Goal: Task Accomplishment & Management: Manage account settings

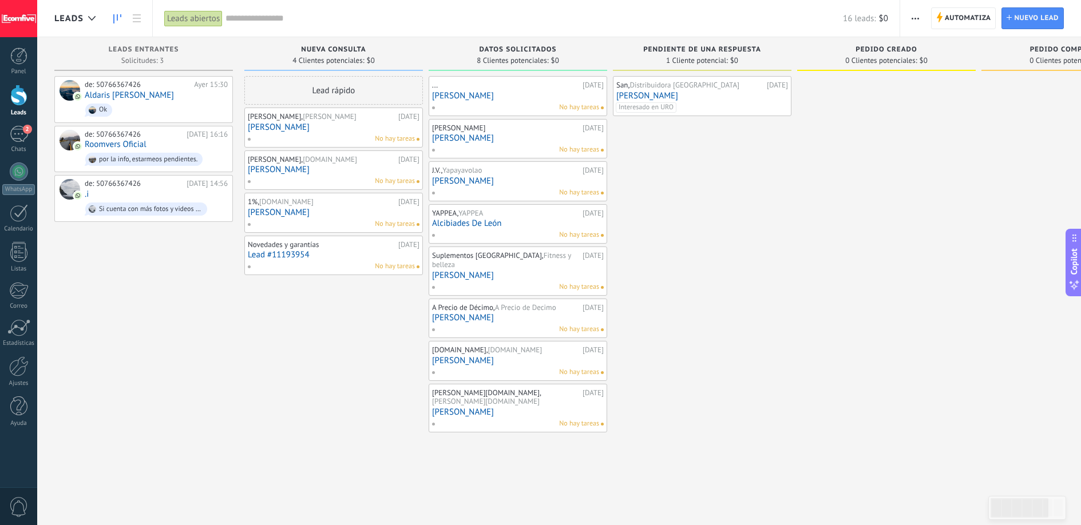
click at [753, 92] on link "[PERSON_NAME]" at bounding box center [702, 96] width 172 height 10
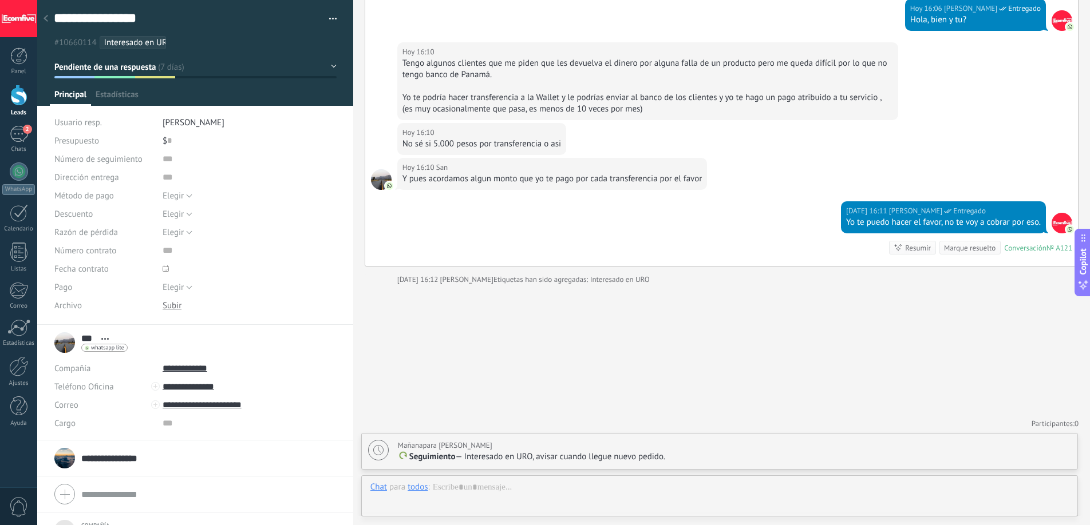
scroll to position [11, 0]
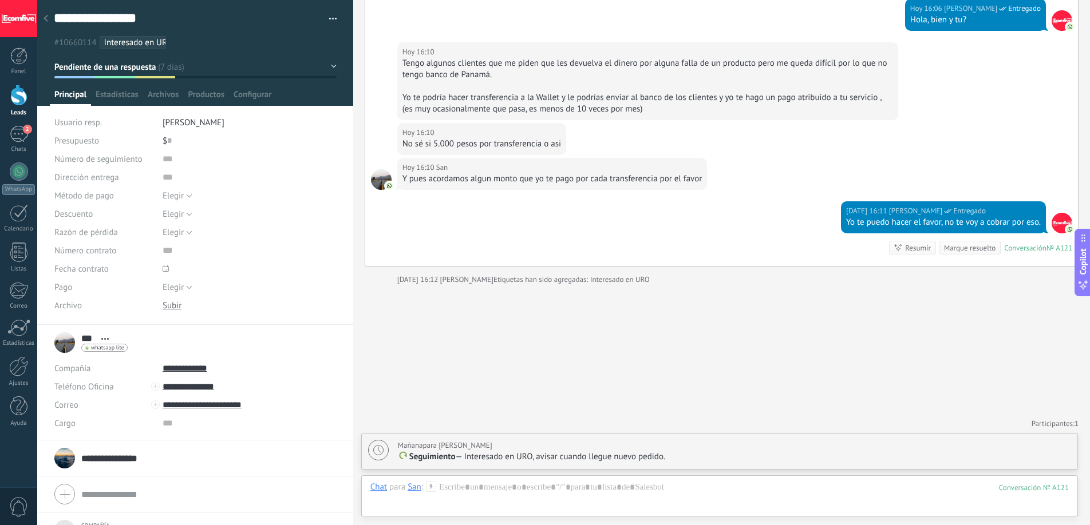
click at [40, 21] on div at bounding box center [46, 19] width 16 height 22
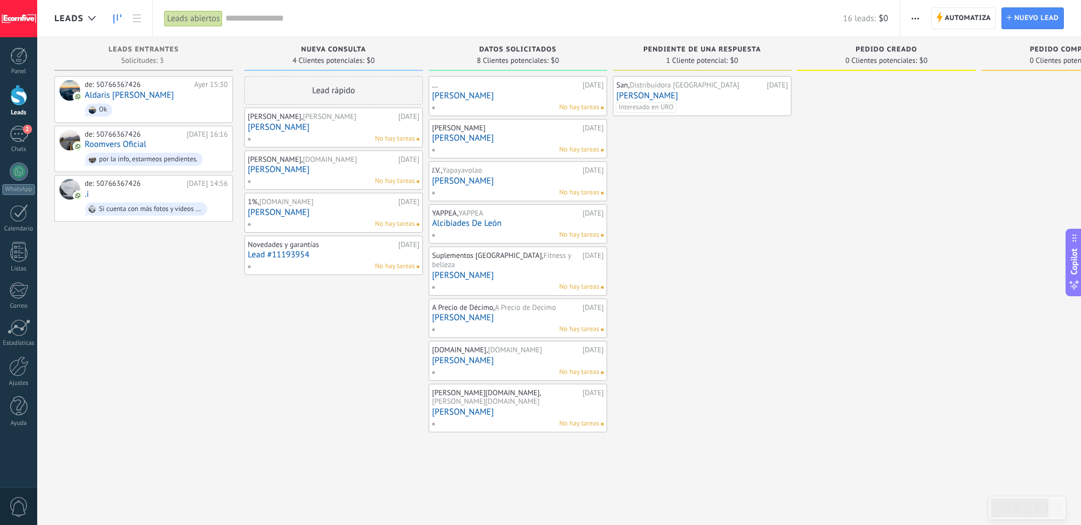
click at [746, 102] on div "Interesado en URO" at bounding box center [701, 107] width 171 height 10
click at [713, 90] on div "San, Distribuidora Panamá 11.09.2025 Santiago Ramírez Interesado en URO" at bounding box center [702, 96] width 172 height 33
click at [668, 95] on link "[PERSON_NAME]" at bounding box center [702, 96] width 172 height 10
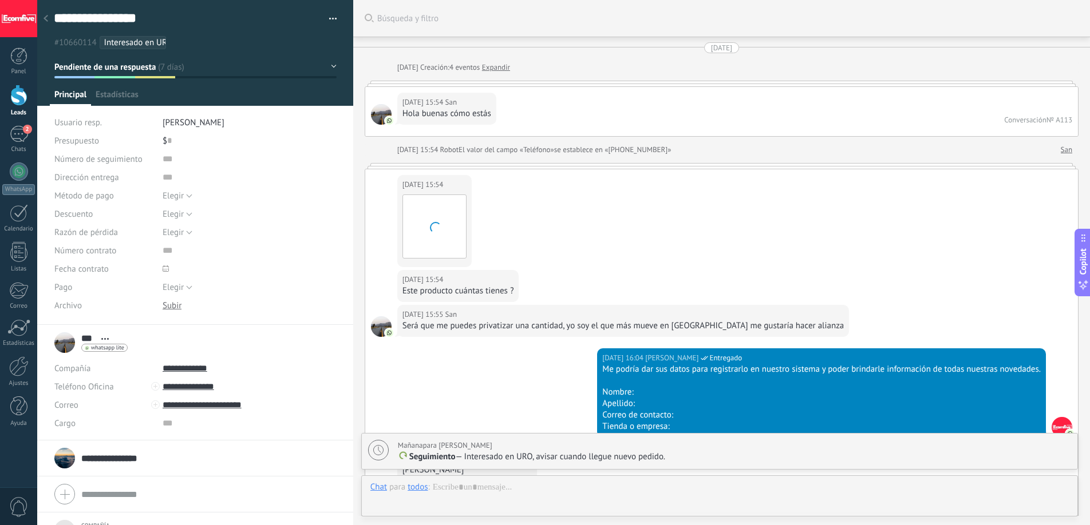
scroll to position [1503, 0]
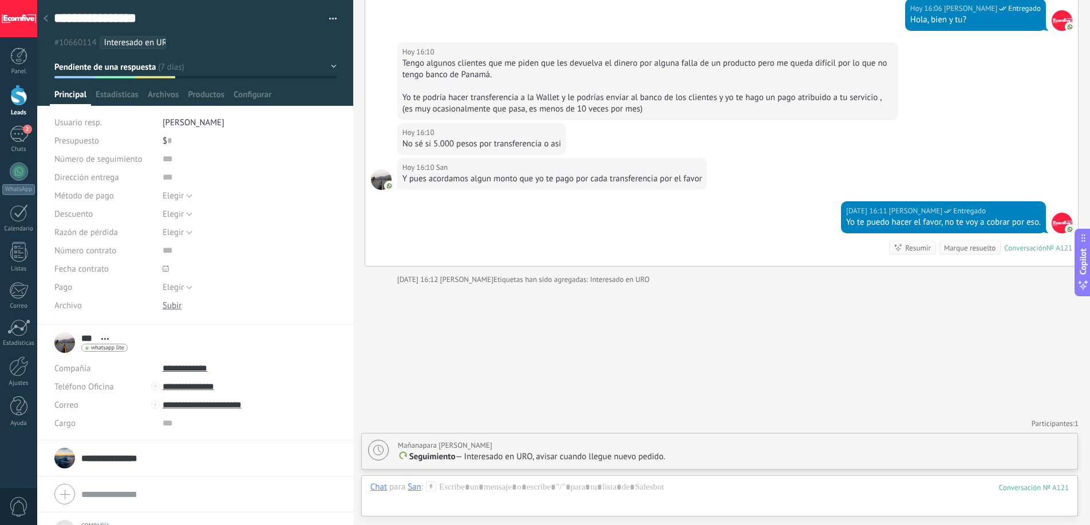
click at [456, 445] on div "Mañana para Deiverth Rodriguez" at bounding box center [445, 445] width 94 height 11
type textarea "**********"
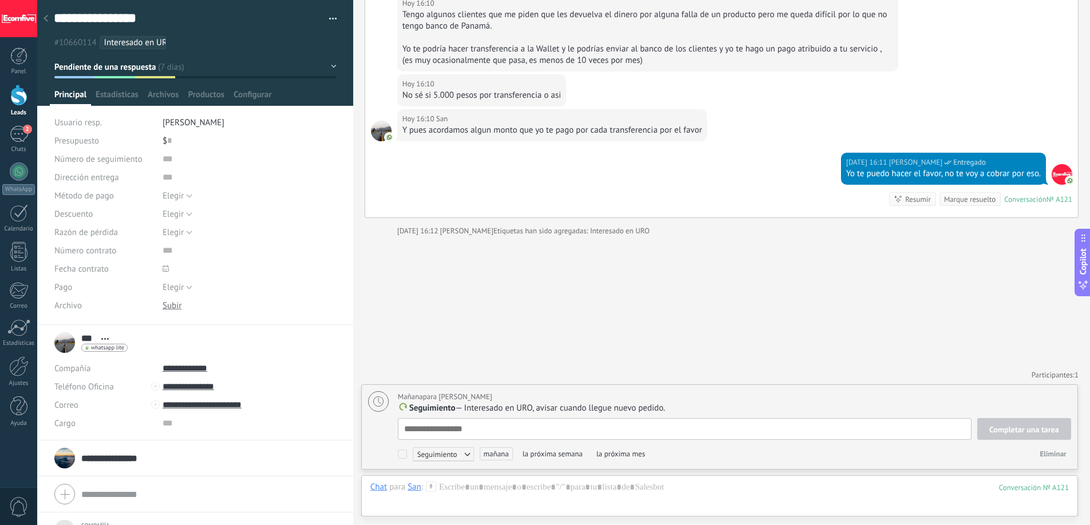
click at [492, 452] on span "mañana" at bounding box center [496, 454] width 33 height 13
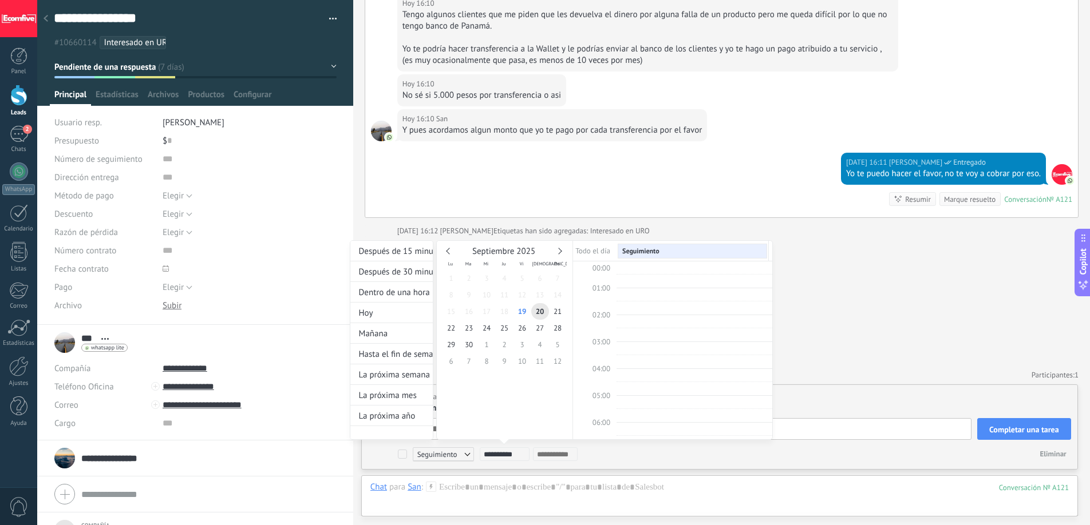
scroll to position [216, 0]
click at [559, 251] on link at bounding box center [558, 251] width 6 height 6
type input "**********"
click at [457, 327] on span "20" at bounding box center [451, 328] width 18 height 17
click at [817, 353] on div at bounding box center [545, 262] width 1090 height 525
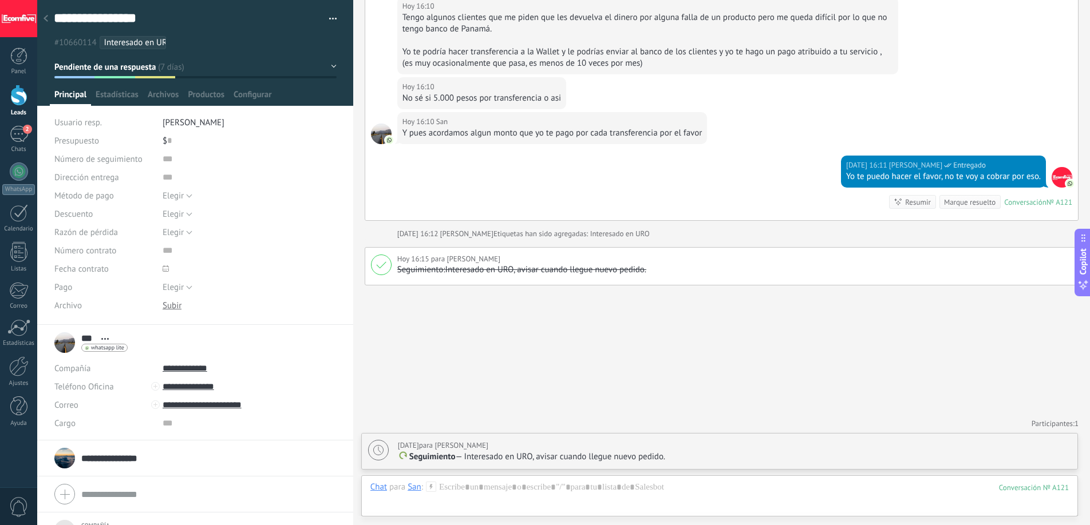
scroll to position [1549, 0]
click at [21, 218] on div at bounding box center [19, 213] width 18 height 18
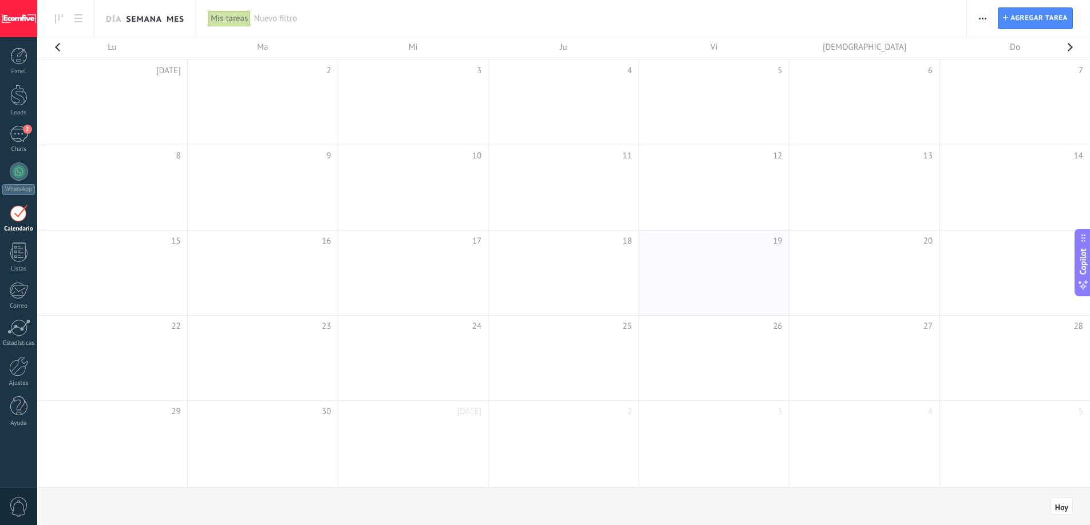
click at [141, 19] on link "Semana" at bounding box center [144, 18] width 36 height 37
click at [110, 17] on link "Día" at bounding box center [113, 18] width 15 height 37
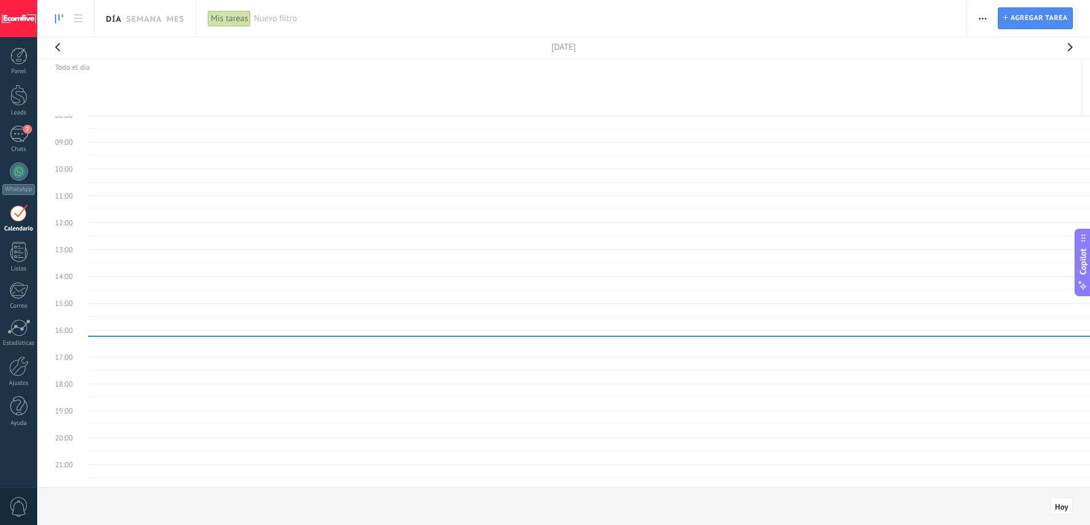
click at [67, 18] on link at bounding box center [58, 18] width 19 height 22
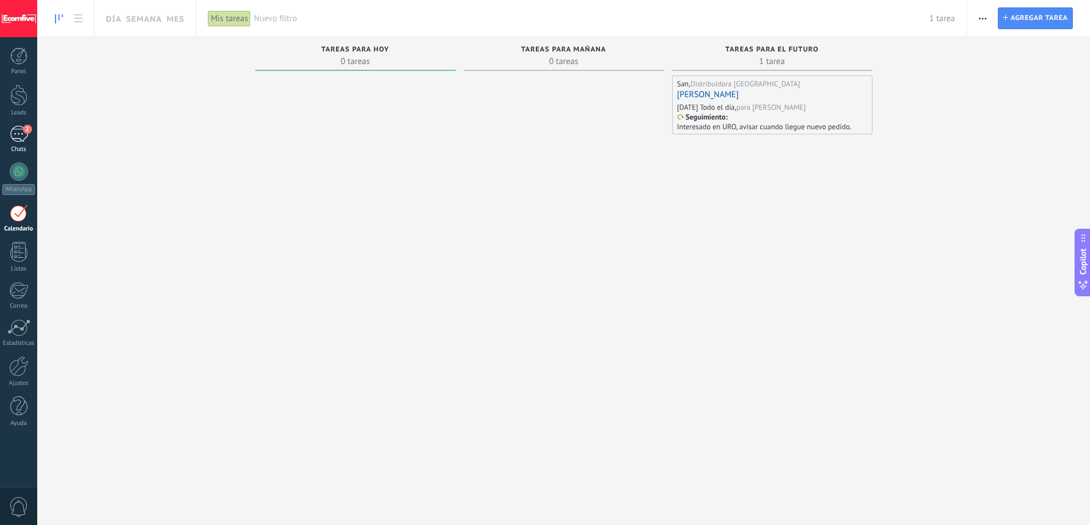
click at [19, 145] on link "2 Chats" at bounding box center [18, 139] width 37 height 27
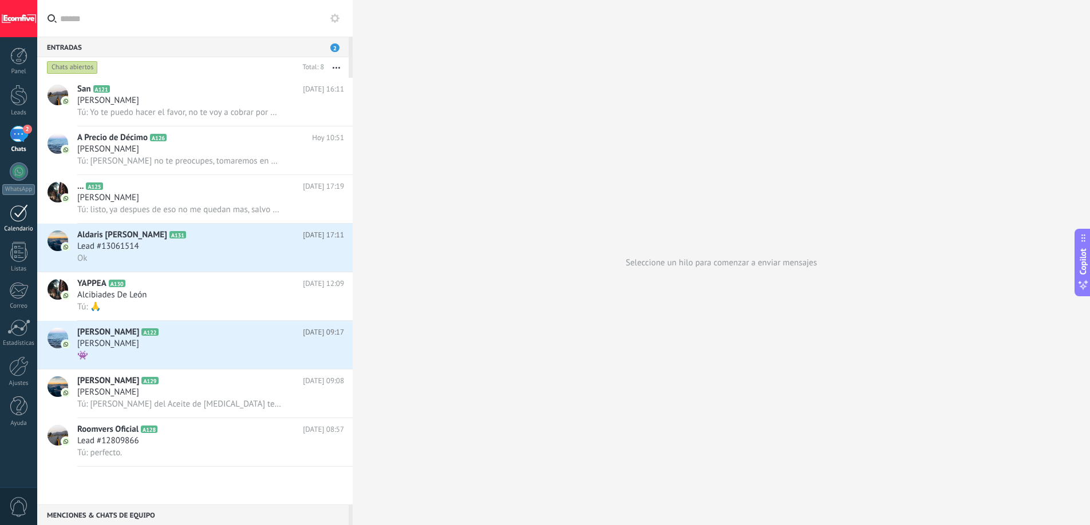
click at [23, 224] on link "Calendario" at bounding box center [18, 218] width 37 height 29
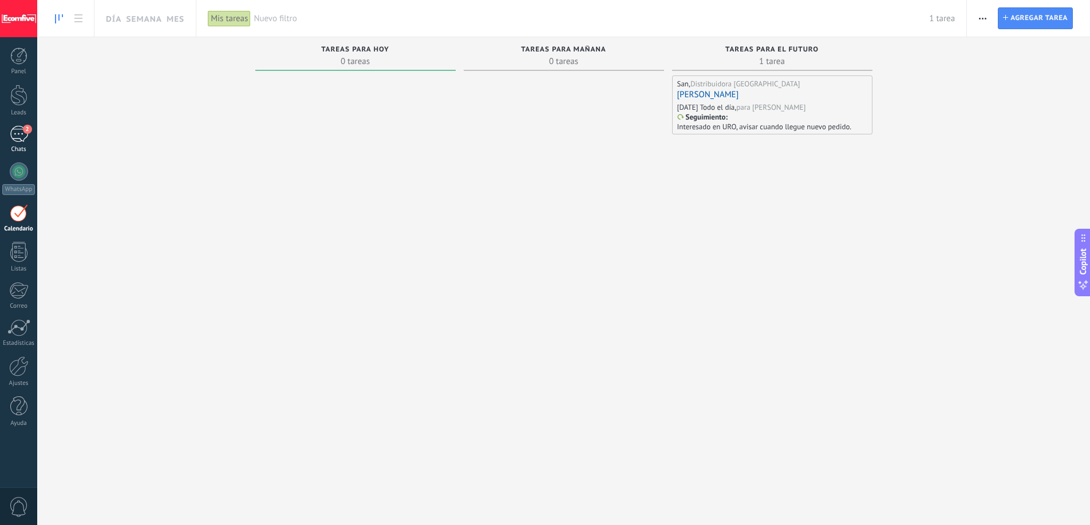
click at [17, 140] on div "2" at bounding box center [19, 134] width 18 height 17
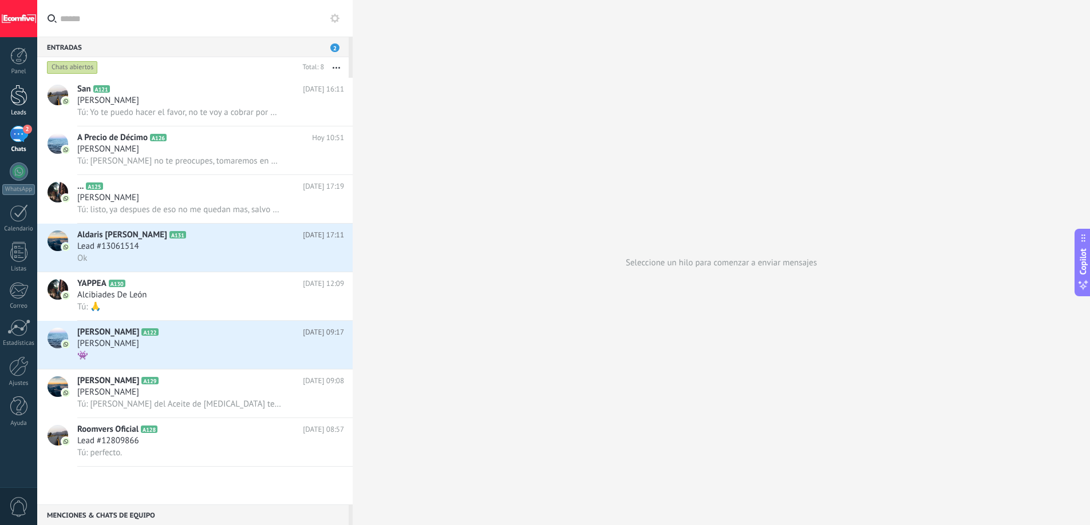
click at [25, 97] on div at bounding box center [18, 95] width 17 height 21
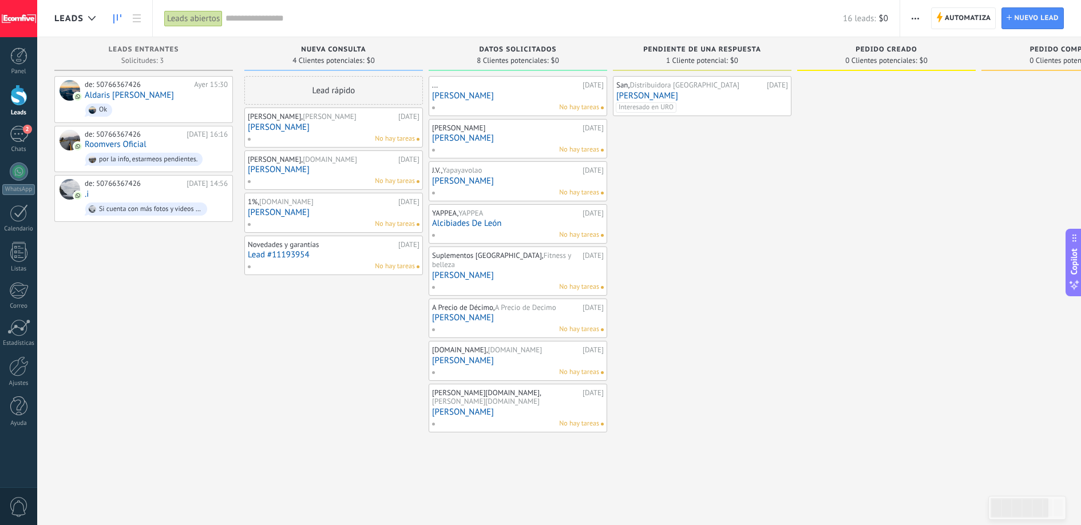
click at [676, 93] on link "[PERSON_NAME]" at bounding box center [702, 96] width 172 height 10
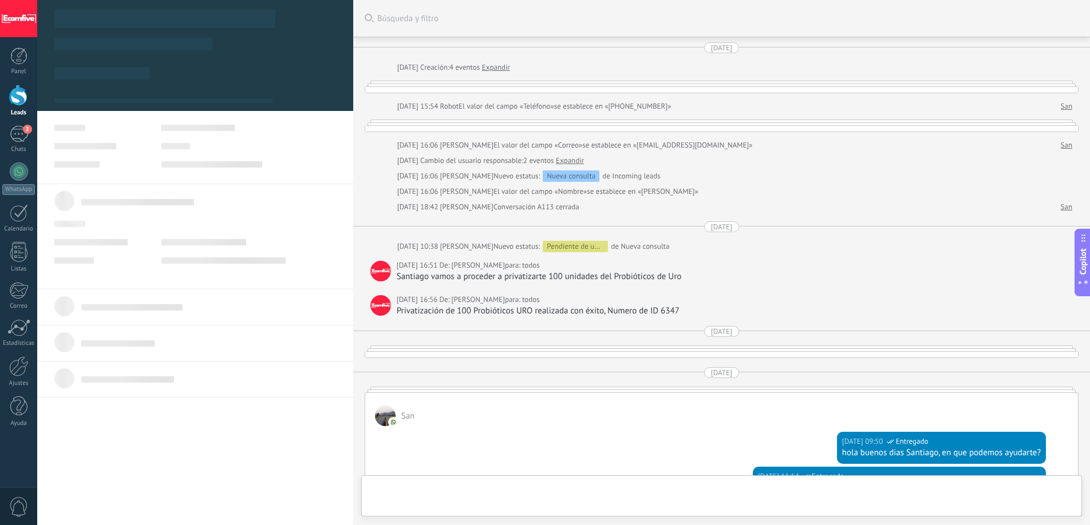
type textarea "***"
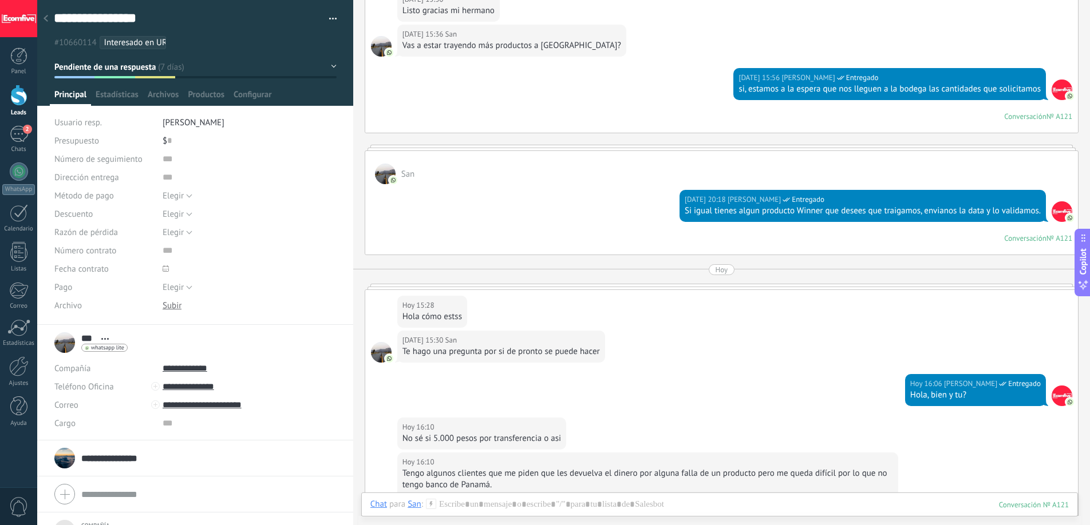
scroll to position [1126, 0]
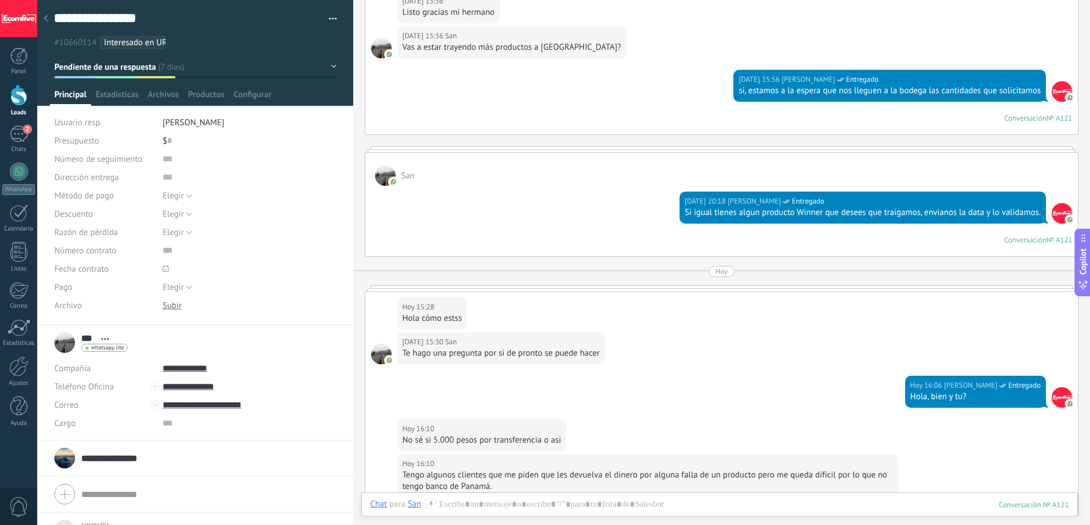
click at [220, 44] on ul "#10660114 Interesado en URO" at bounding box center [193, 42] width 281 height 15
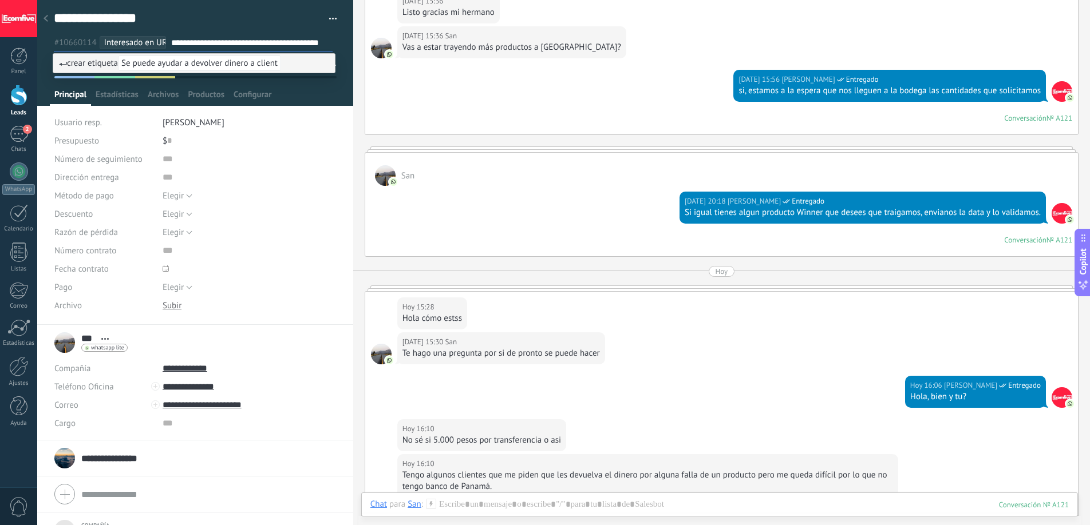
type input "**********"
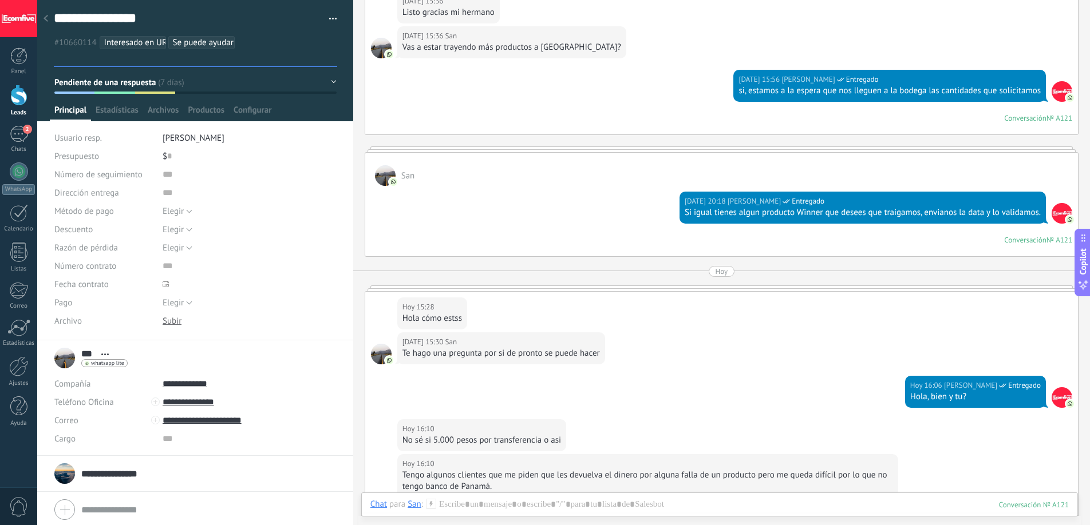
drag, startPoint x: 530, startPoint y: 127, endPoint x: 357, endPoint y: 84, distance: 178.8
click at [530, 128] on div "15.09.2025 15:56 Deiverth Rodriguez Entregado si, estamos a la espera que nos l…" at bounding box center [721, 102] width 712 height 65
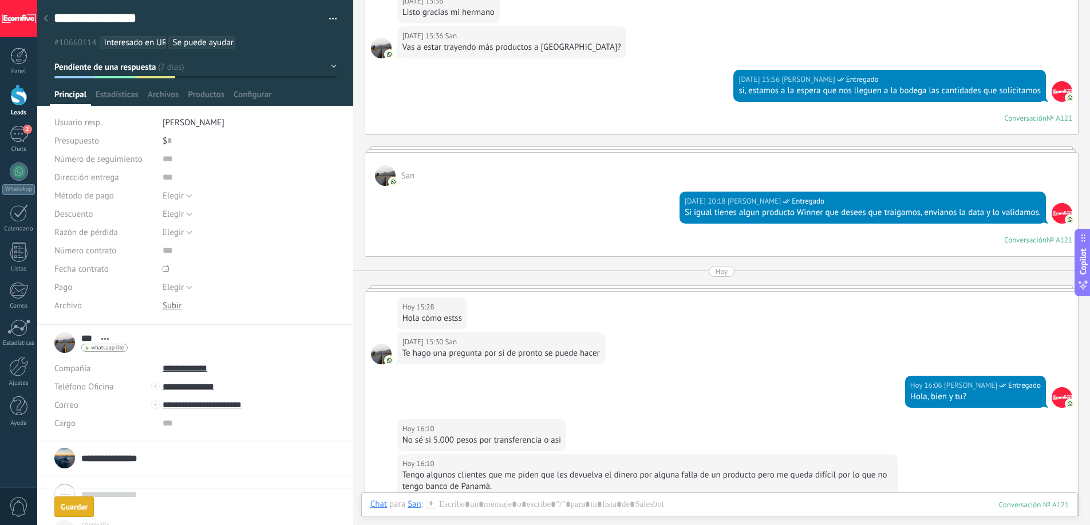
click at [10, 104] on div at bounding box center [18, 95] width 17 height 21
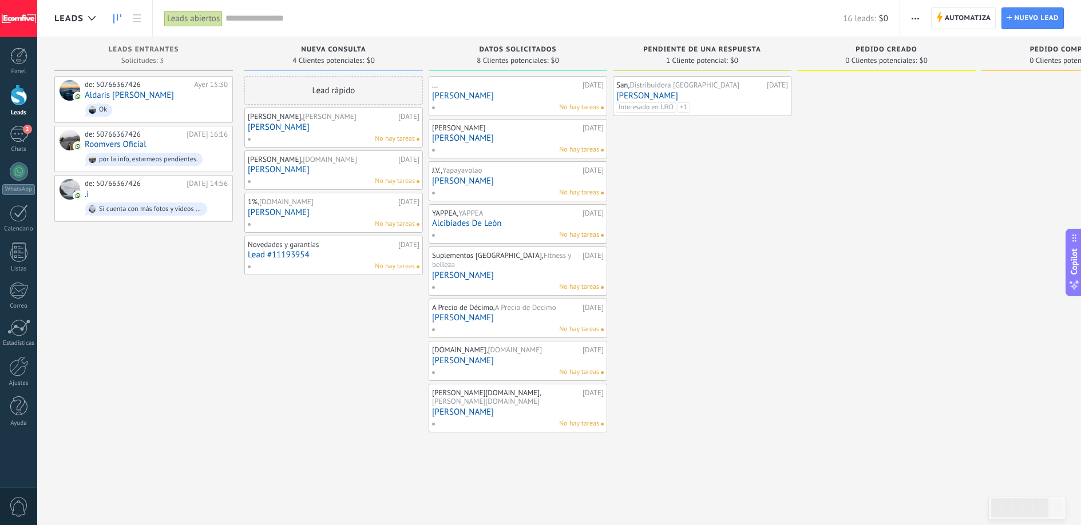
click at [676, 111] on span "Interesado en URO" at bounding box center [646, 107] width 61 height 10
click at [812, 181] on div at bounding box center [886, 264] width 179 height 376
click at [754, 148] on div "San, Distribuidora Panamá 11.09.2025 Santiago Ramírez Interesado en URO Se pued…" at bounding box center [702, 264] width 179 height 376
click at [914, 19] on span "button" at bounding box center [915, 18] width 7 height 22
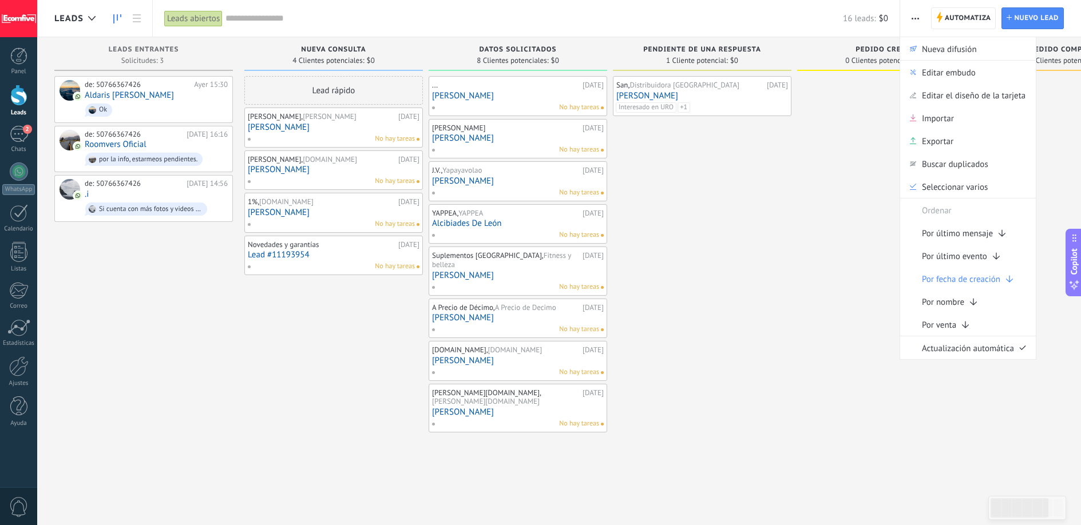
click at [914, 19] on span "button" at bounding box center [915, 18] width 7 height 22
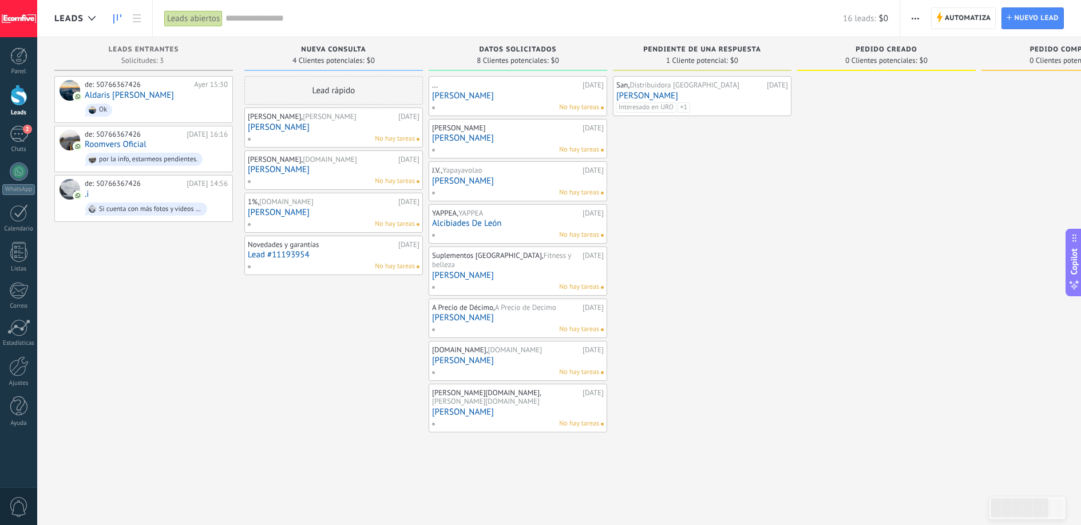
click at [914, 19] on span "button" at bounding box center [915, 18] width 7 height 22
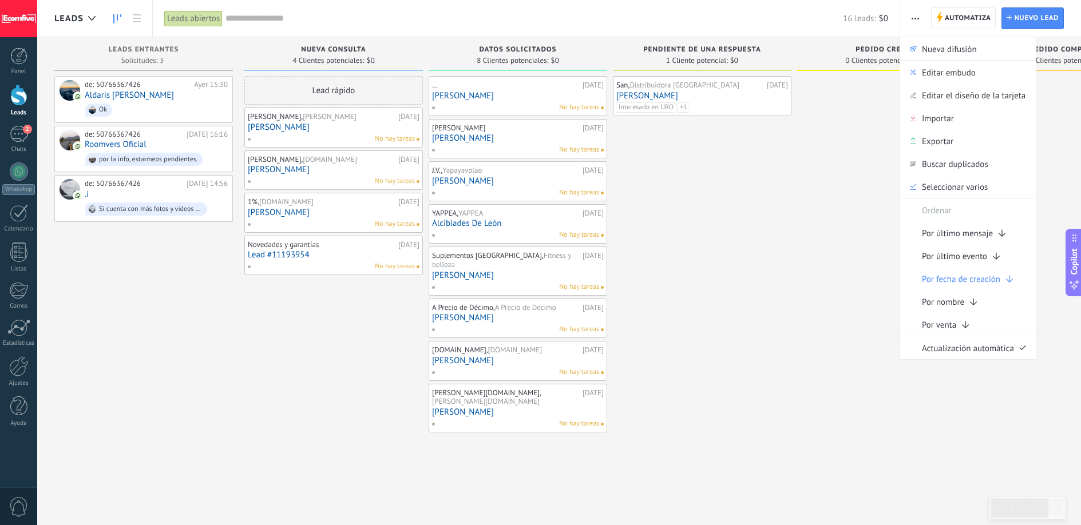
click at [914, 19] on span "button" at bounding box center [915, 18] width 7 height 22
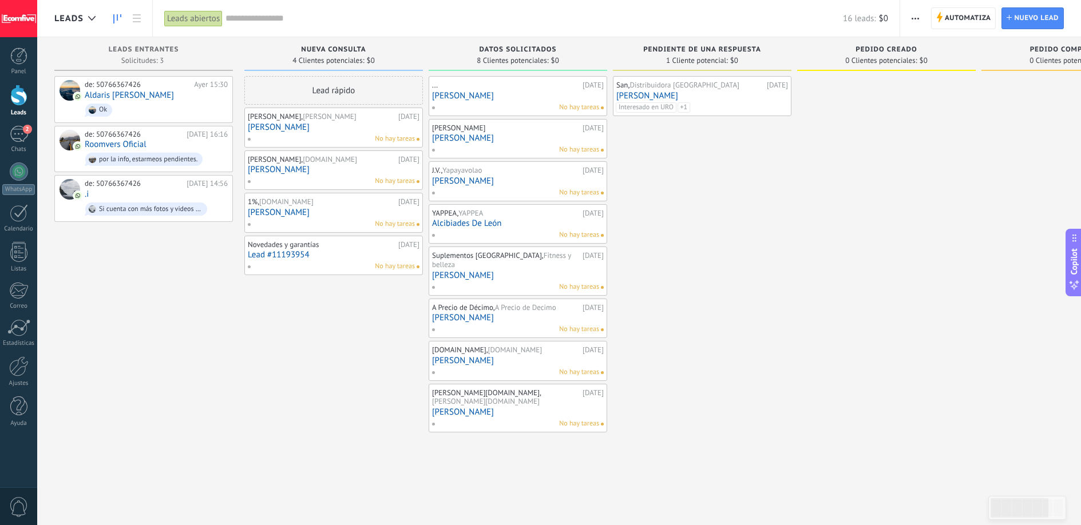
click at [914, 19] on span "button" at bounding box center [915, 18] width 7 height 22
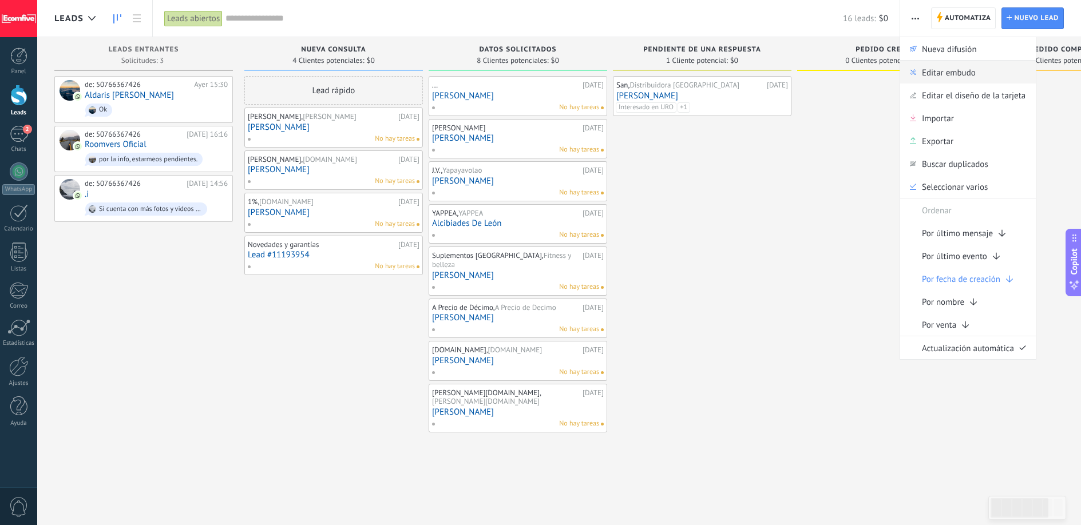
click at [959, 76] on span "Editar embudo" at bounding box center [949, 72] width 54 height 23
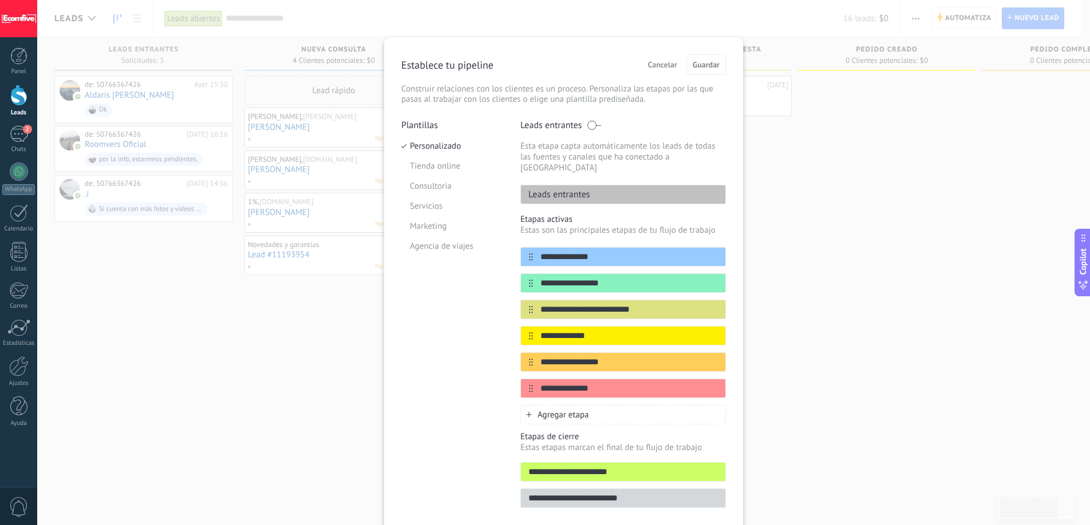
click at [593, 405] on div "Agregar etapa" at bounding box center [622, 414] width 205 height 19
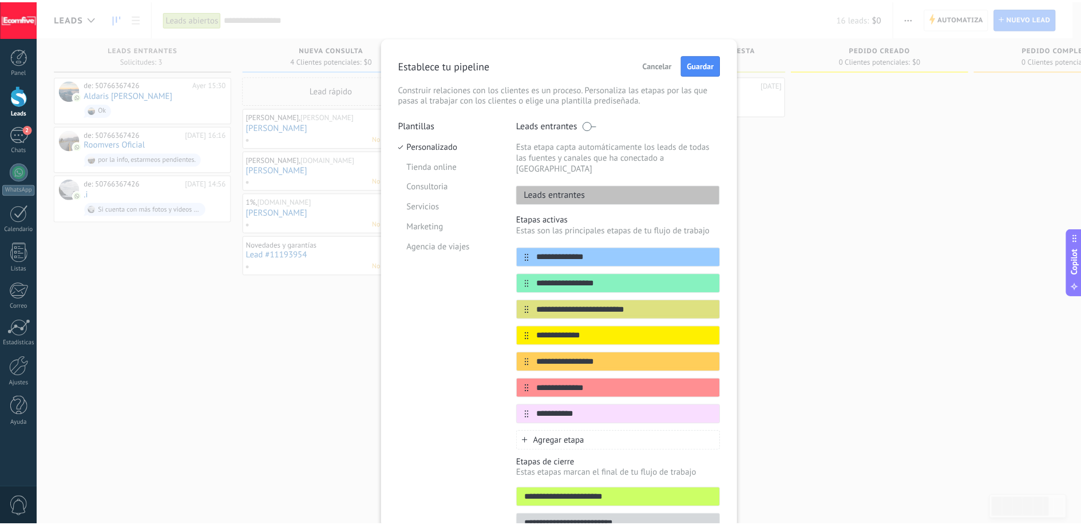
scroll to position [1, 0]
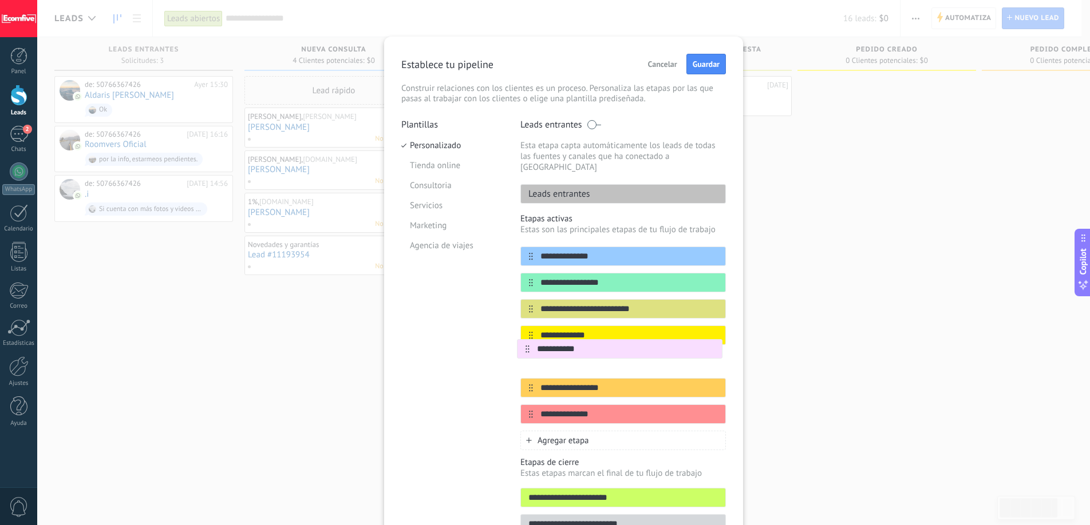
drag, startPoint x: 528, startPoint y: 403, endPoint x: 526, endPoint y: 345, distance: 57.8
click at [526, 345] on div "**********" at bounding box center [622, 335] width 205 height 177
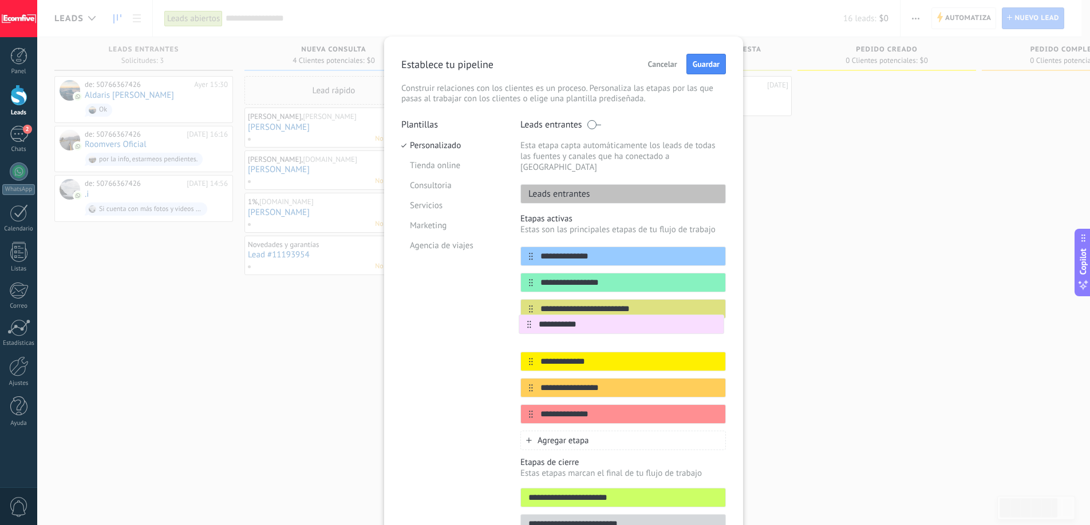
drag, startPoint x: 526, startPoint y: 350, endPoint x: 526, endPoint y: 314, distance: 36.1
click at [526, 314] on div "**********" at bounding box center [622, 335] width 205 height 177
type input "**********"
click at [699, 65] on span "Guardar" at bounding box center [705, 64] width 27 height 8
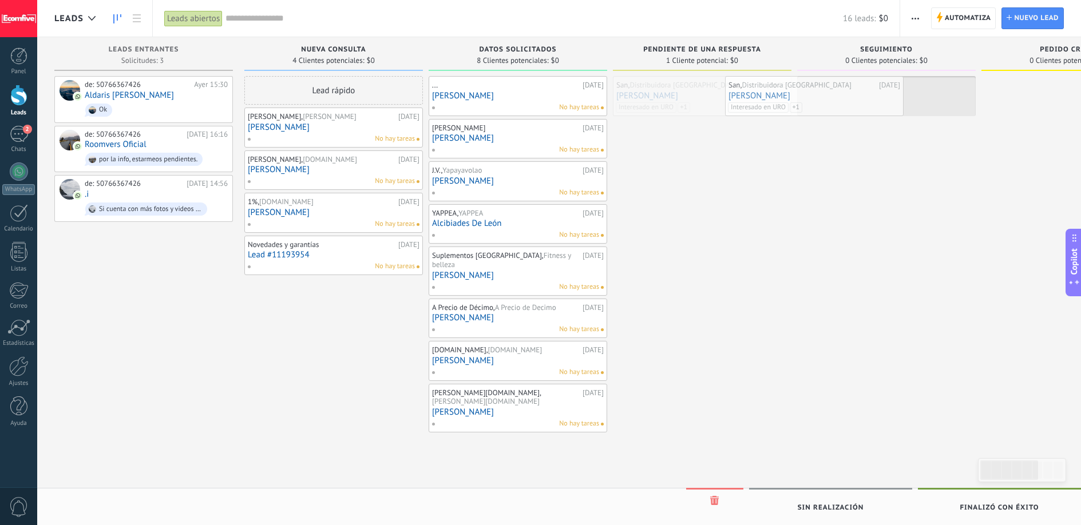
drag, startPoint x: 733, startPoint y: 90, endPoint x: 846, endPoint y: 90, distance: 112.7
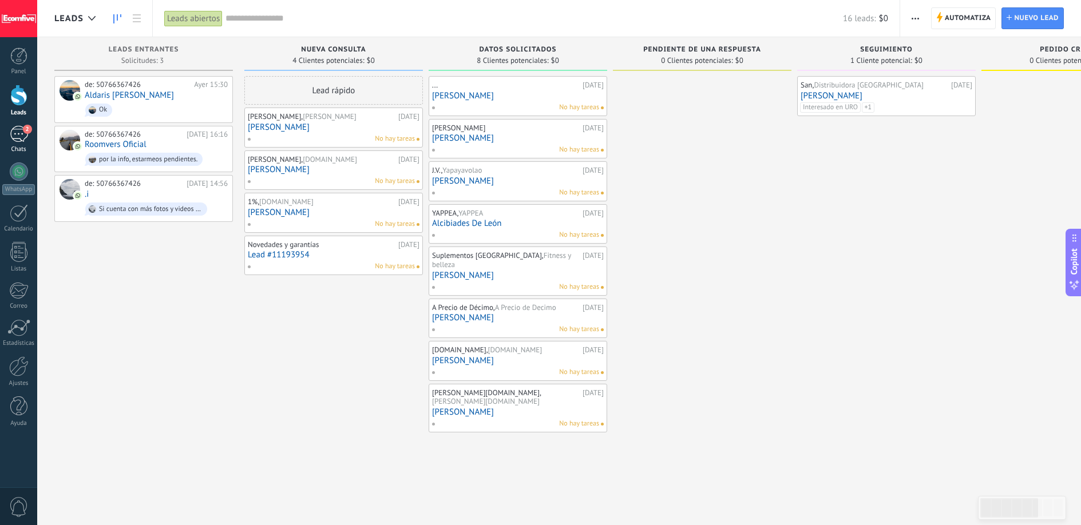
click at [21, 135] on div "2" at bounding box center [19, 134] width 18 height 17
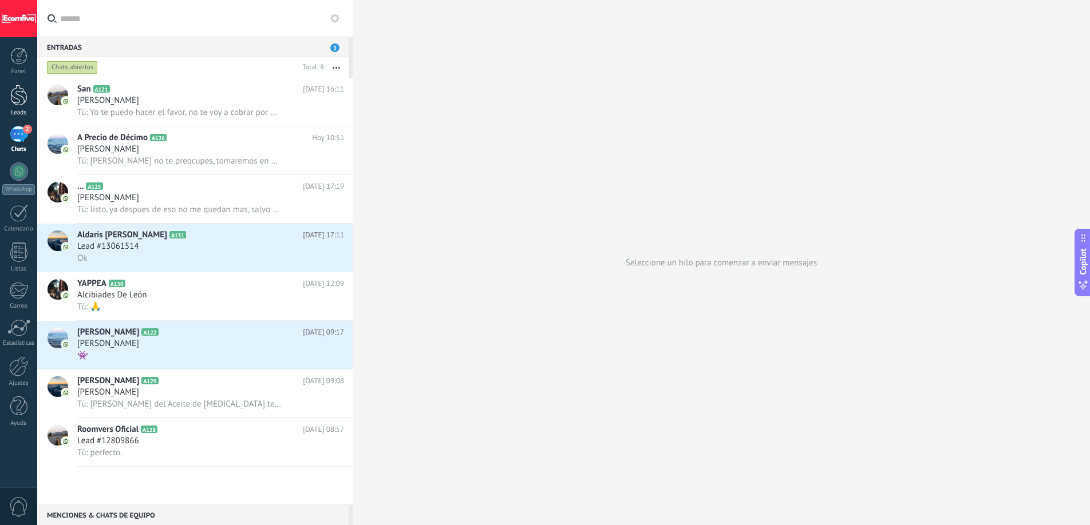
click at [18, 100] on div at bounding box center [18, 95] width 17 height 21
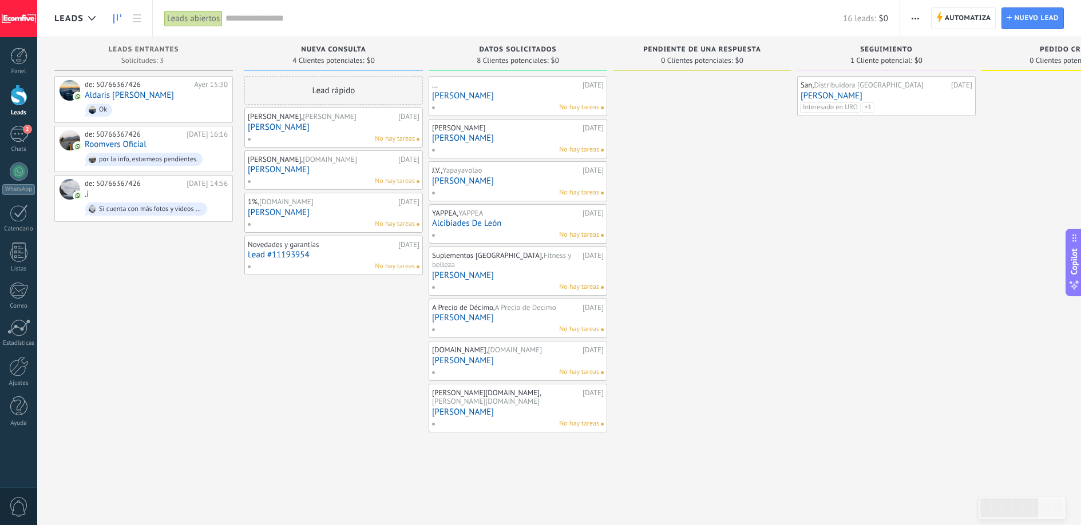
click at [525, 96] on link "Isabella Garcia" at bounding box center [518, 96] width 172 height 10
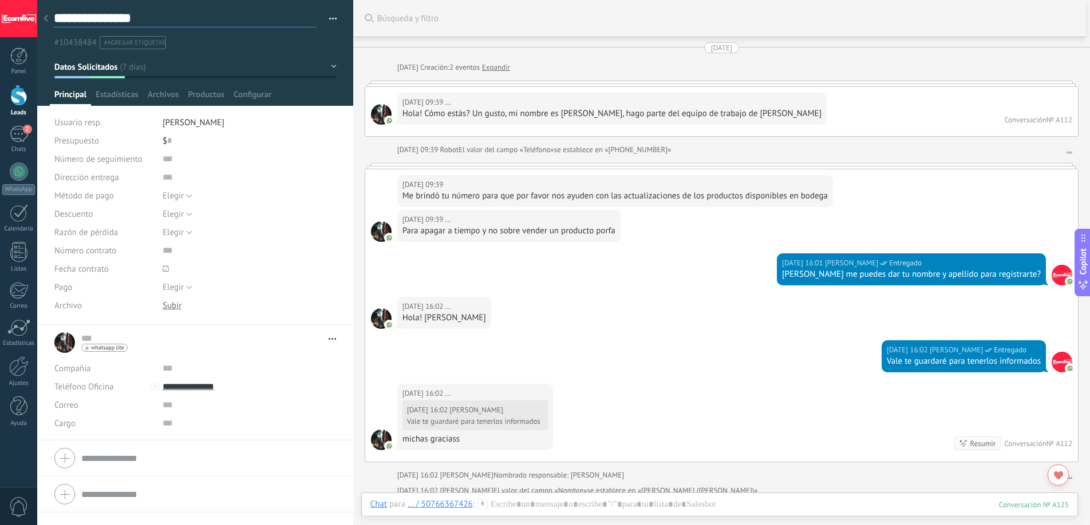
click at [146, 18] on textarea "**********" at bounding box center [185, 19] width 263 height 18
type textarea "**********"
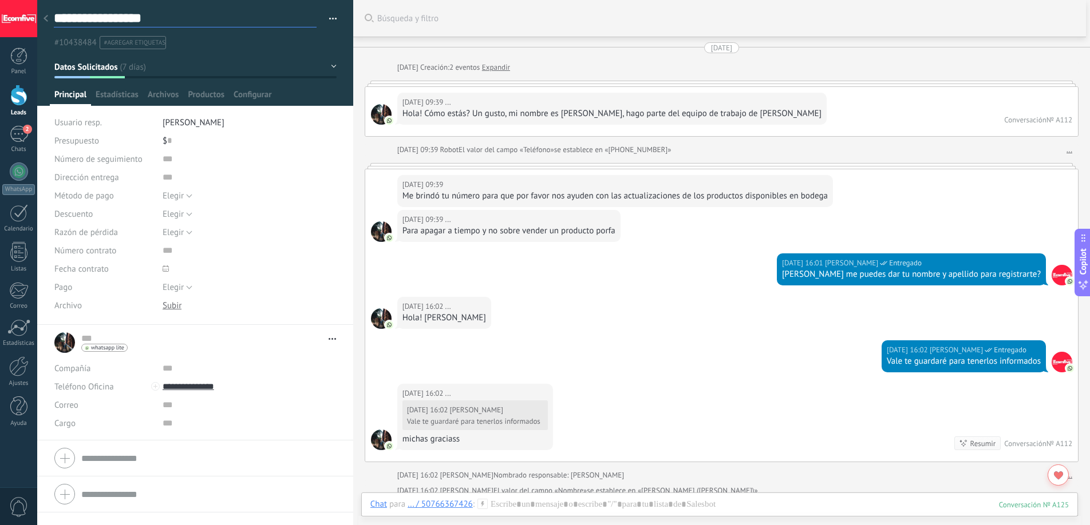
type textarea "**********"
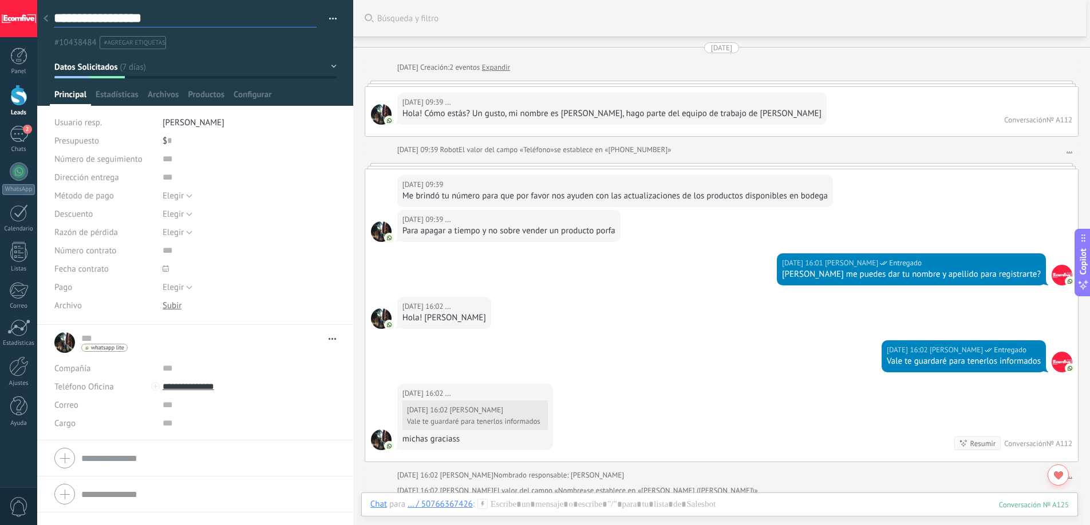
type textarea "**********"
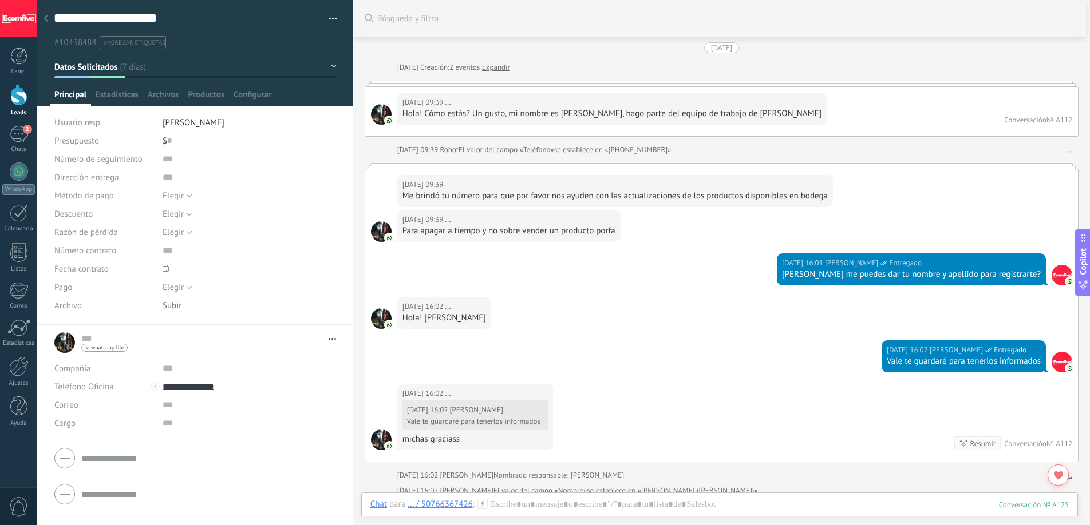
type textarea "**********"
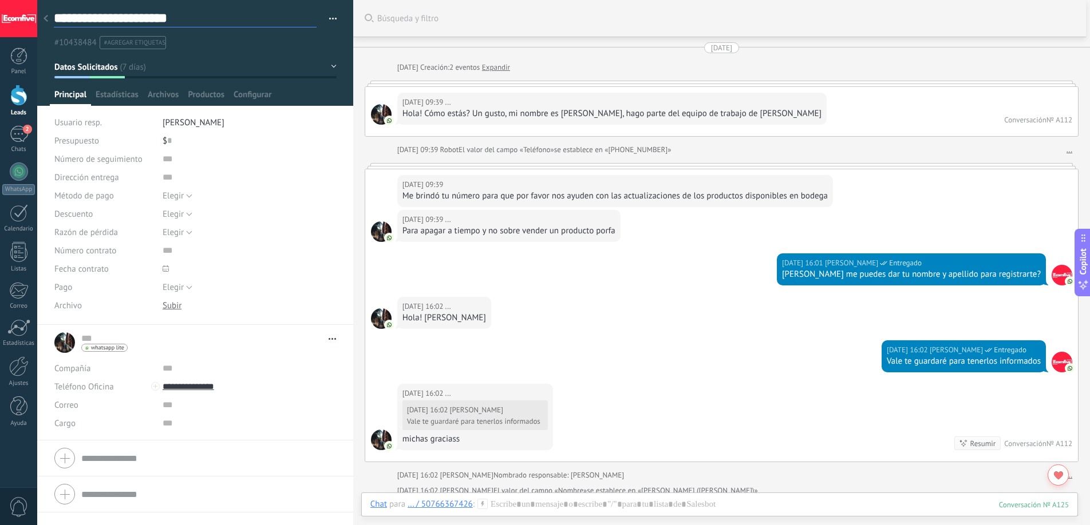
type textarea "**********"
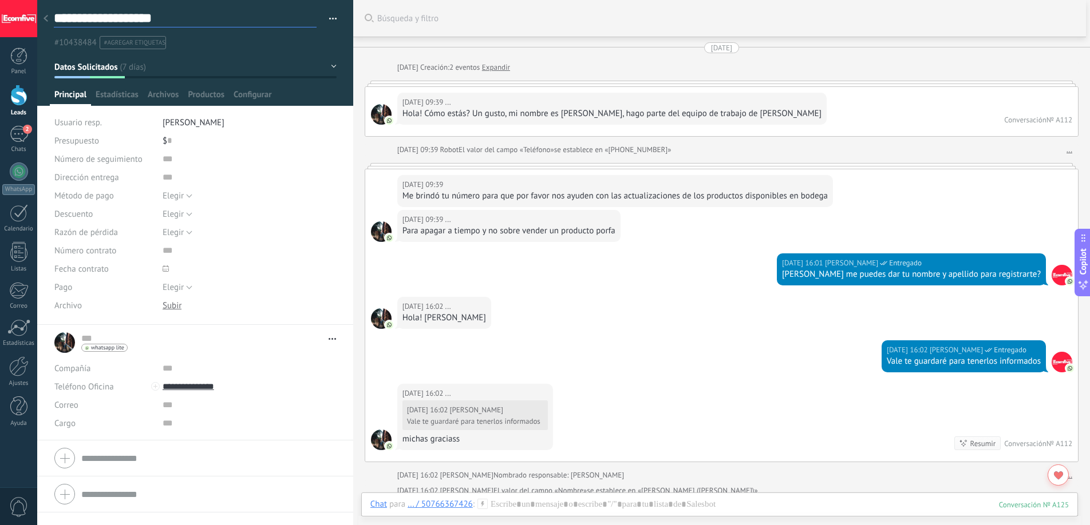
type textarea "**********"
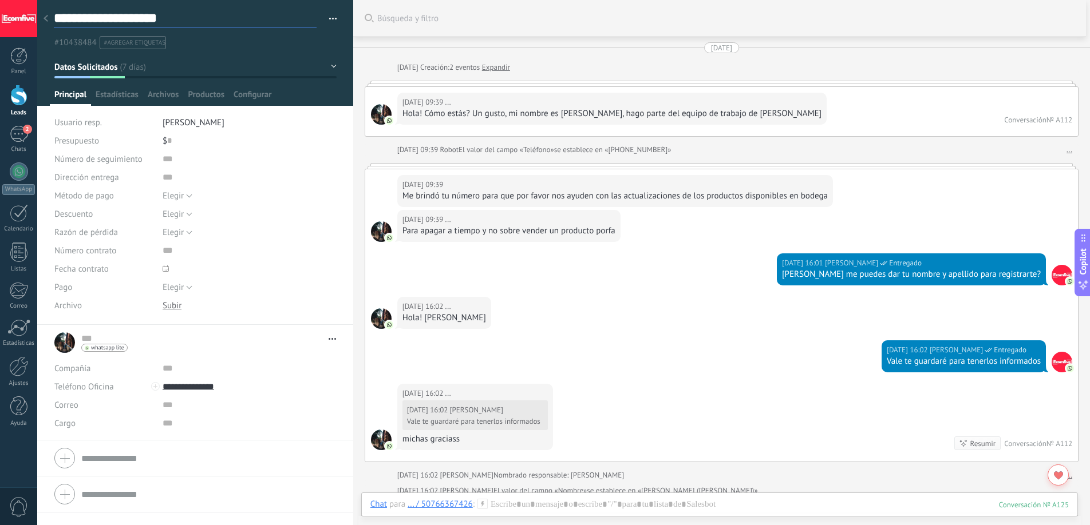
type textarea "**********"
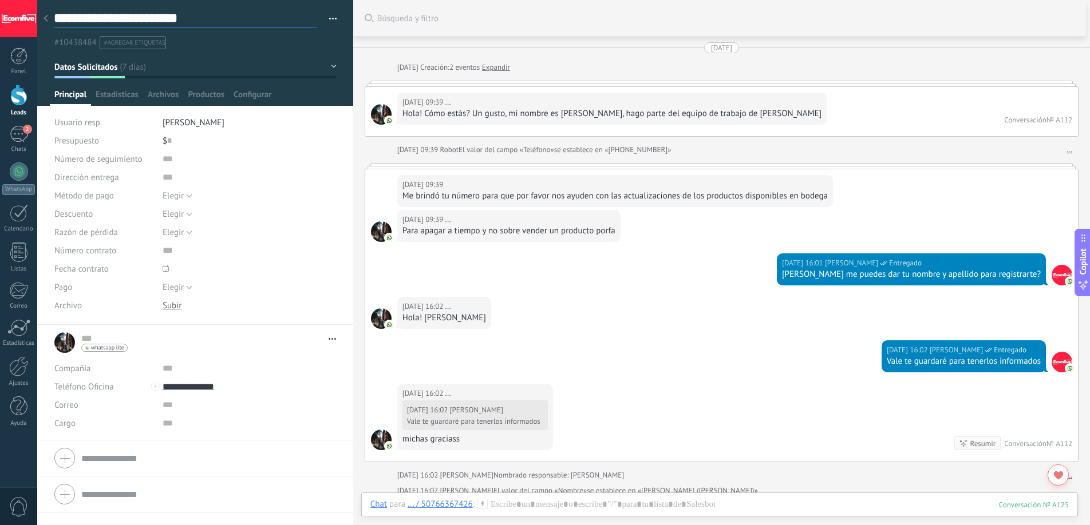
type textarea "**********"
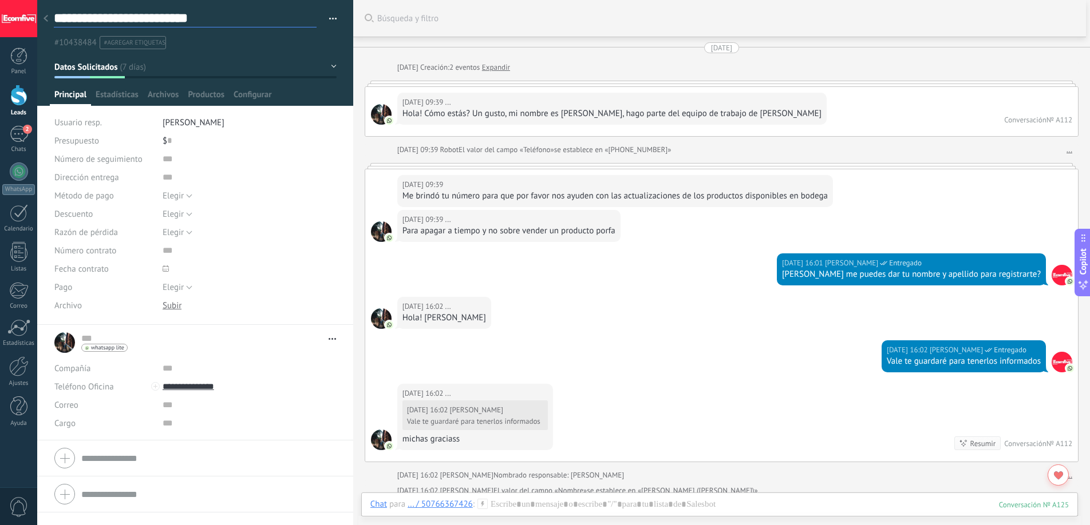
type textarea "**********"
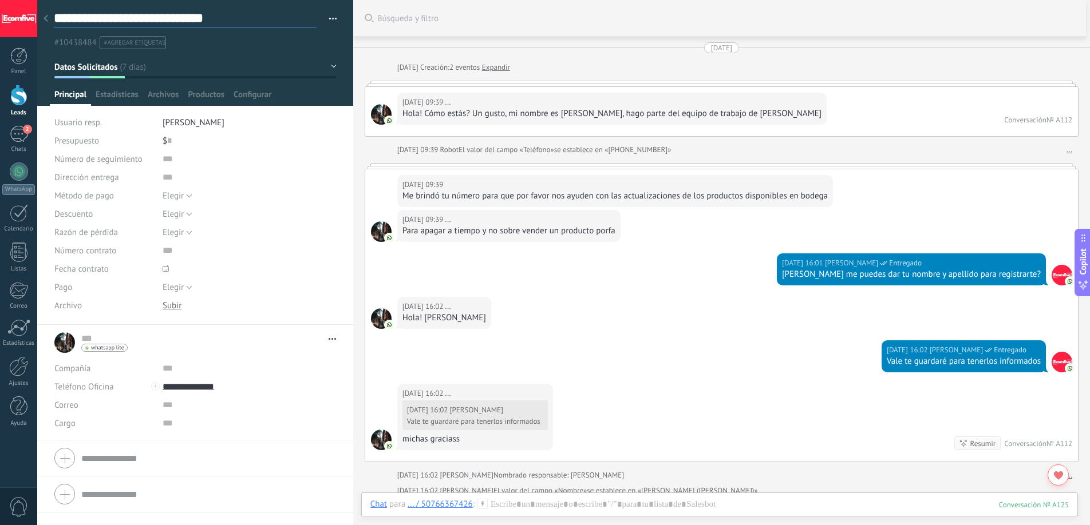
scroll to position [17, 0]
type textarea "**********"
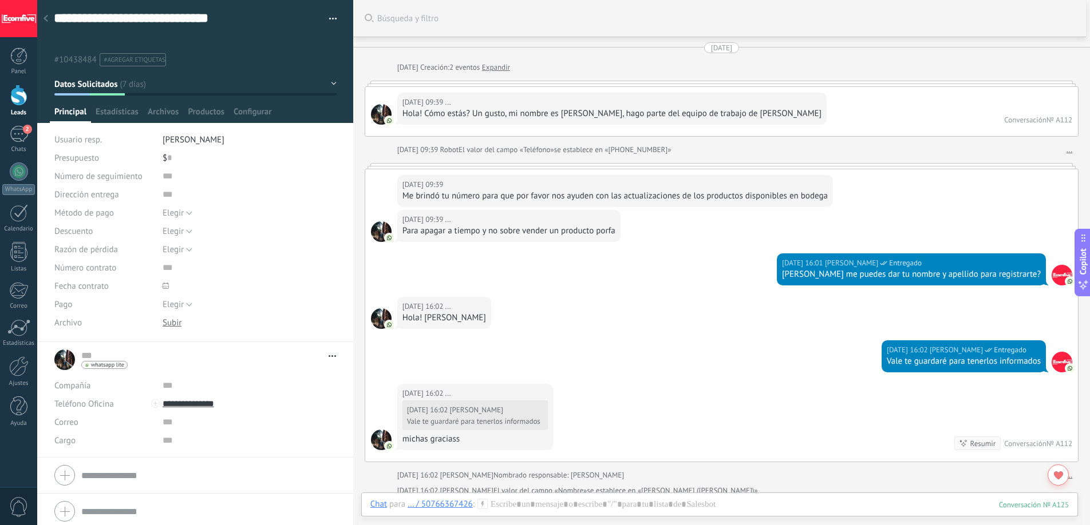
type textarea "**********"
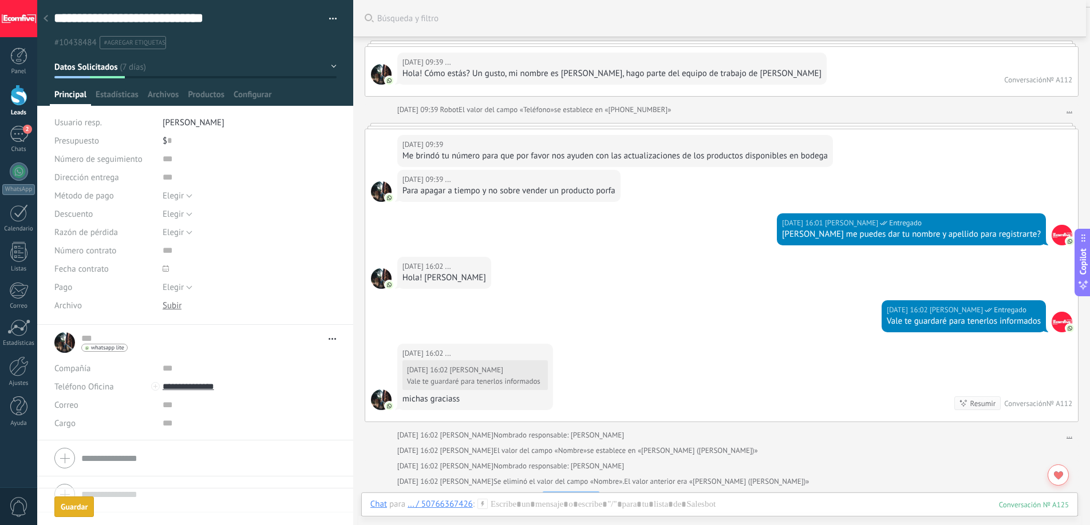
click at [85, 498] on button "Guardar Guardar" at bounding box center [73, 507] width 39 height 21
click at [578, 168] on div "11.09.2025 09:39 ... Me brindó tu número para que por favor nos ayuden con las …" at bounding box center [721, 149] width 712 height 41
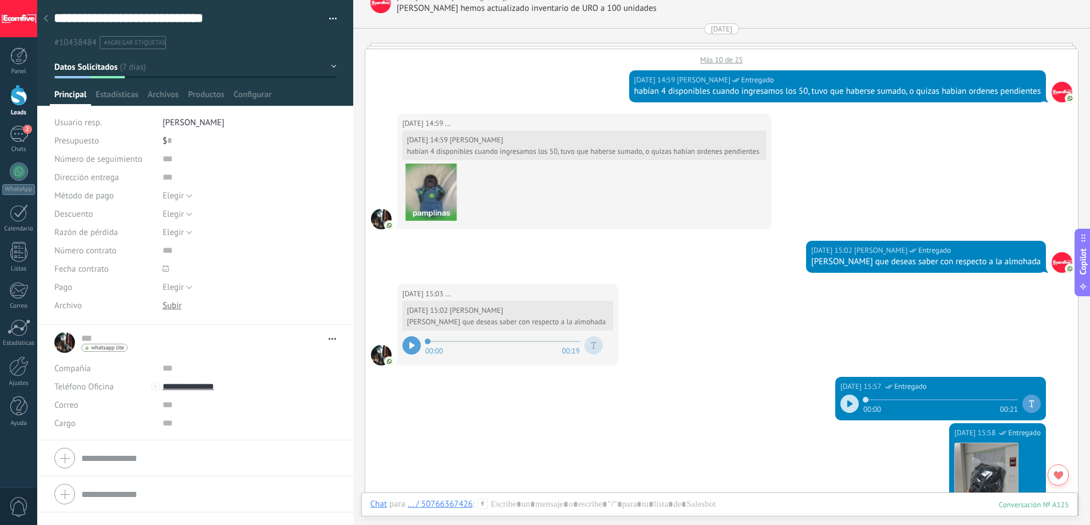
scroll to position [838, 0]
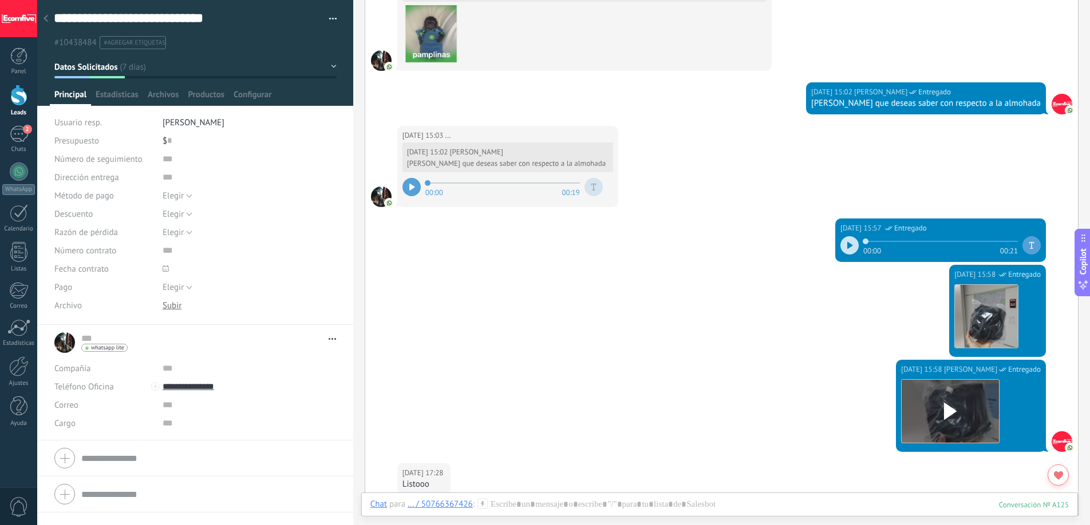
click at [422, 185] on div "00:00 00:19" at bounding box center [502, 187] width 200 height 23
click at [419, 187] on div at bounding box center [411, 187] width 18 height 18
click at [417, 189] on div at bounding box center [411, 187] width 18 height 18
click at [416, 189] on div at bounding box center [411, 187] width 18 height 18
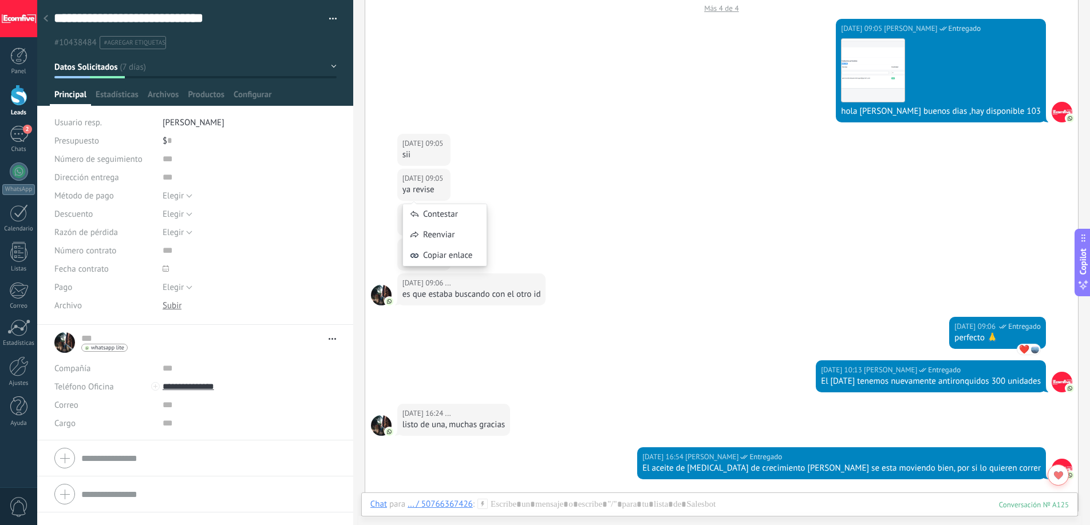
scroll to position [2406, 0]
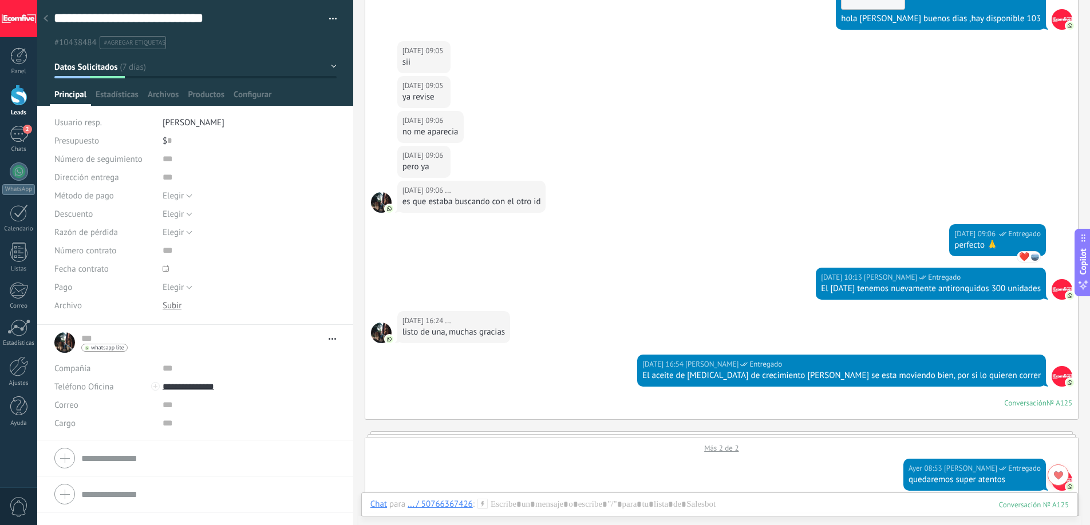
click at [522, 202] on div "es que estaba buscando con el otro id" at bounding box center [471, 201] width 138 height 11
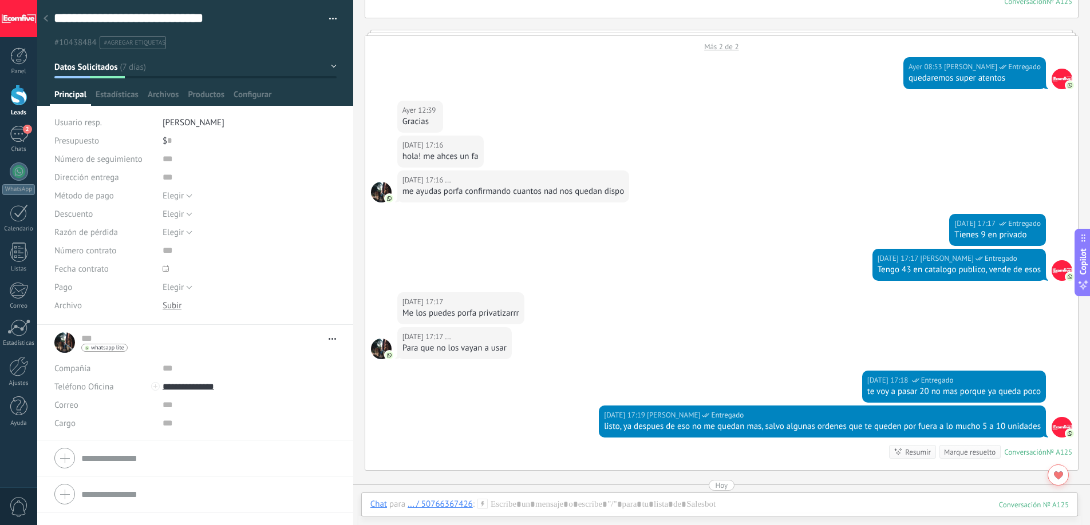
scroll to position [2809, 0]
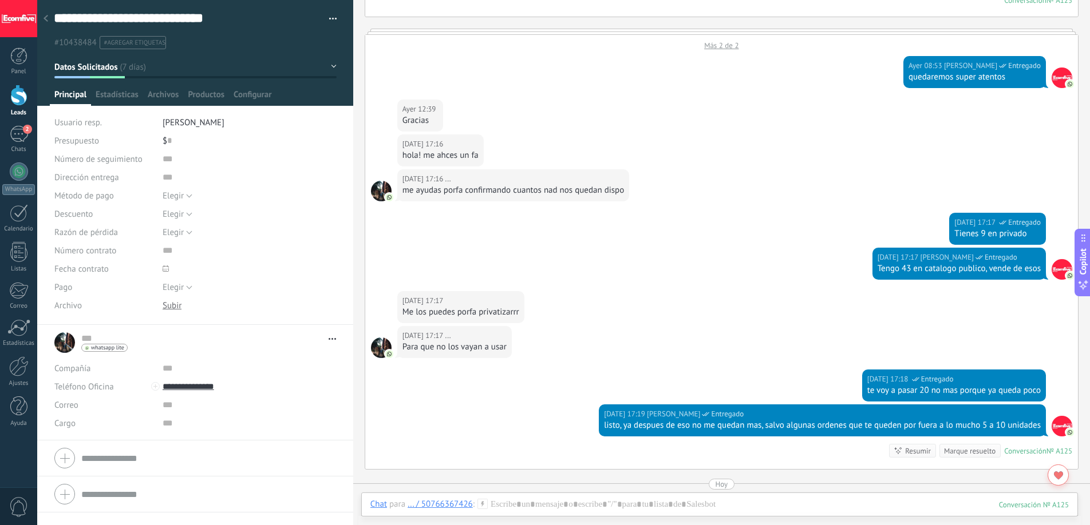
click at [483, 191] on div "me ayudas porfa confirmando cuantos nad nos quedan dispo" at bounding box center [513, 190] width 222 height 11
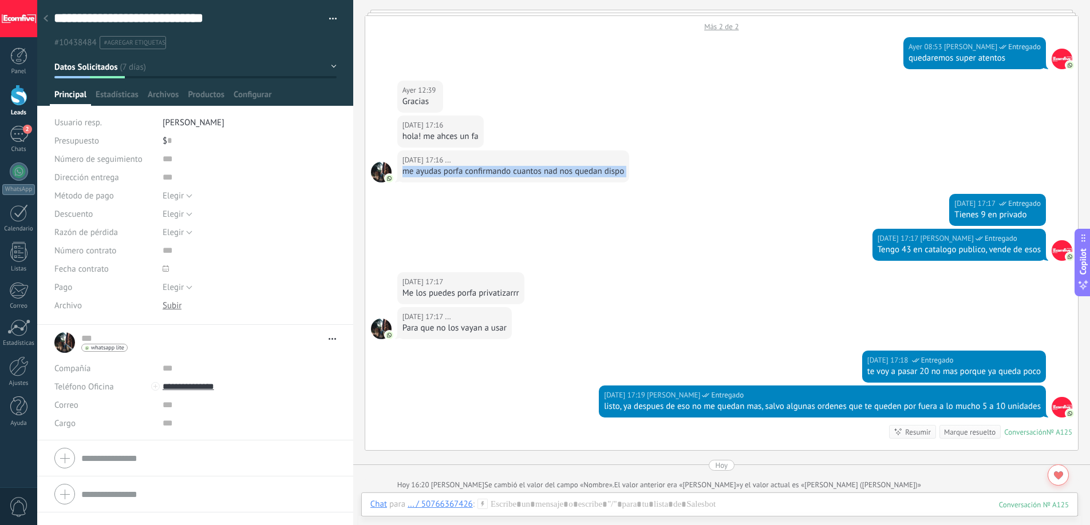
scroll to position [2840, 0]
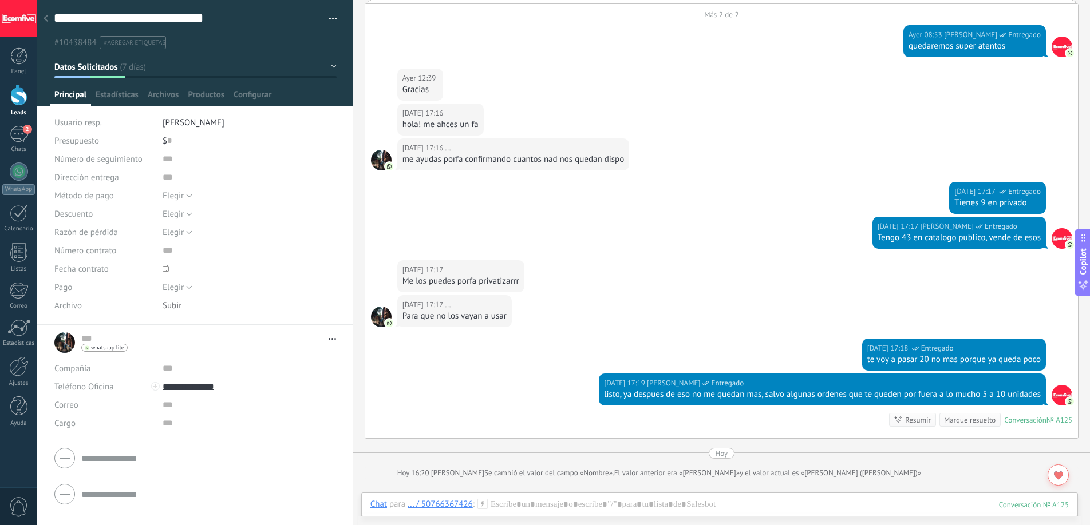
click at [445, 284] on div "Me los puedes porfa privatizarrr" at bounding box center [460, 281] width 117 height 11
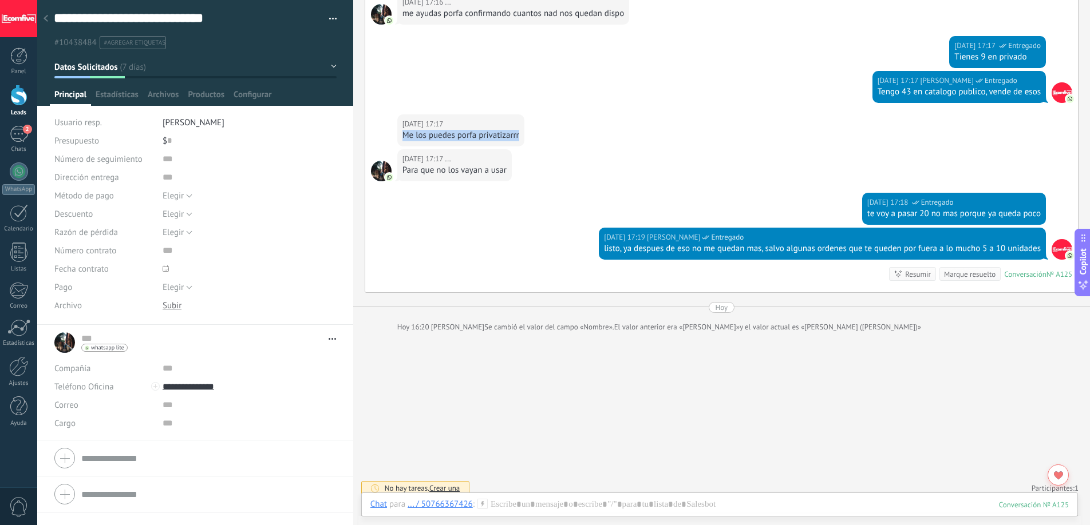
scroll to position [2987, 0]
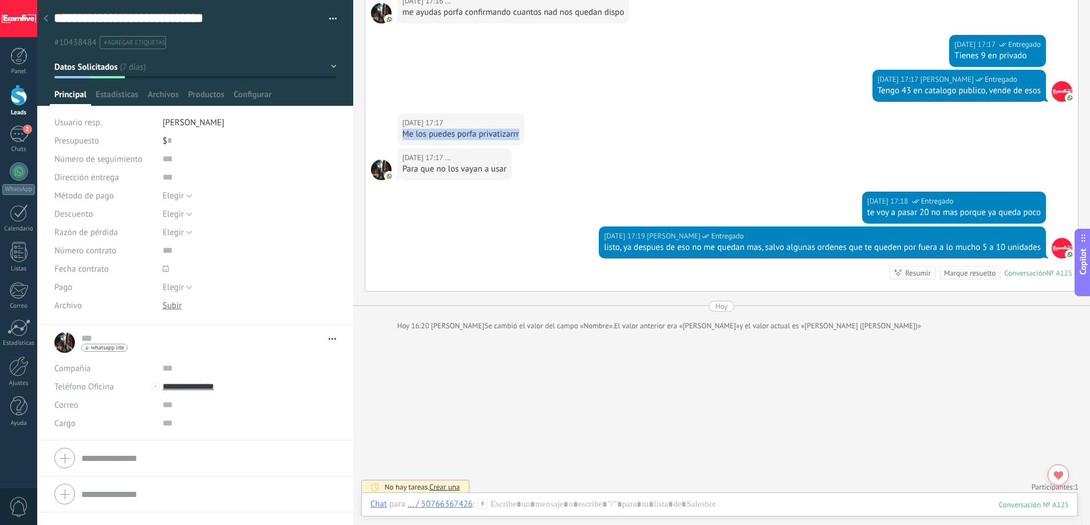
click at [452, 172] on div "Para que no los vayan a usar" at bounding box center [454, 169] width 104 height 11
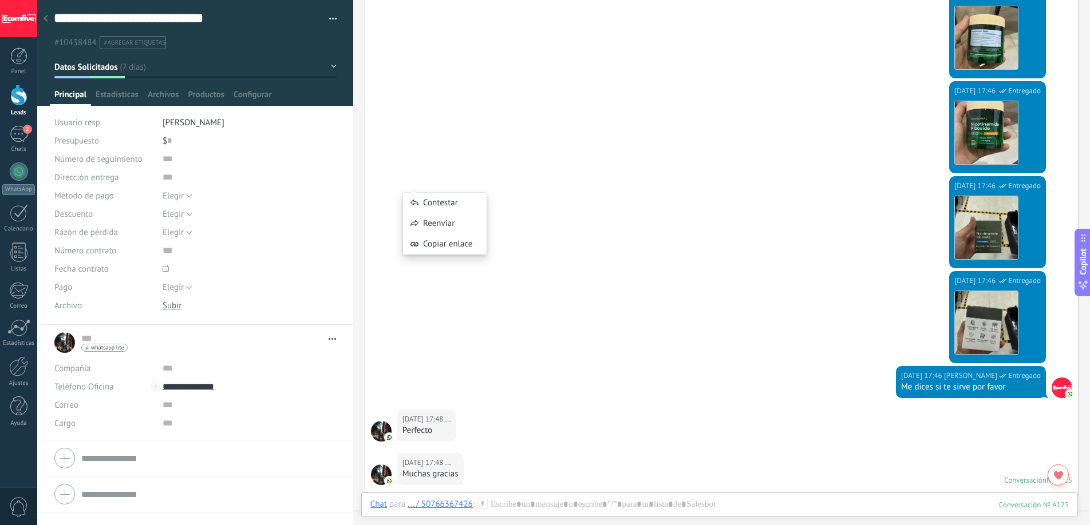
scroll to position [2993, 0]
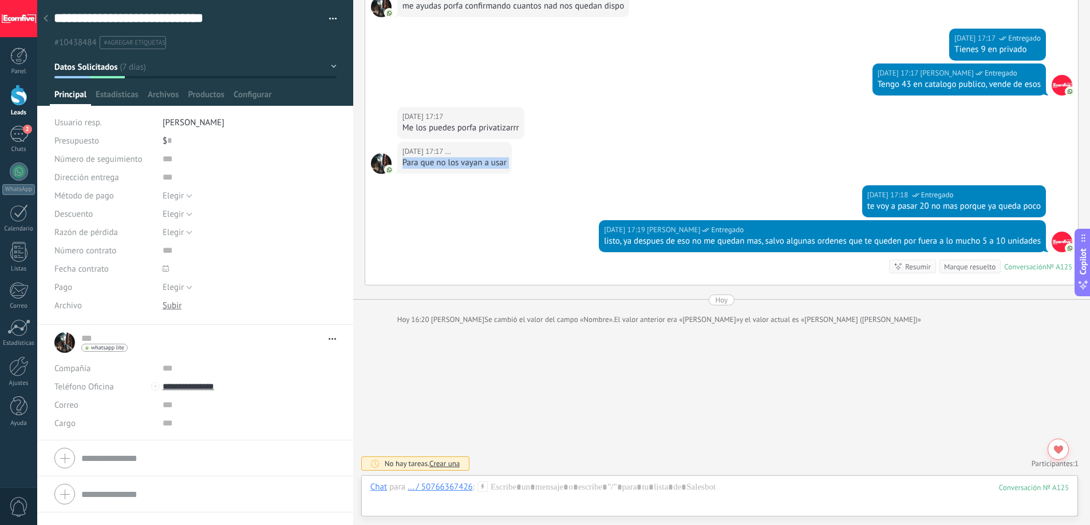
click at [606, 188] on div "Ayer 17:18 Deiverth Rodriguez Entregado te voy a pasar 20 no mas porque ya qued…" at bounding box center [721, 202] width 712 height 35
click at [49, 22] on div at bounding box center [46, 19] width 16 height 22
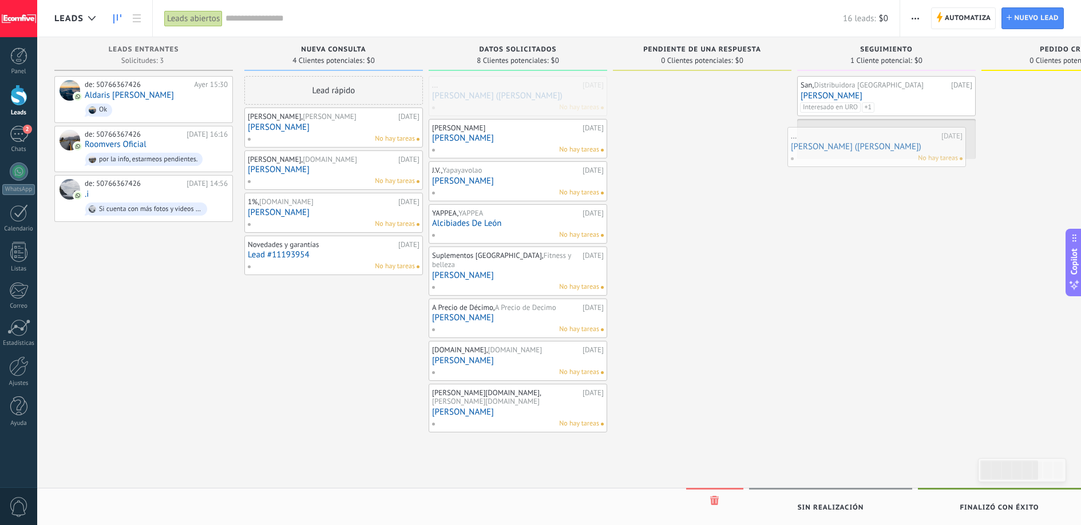
drag, startPoint x: 508, startPoint y: 97, endPoint x: 866, endPoint y: 148, distance: 362.4
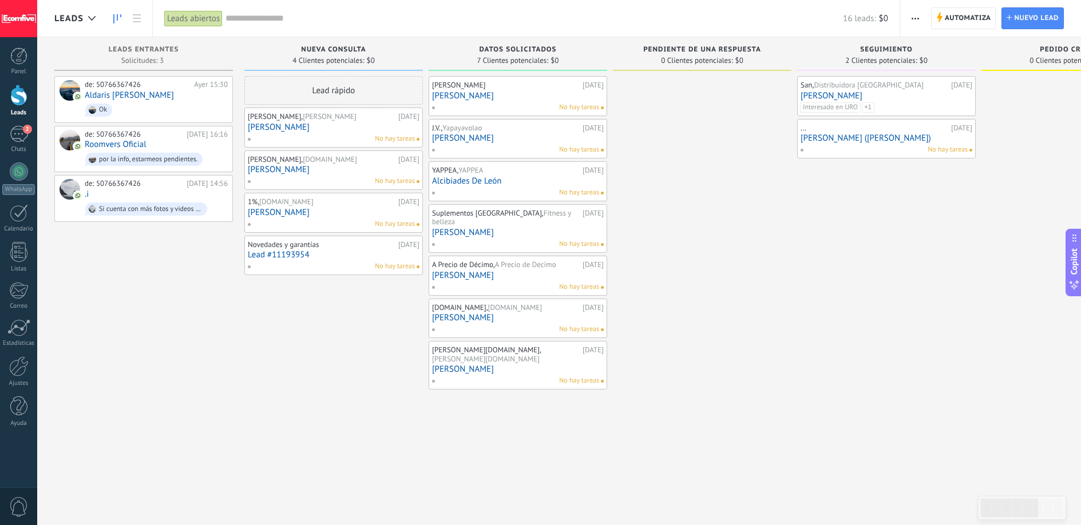
click at [881, 148] on div "No hay tareas" at bounding box center [884, 150] width 168 height 10
click at [917, 136] on link "[PERSON_NAME] ([PERSON_NAME])" at bounding box center [887, 138] width 172 height 10
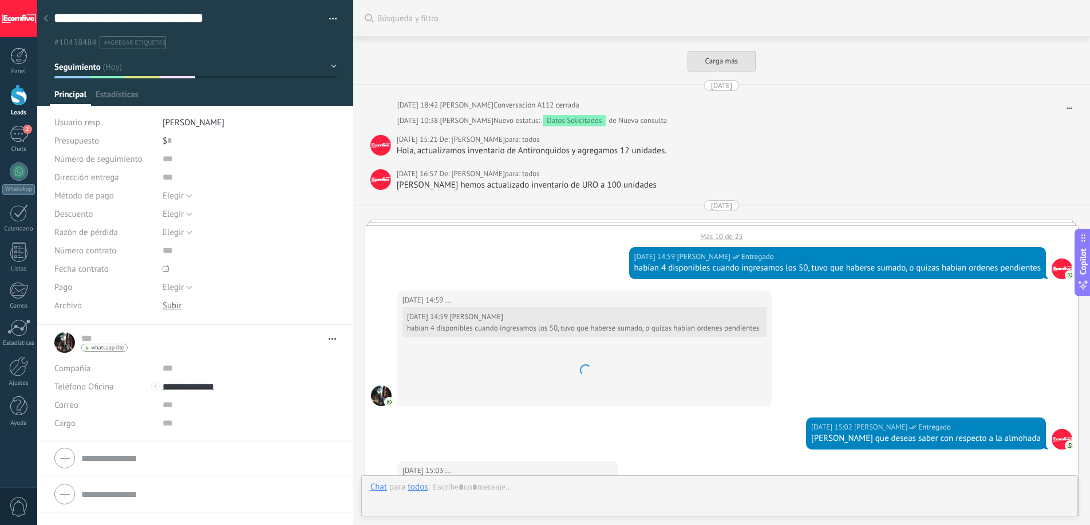
type textarea "**********"
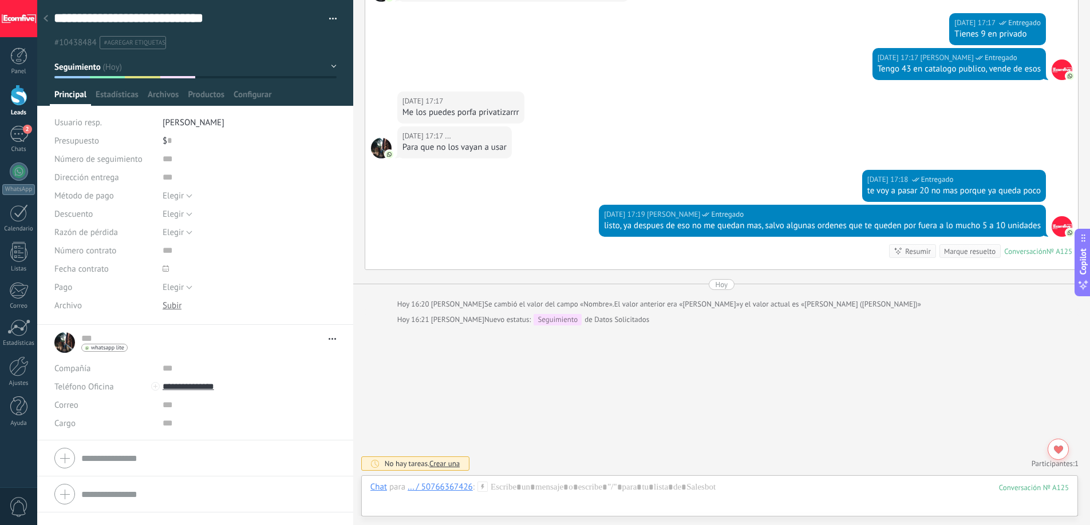
scroll to position [17, 0]
click at [242, 95] on span "Configurar" at bounding box center [252, 97] width 38 height 17
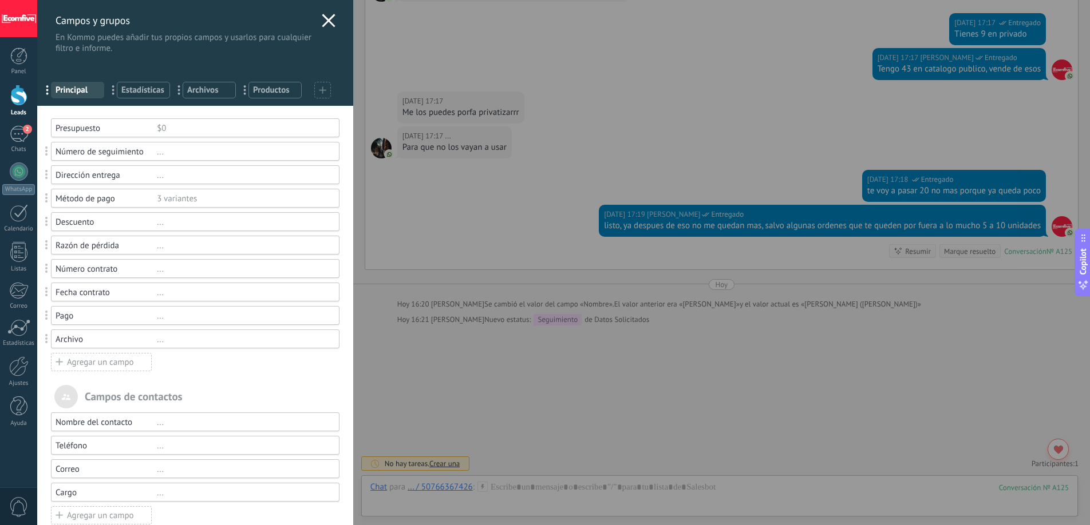
click at [322, 27] on div at bounding box center [329, 22] width 14 height 17
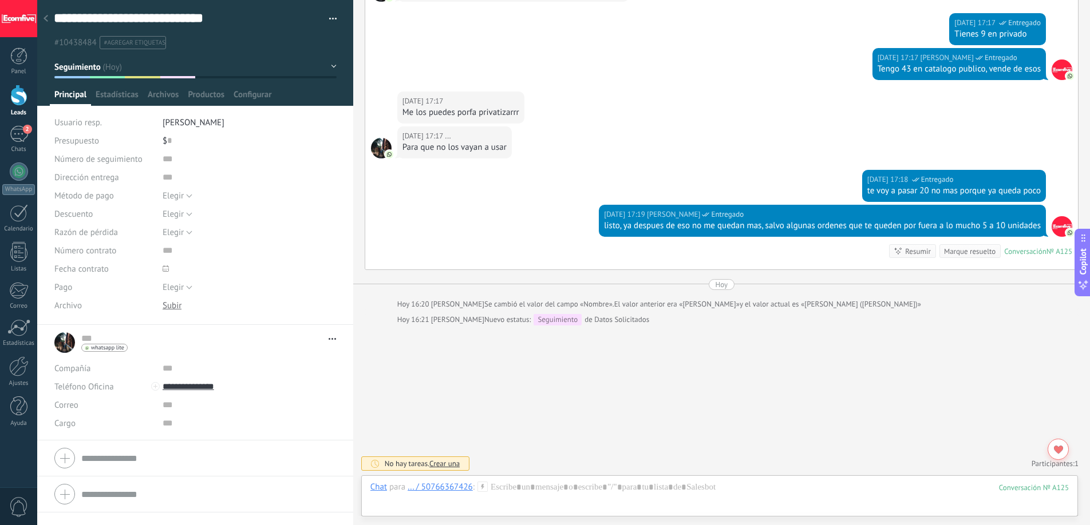
click at [454, 466] on span "Crear una" at bounding box center [444, 464] width 30 height 10
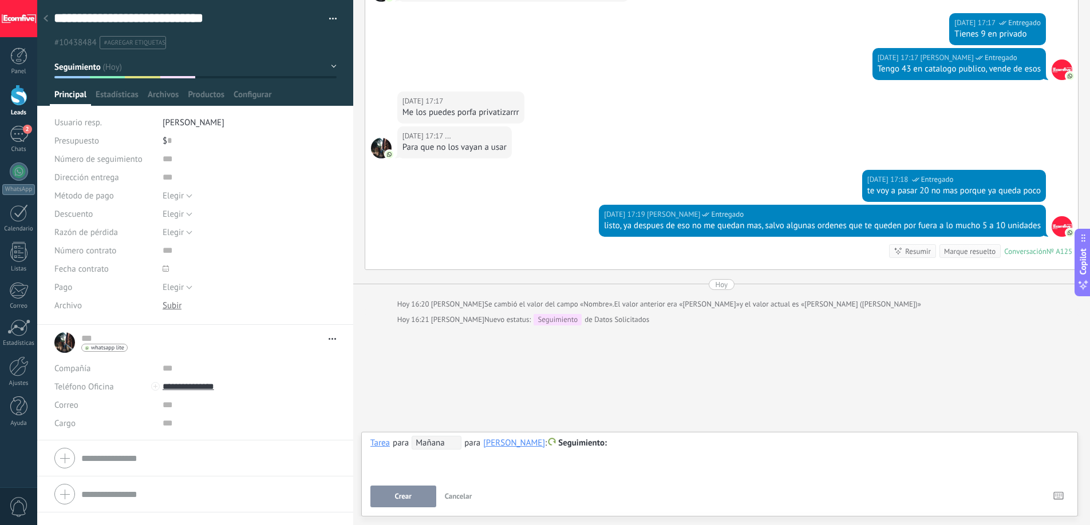
click at [446, 443] on span "Mañana" at bounding box center [436, 443] width 50 height 14
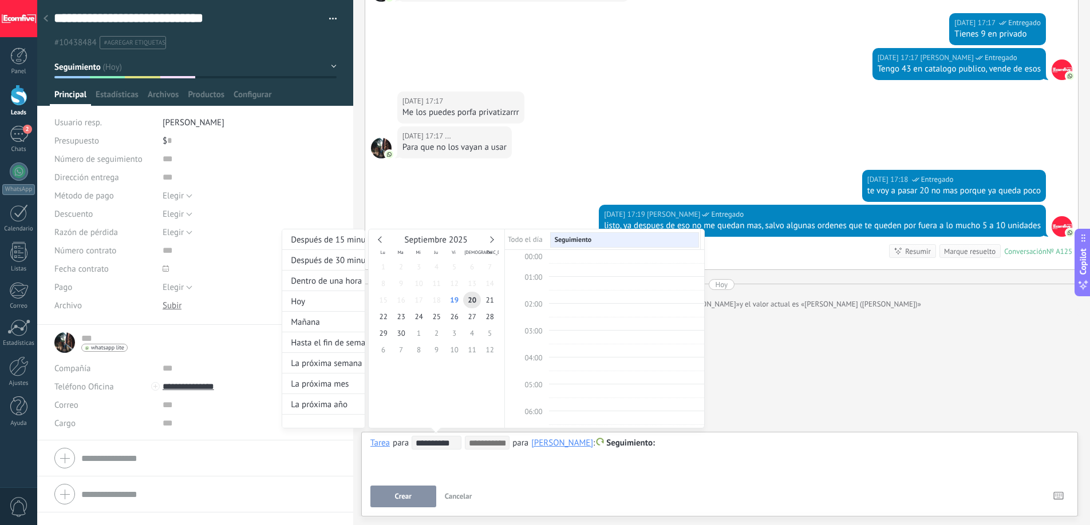
scroll to position [216, 0]
click at [452, 318] on span "26" at bounding box center [454, 316] width 18 height 17
type input "**********"
click at [530, 482] on div at bounding box center [545, 262] width 1090 height 525
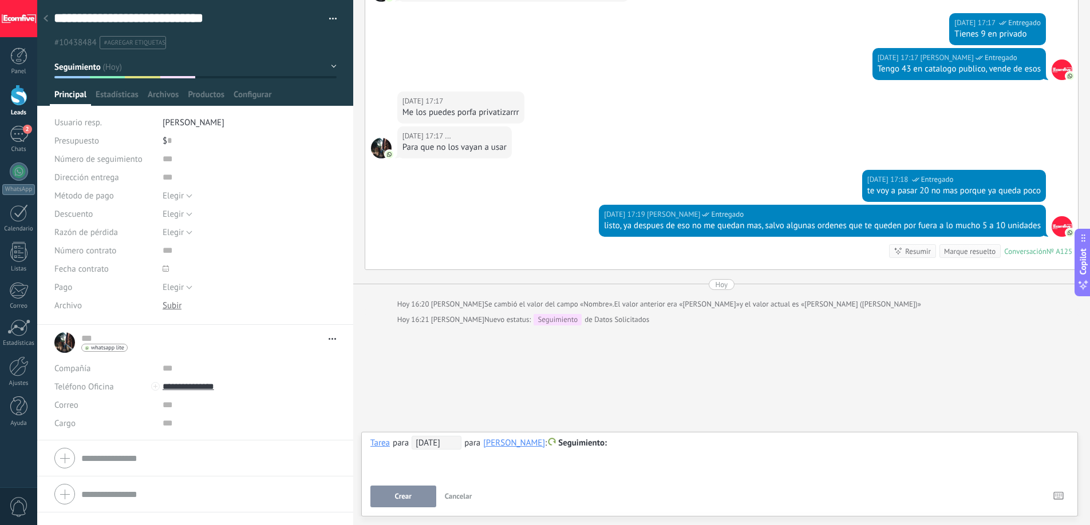
click at [625, 442] on div at bounding box center [719, 444] width 698 height 14
click at [413, 499] on button "Crear" at bounding box center [403, 497] width 66 height 22
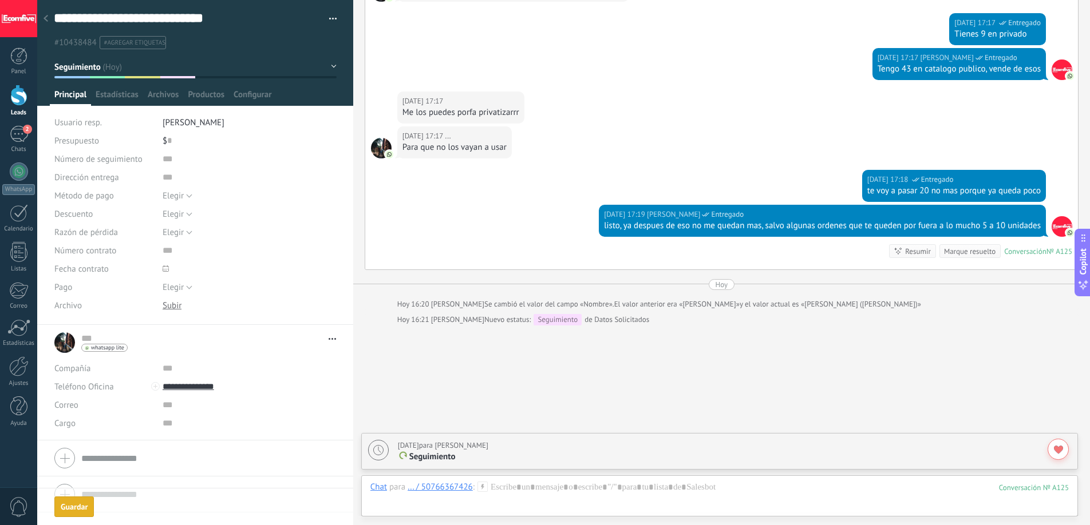
scroll to position [2547, 0]
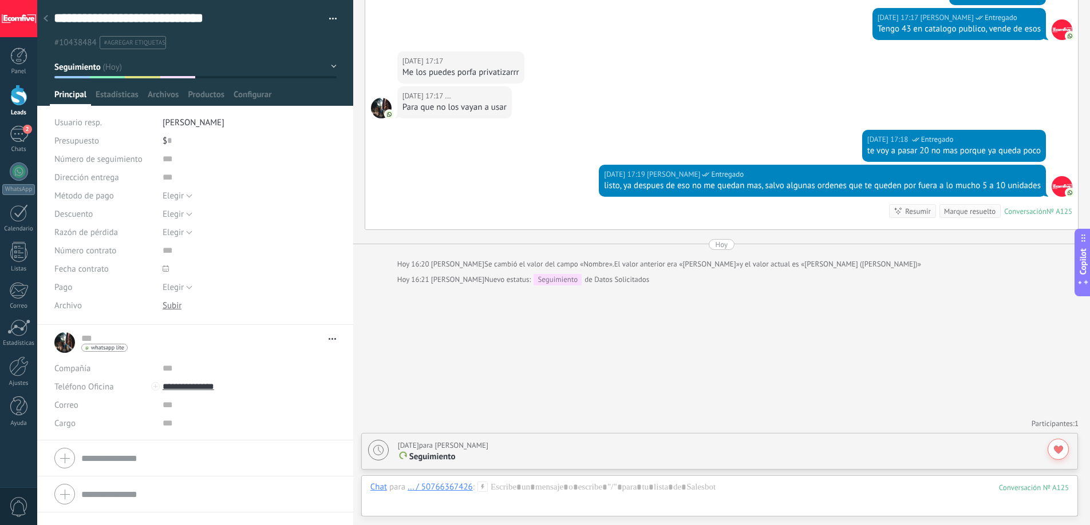
click at [14, 110] on div "Leads" at bounding box center [18, 112] width 33 height 7
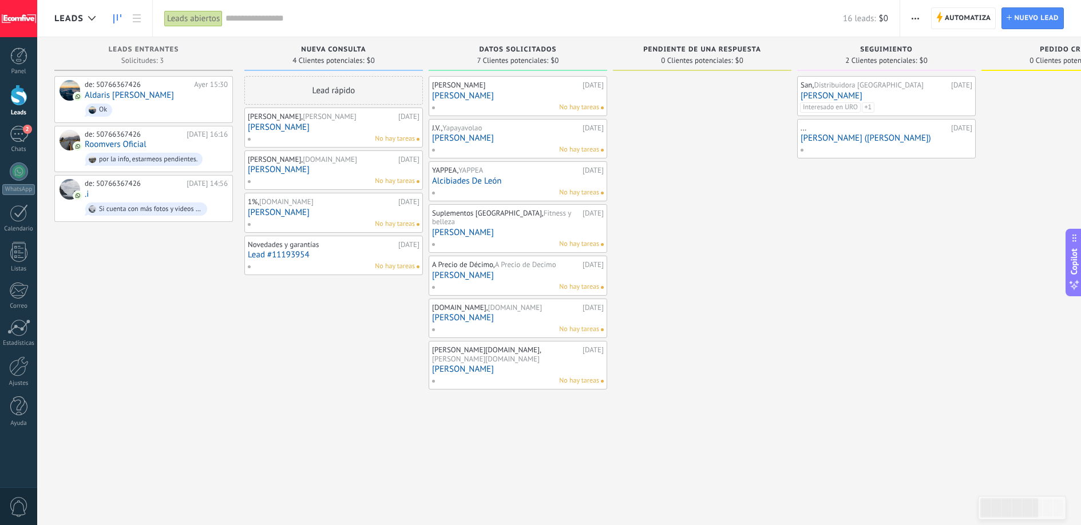
click at [525, 96] on link "[PERSON_NAME]" at bounding box center [518, 96] width 172 height 10
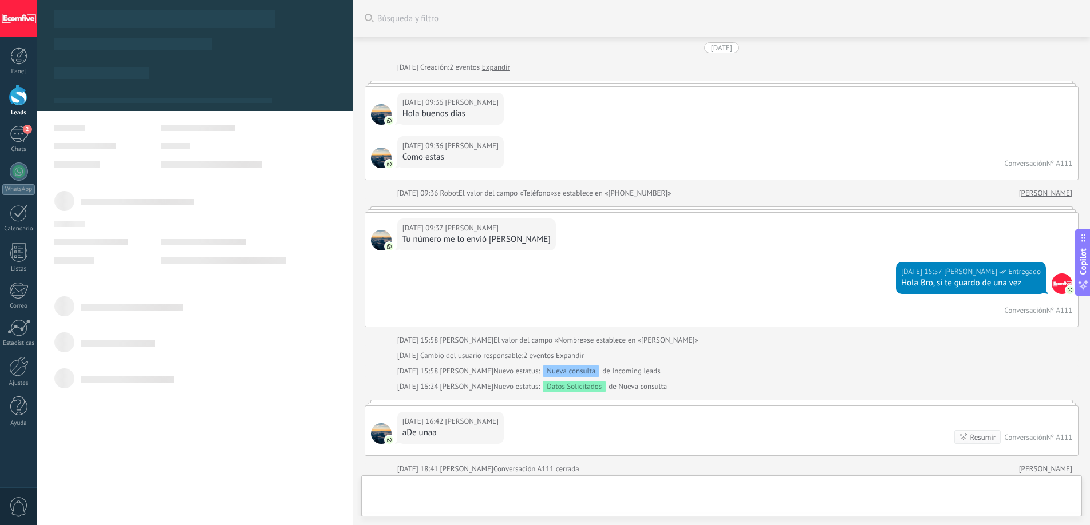
type textarea "**********"
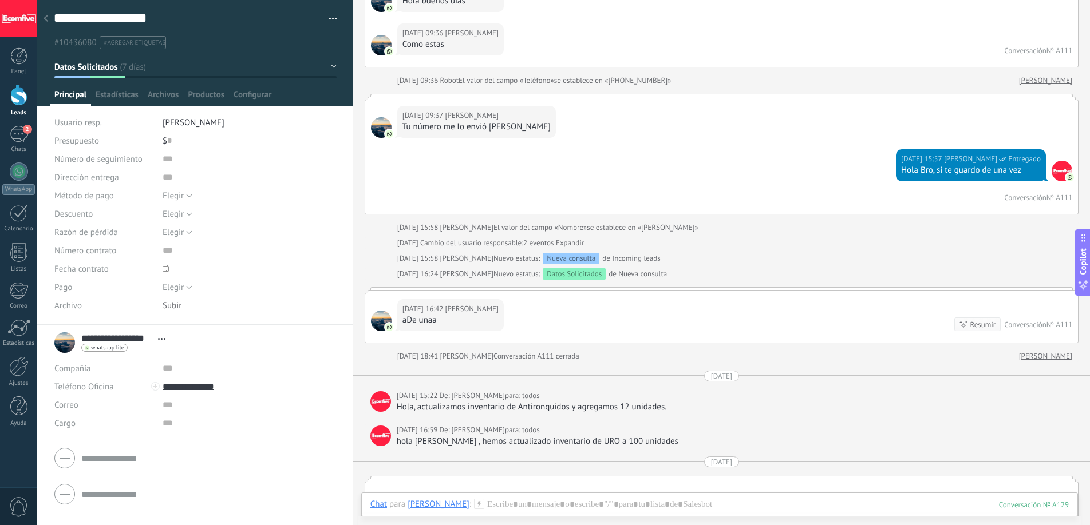
scroll to position [208, 0]
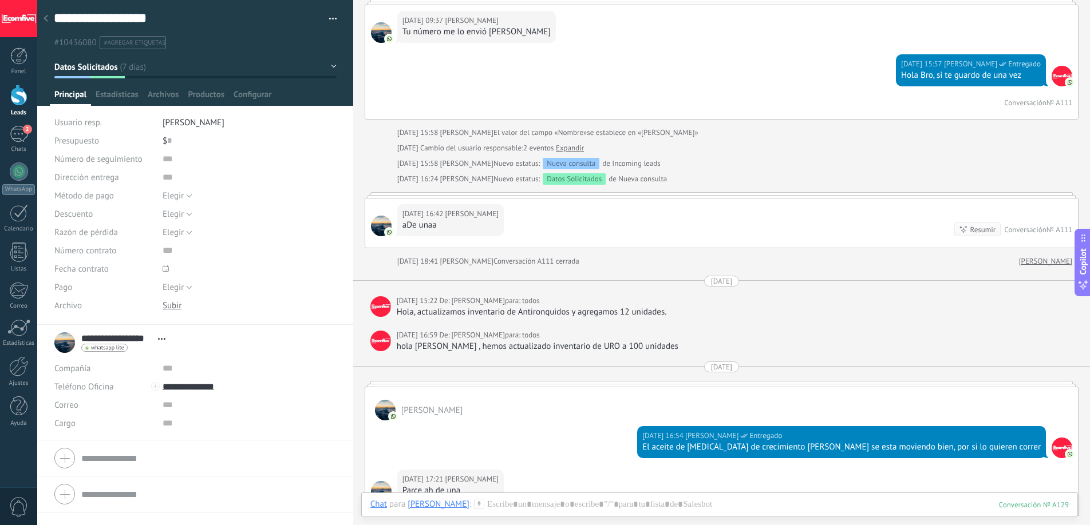
click at [431, 227] on div "aDe unaa" at bounding box center [450, 225] width 96 height 11
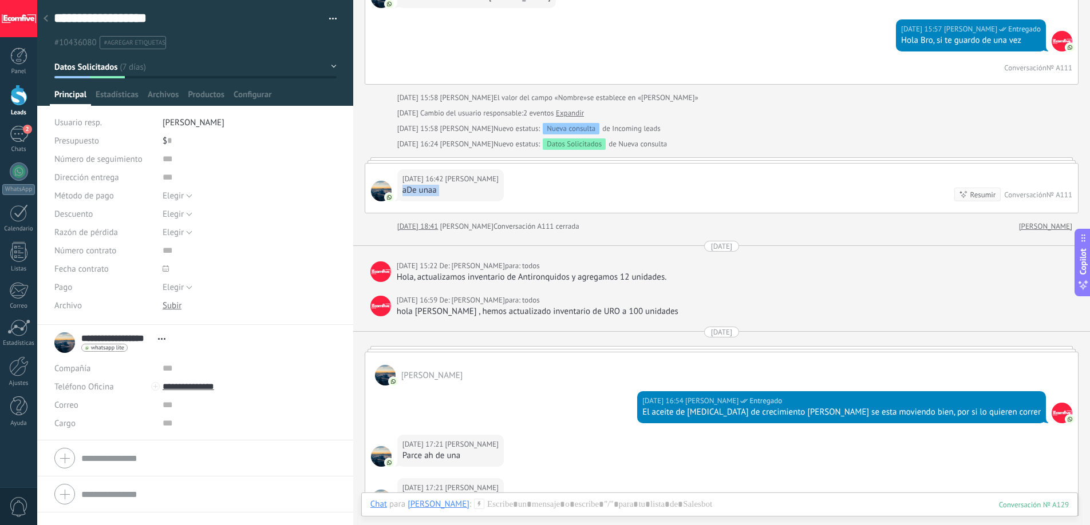
scroll to position [272, 0]
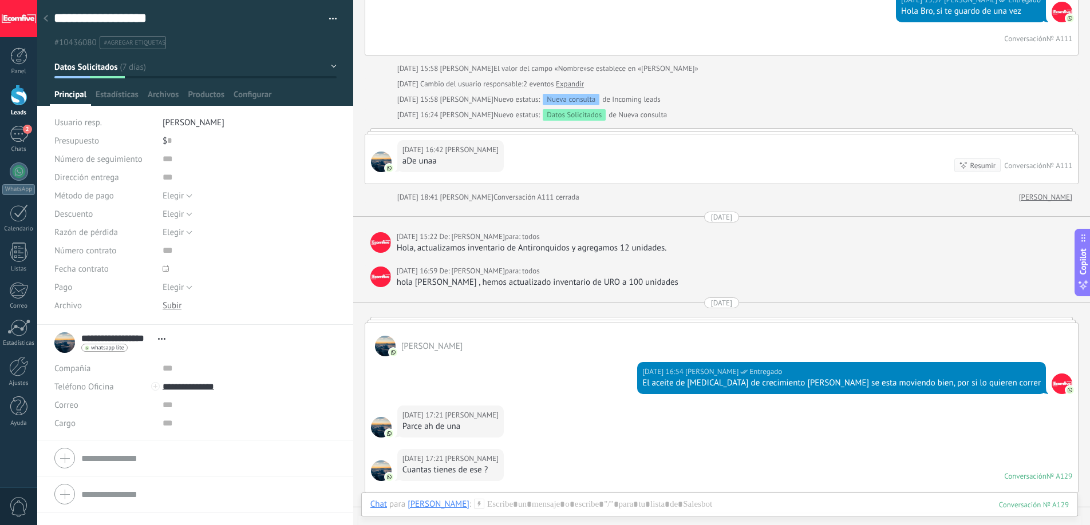
click at [591, 359] on div "17.09.2025 16:54 Deiverth Rodriguez Entregado El aceite de Biotina de crecimien…" at bounding box center [721, 381] width 712 height 49
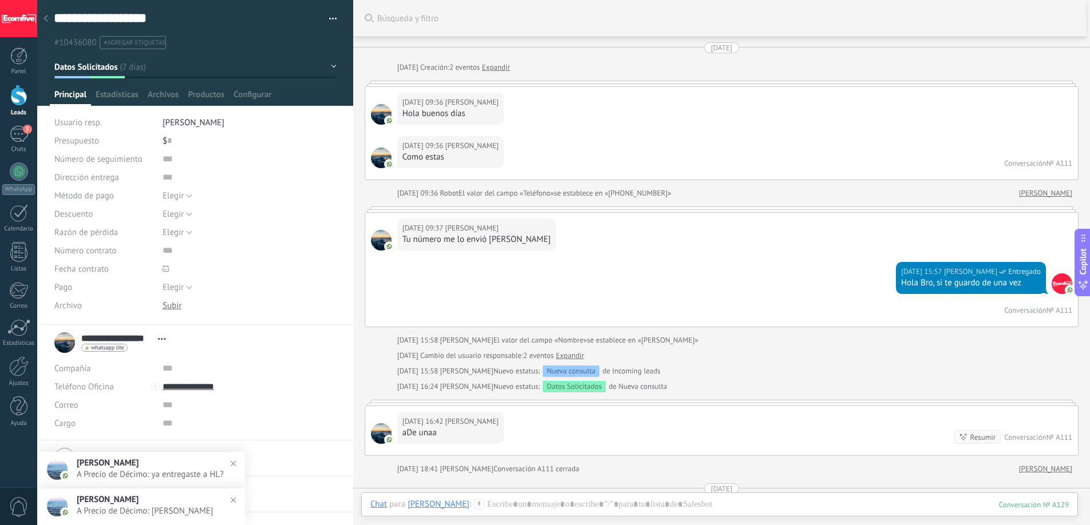
scroll to position [613, 0]
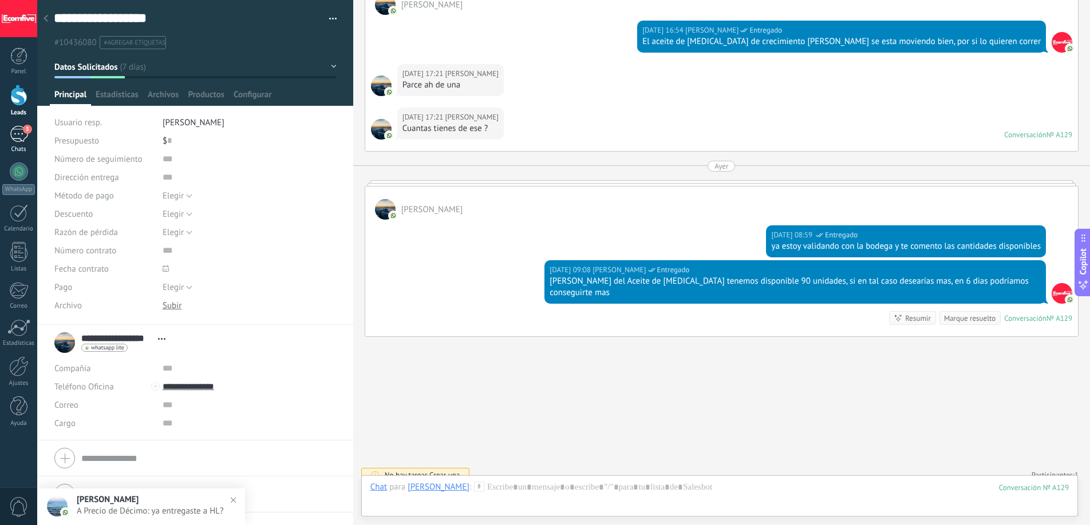
click at [17, 142] on link "3 Chats" at bounding box center [18, 139] width 37 height 27
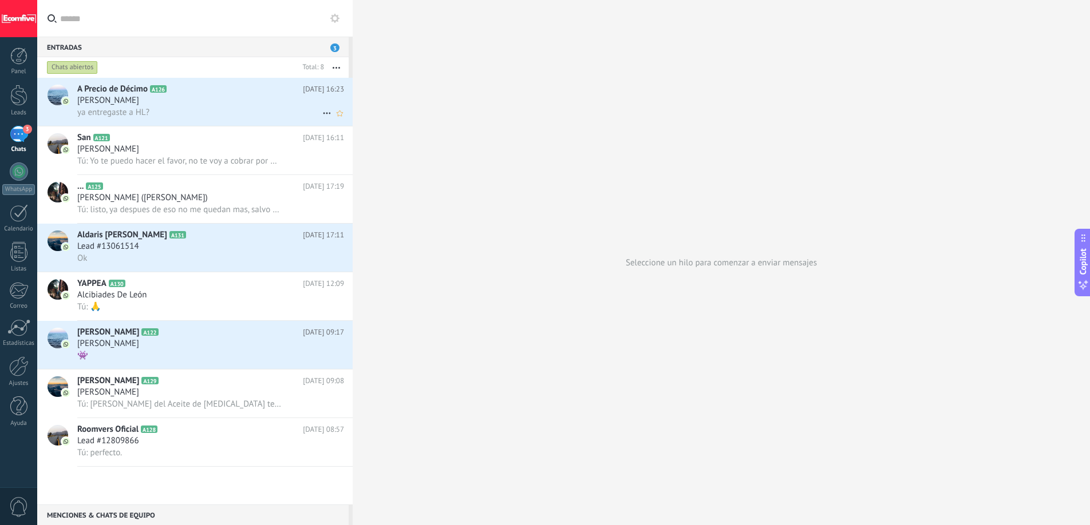
click at [190, 94] on div "A Precio de Décimo A126 Hoy 16:23 Daniel Dionisi ya entregaste a HL?" at bounding box center [214, 102] width 275 height 48
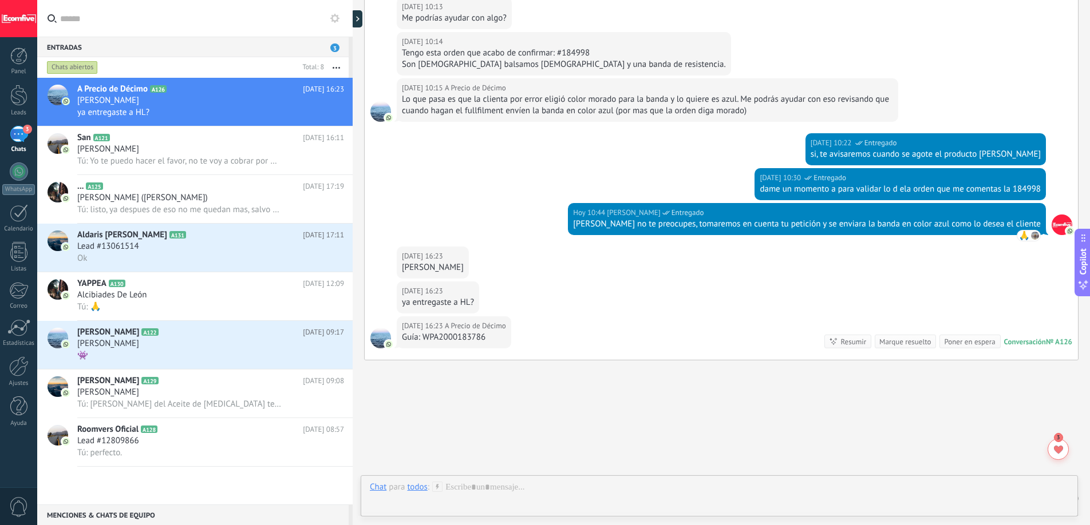
scroll to position [2197, 0]
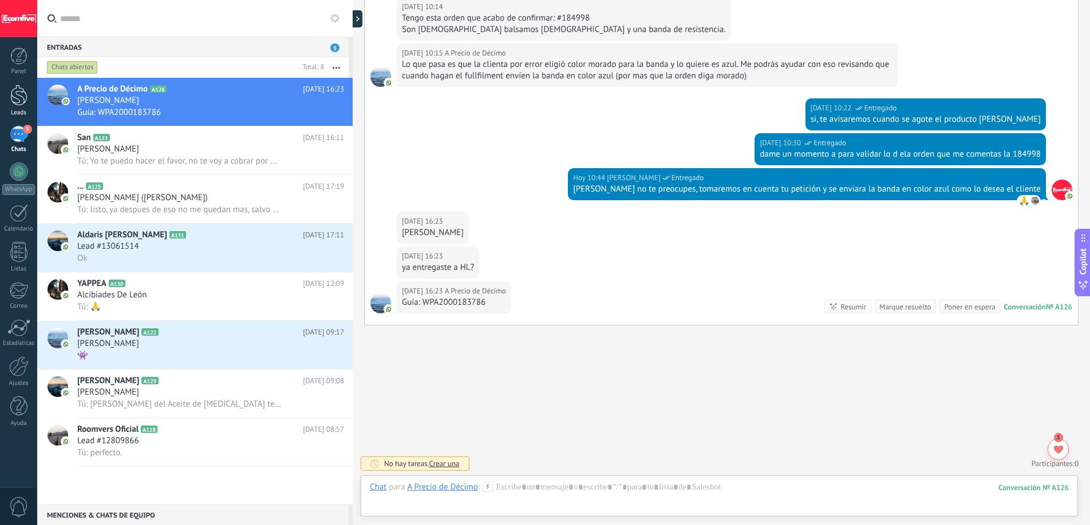
click at [20, 98] on div at bounding box center [18, 95] width 17 height 21
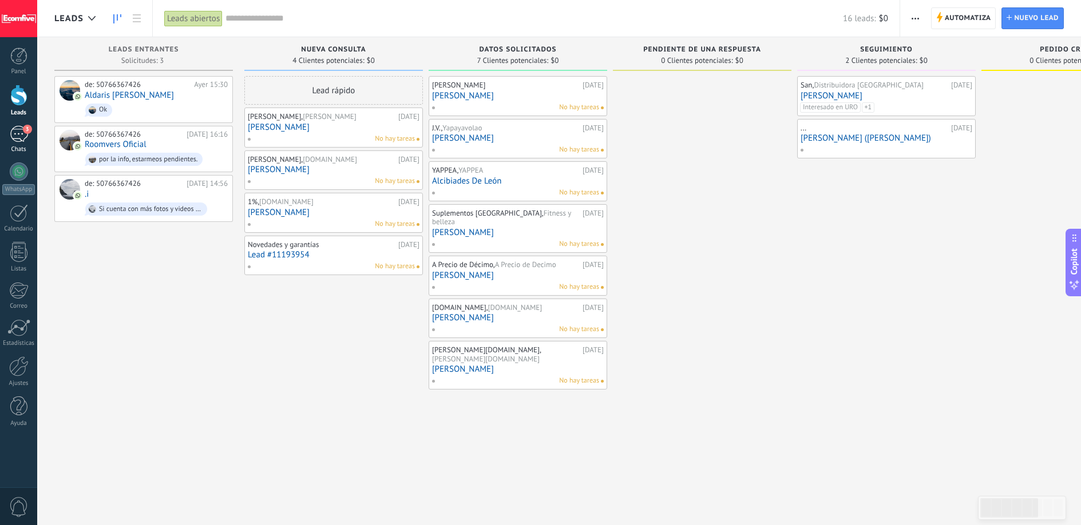
click at [17, 139] on div "3" at bounding box center [19, 134] width 18 height 17
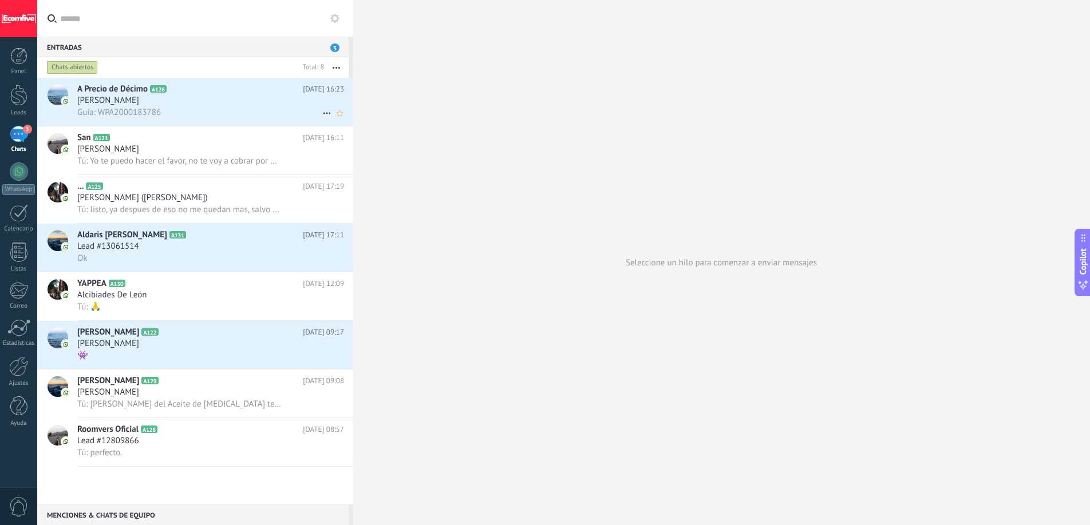
click at [160, 101] on div "[PERSON_NAME]" at bounding box center [210, 100] width 267 height 11
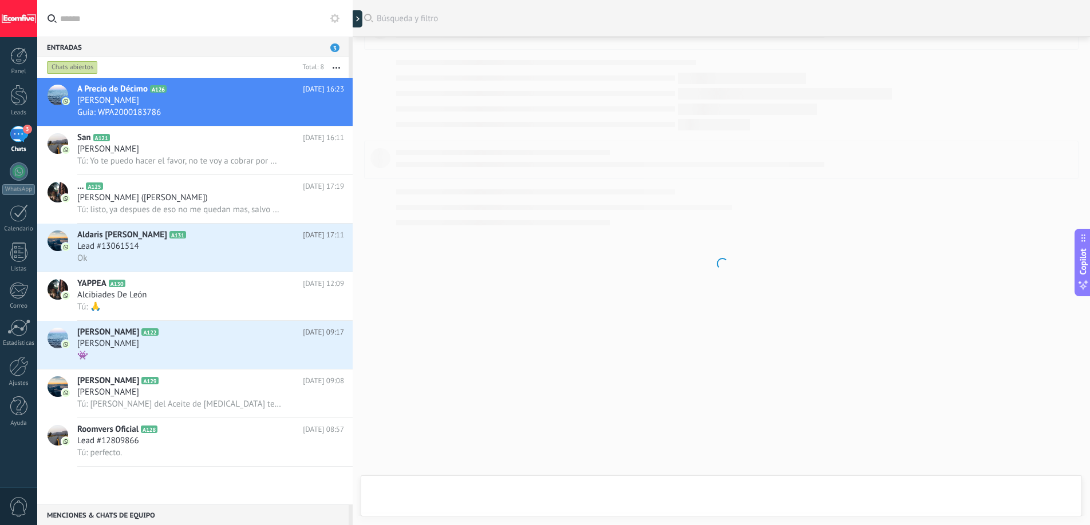
scroll to position [2067, 0]
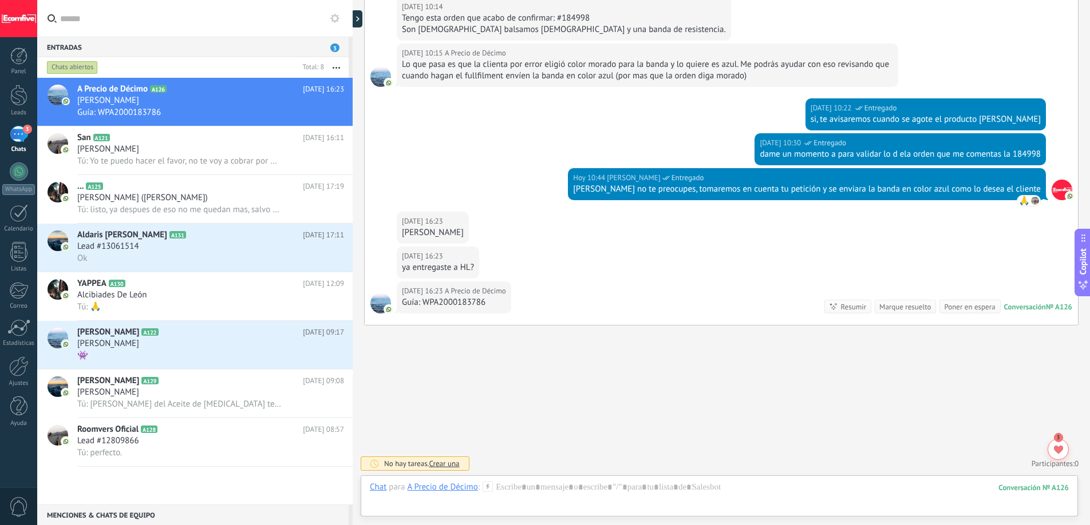
click at [450, 302] on div "Guía: WPA2000183786" at bounding box center [454, 302] width 104 height 11
copy div "WPA2000183786"
click at [531, 493] on div at bounding box center [719, 499] width 699 height 34
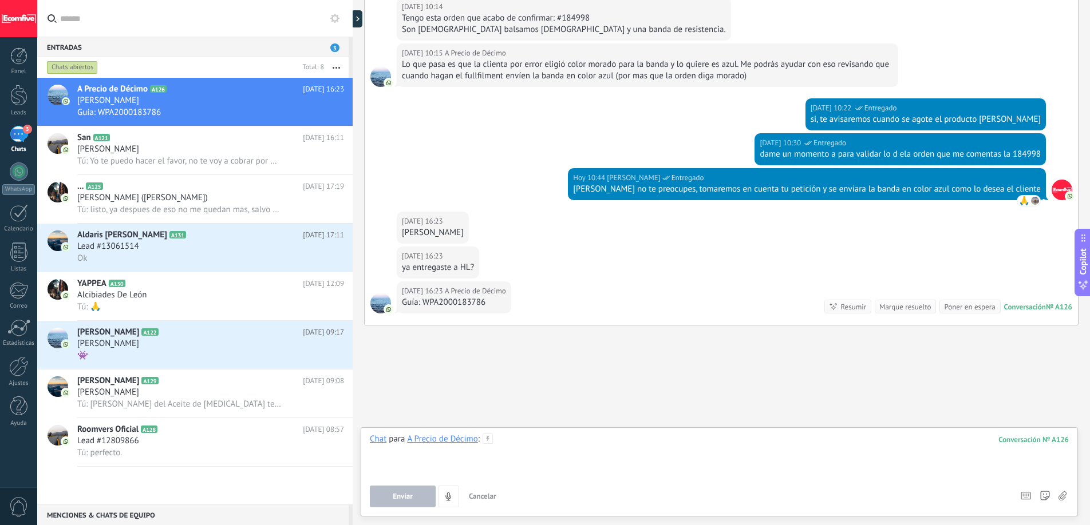
click at [520, 442] on div at bounding box center [719, 455] width 699 height 43
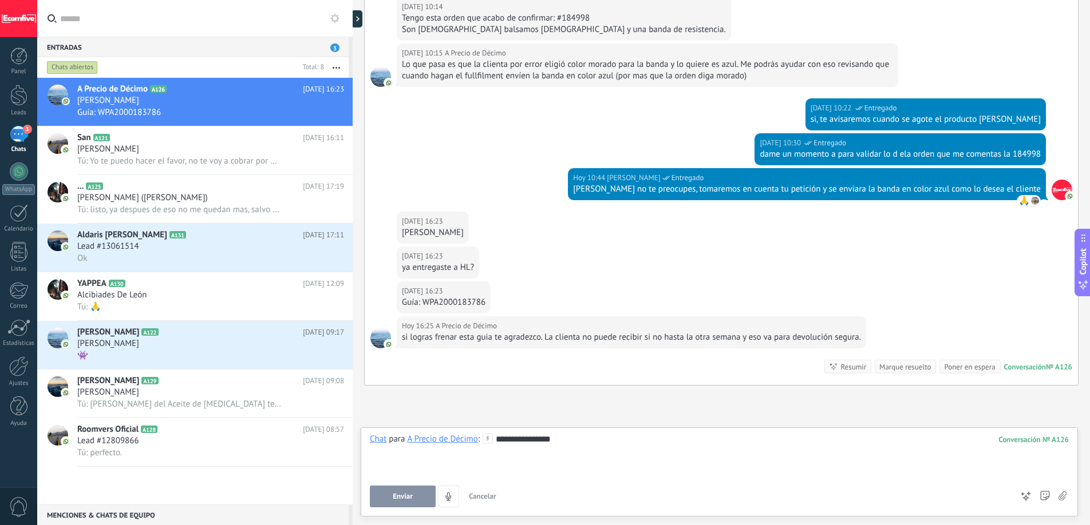
scroll to position [2127, 0]
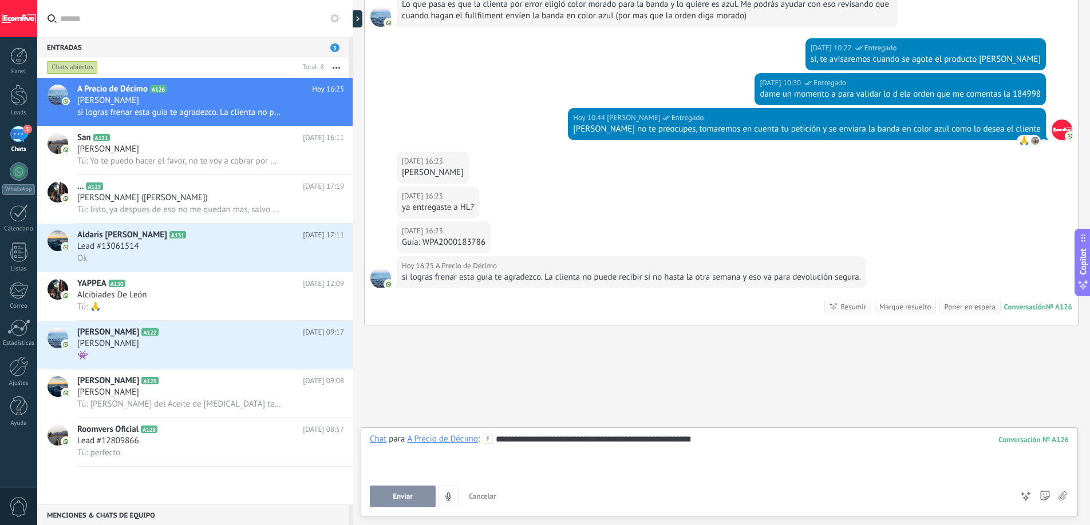
click at [406, 503] on button "Enviar" at bounding box center [403, 497] width 66 height 22
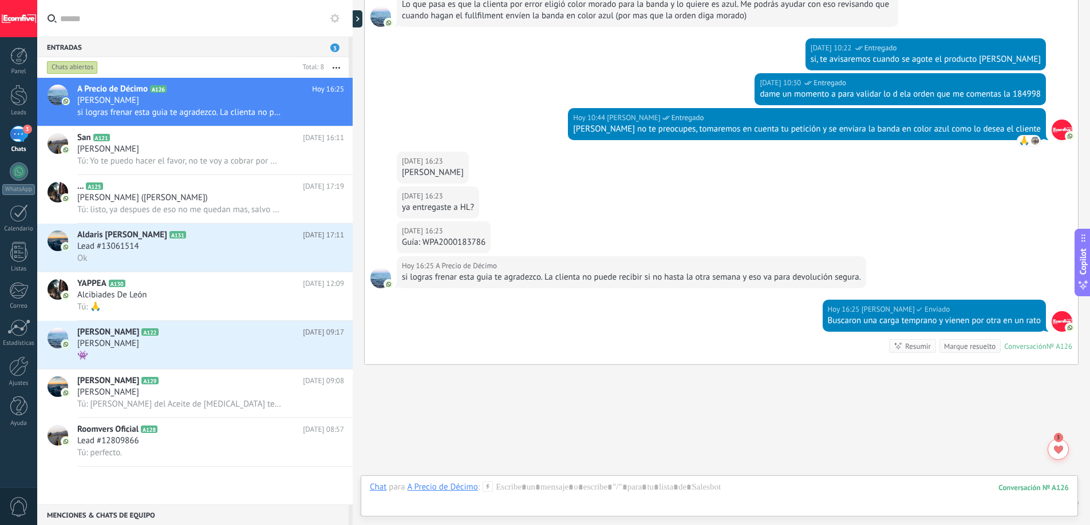
scroll to position [2167, 0]
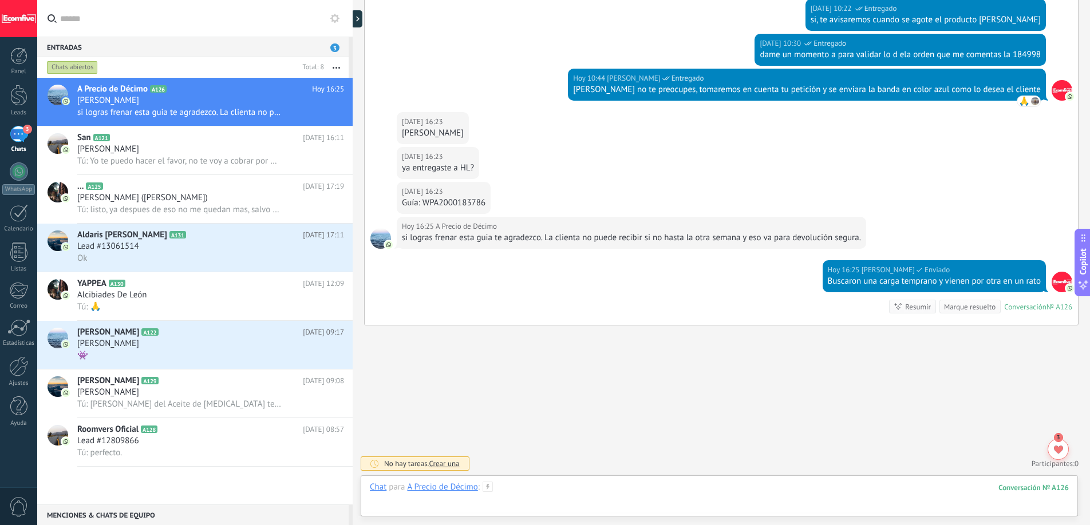
click at [521, 485] on div at bounding box center [719, 499] width 699 height 34
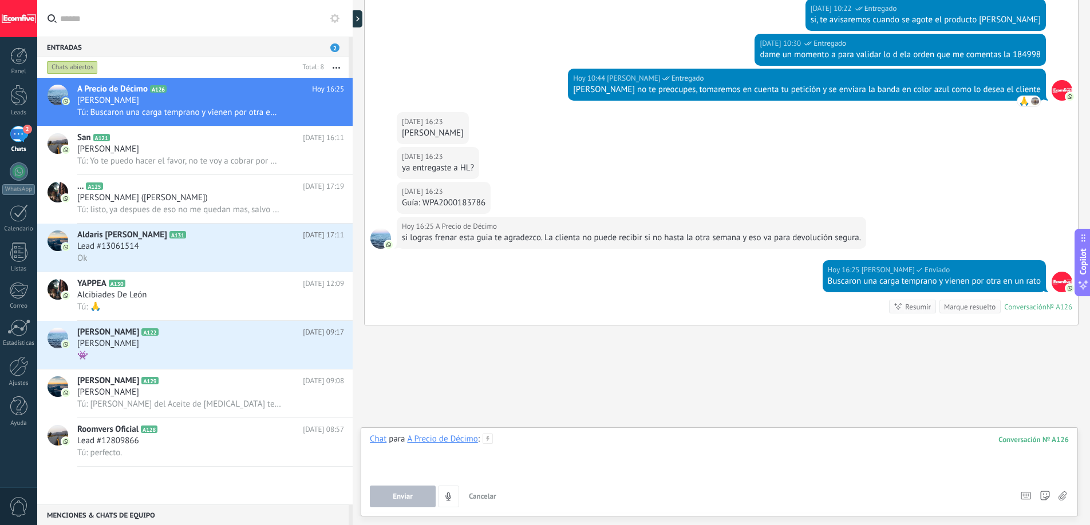
click at [518, 441] on div at bounding box center [719, 455] width 699 height 43
click at [419, 502] on button "Enviar" at bounding box center [403, 497] width 66 height 22
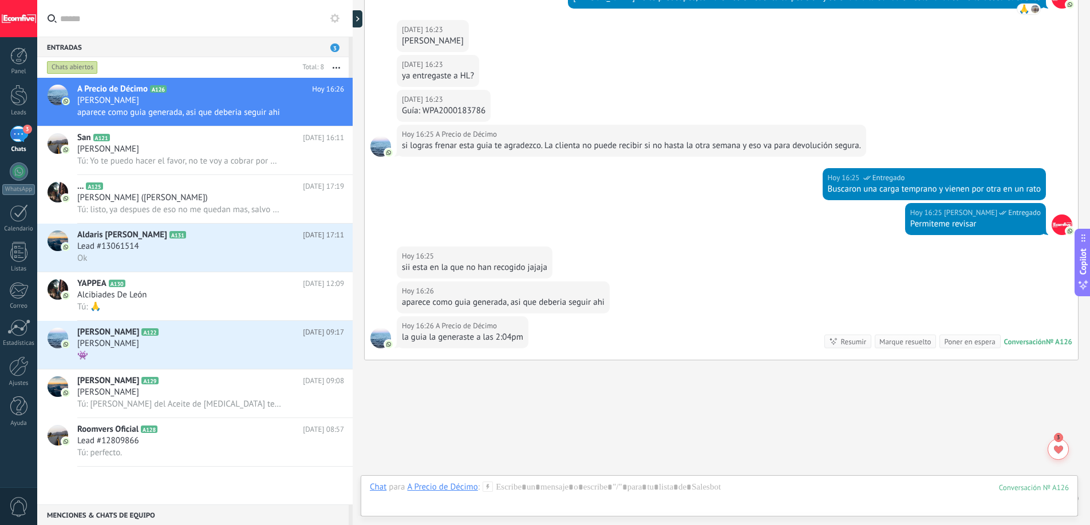
scroll to position [2294, 0]
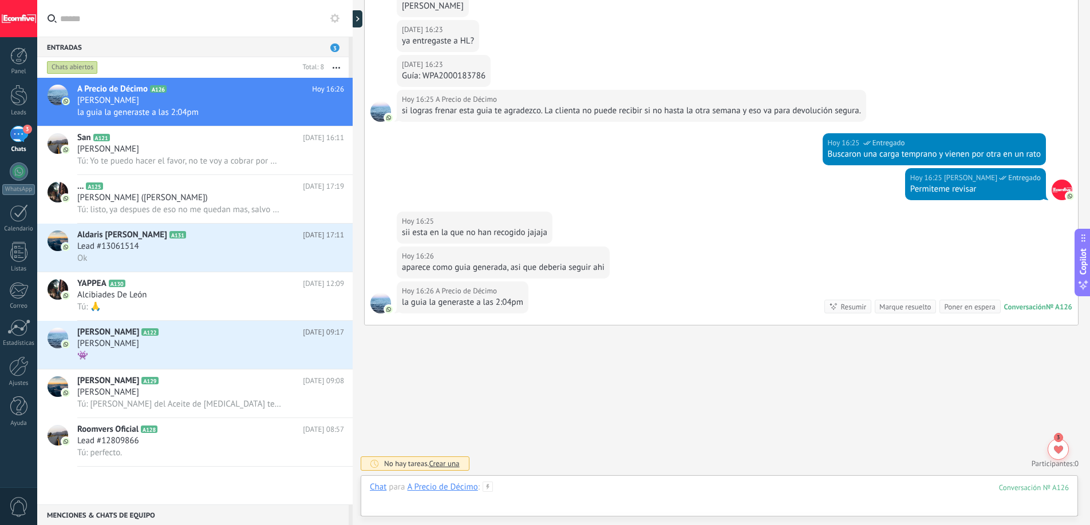
click at [560, 497] on div at bounding box center [719, 499] width 699 height 34
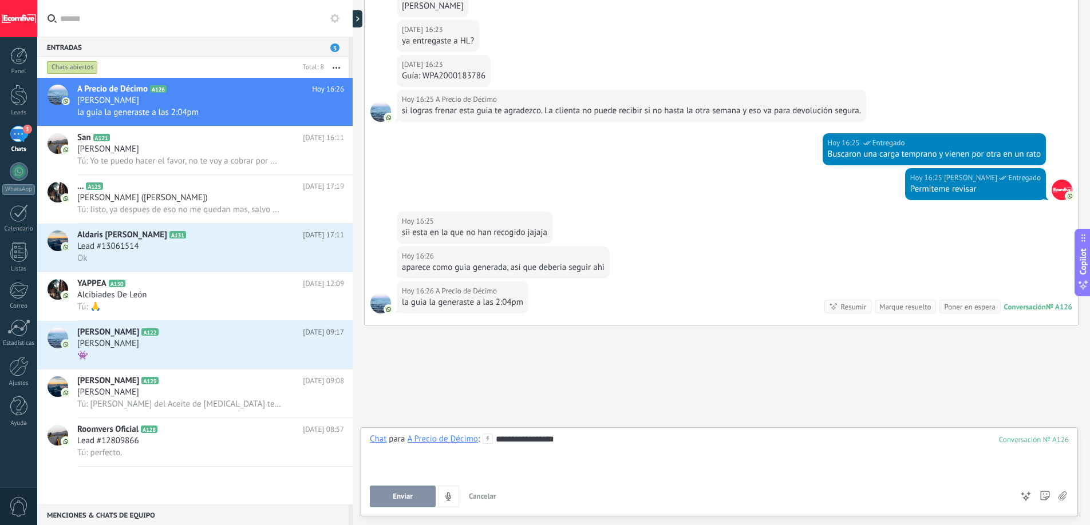
click at [393, 496] on span "Enviar" at bounding box center [403, 497] width 20 height 8
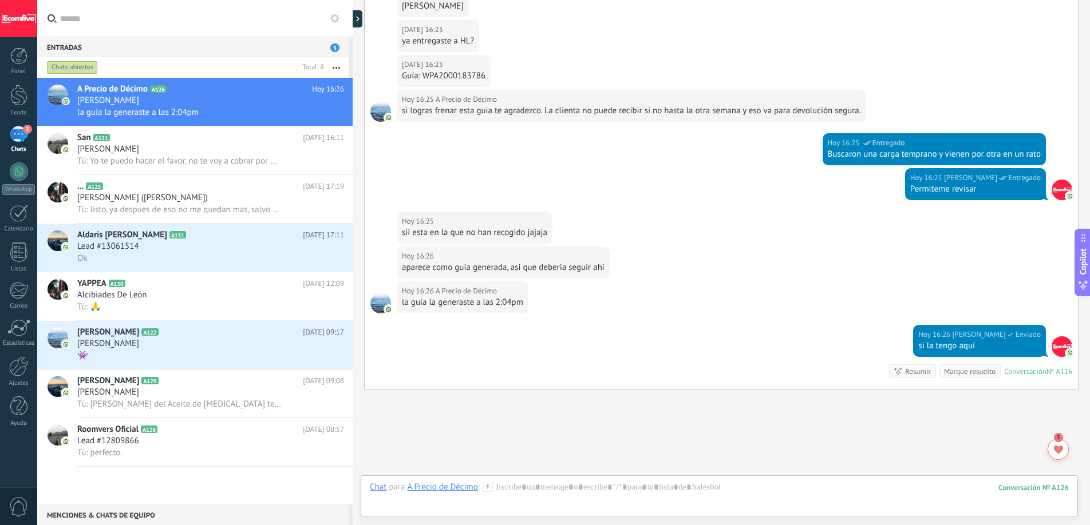
scroll to position [2358, 0]
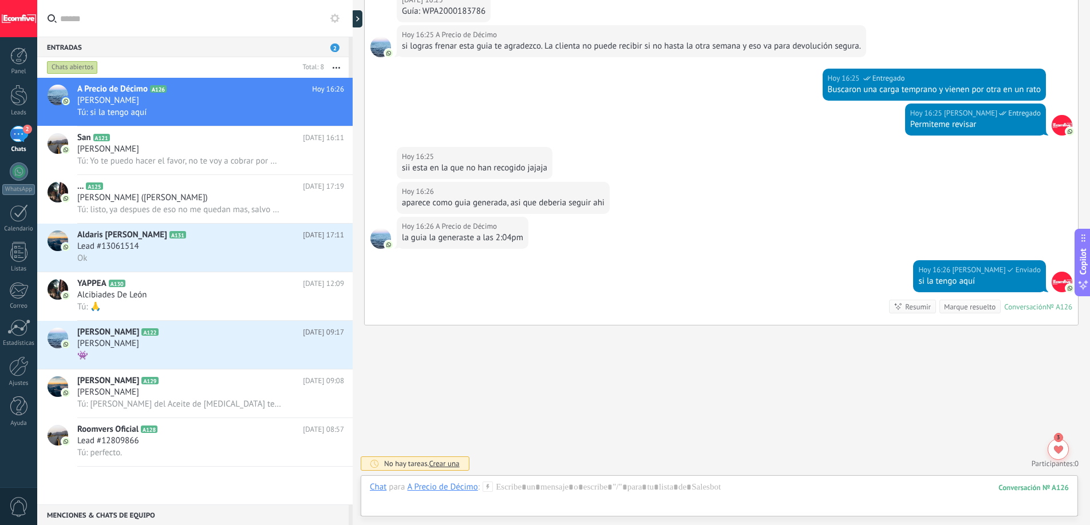
click at [536, 480] on div "Chat Correo Nota Tarea Chat para A Precio de Décimo : 126 Enviar Cancelar Rastr…" at bounding box center [719, 496] width 717 height 41
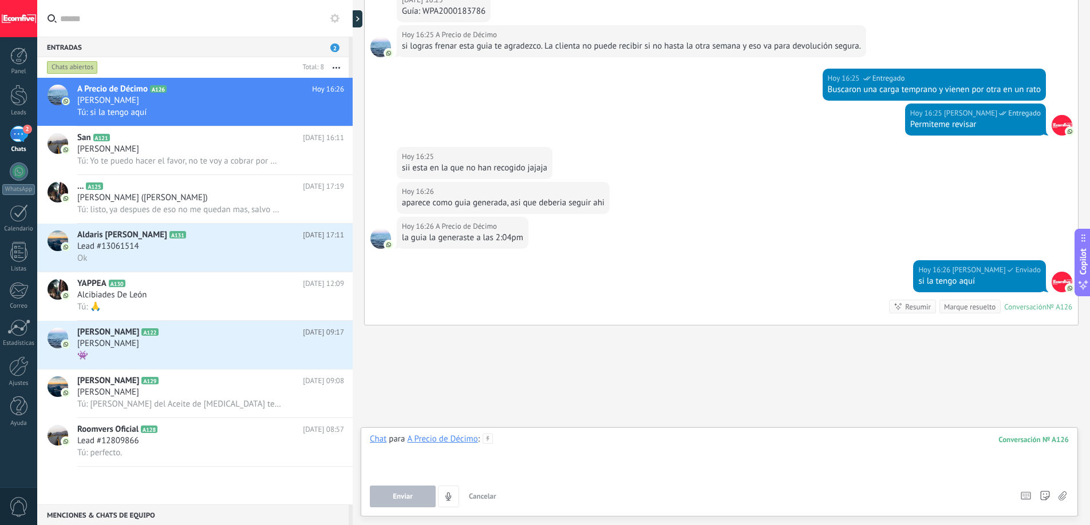
click at [537, 472] on div at bounding box center [719, 455] width 699 height 43
click at [535, 449] on div at bounding box center [719, 455] width 699 height 43
click at [448, 15] on div "Guía: WPA2000183786" at bounding box center [444, 11] width 84 height 11
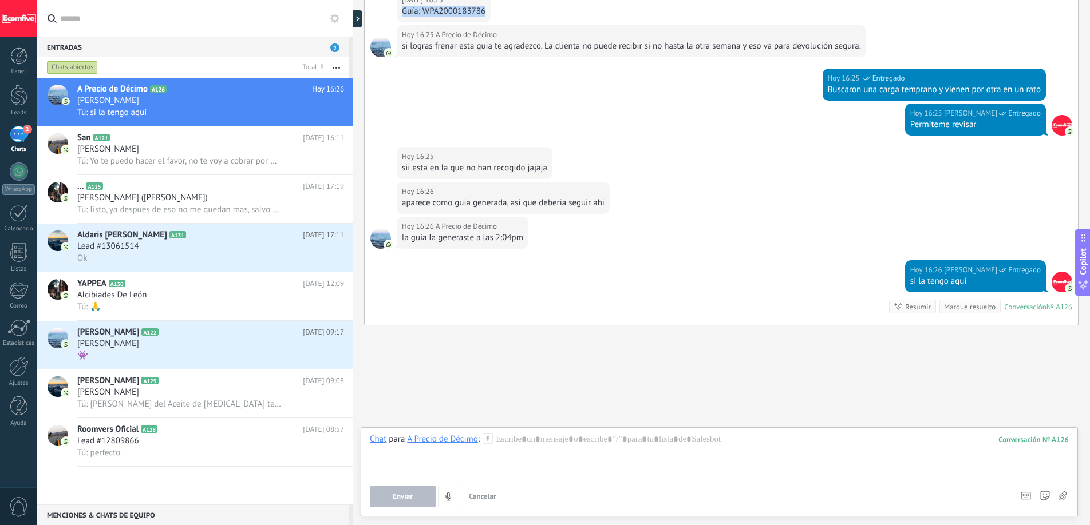
copy div "Guía: WPA2000183786"
click at [571, 445] on div at bounding box center [719, 455] width 699 height 43
click at [644, 440] on div "**********" at bounding box center [719, 455] width 699 height 43
click at [403, 494] on span "Enviar" at bounding box center [403, 497] width 20 height 8
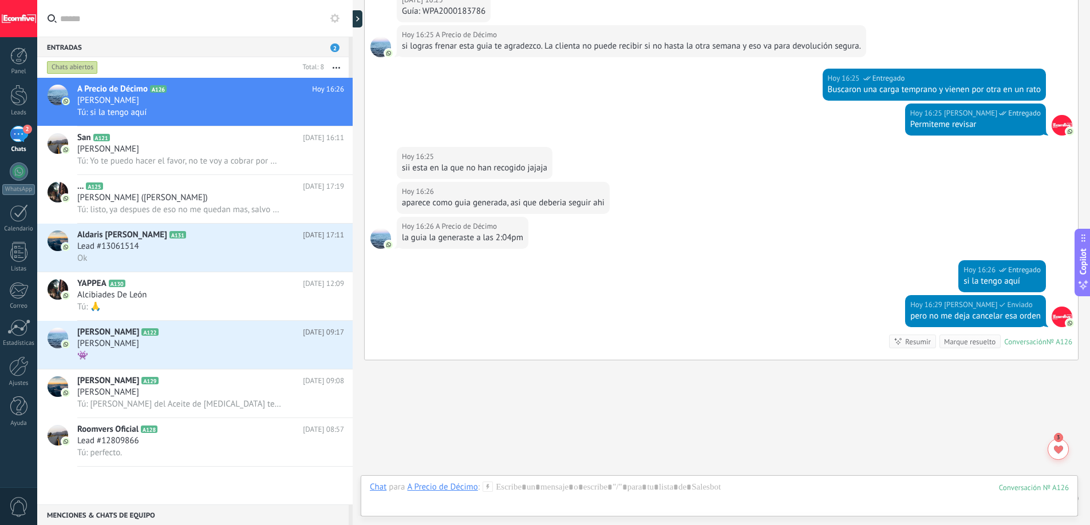
scroll to position [2393, 0]
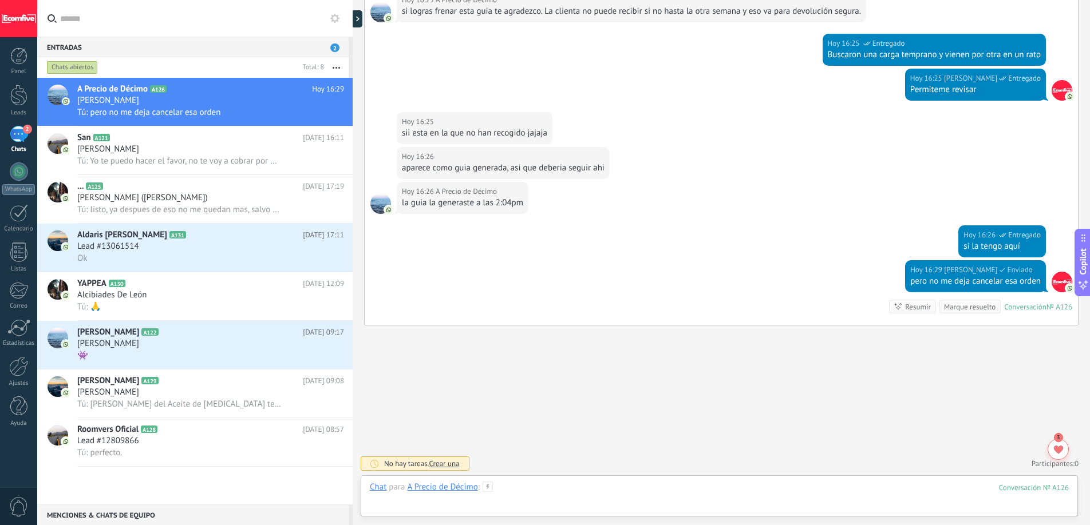
click at [525, 497] on div at bounding box center [719, 499] width 699 height 34
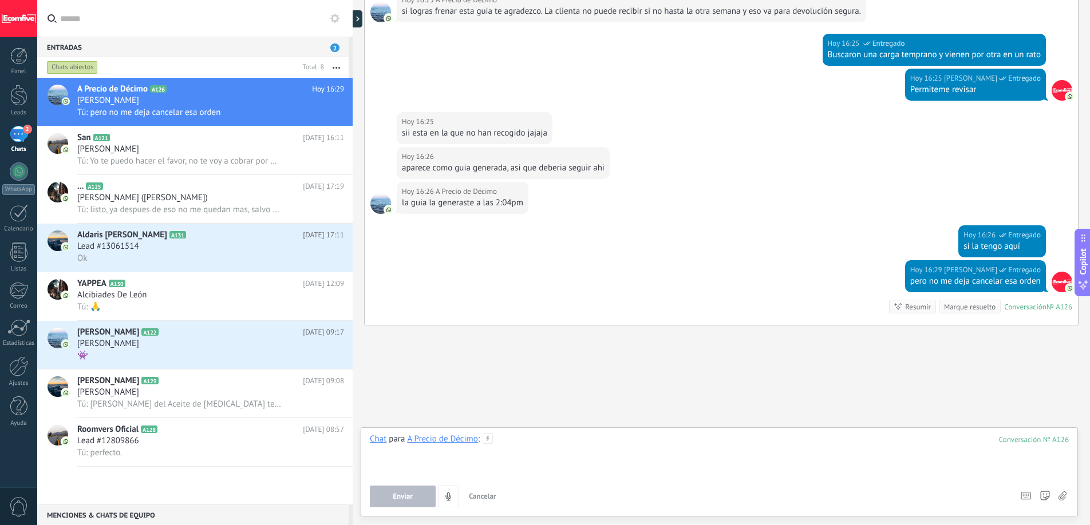
click at [537, 461] on div at bounding box center [719, 455] width 699 height 43
click at [394, 497] on span "Enviar" at bounding box center [403, 497] width 20 height 8
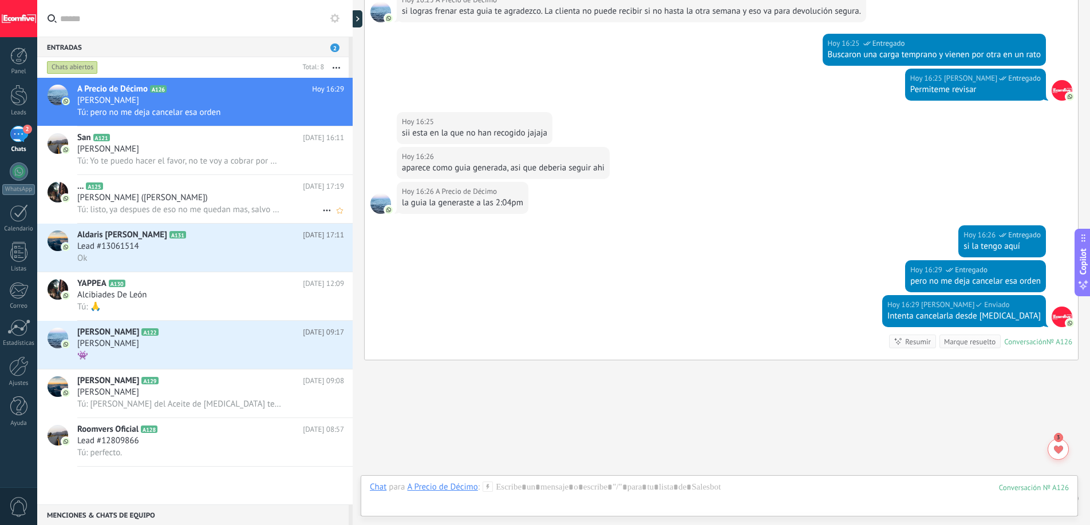
scroll to position [2428, 0]
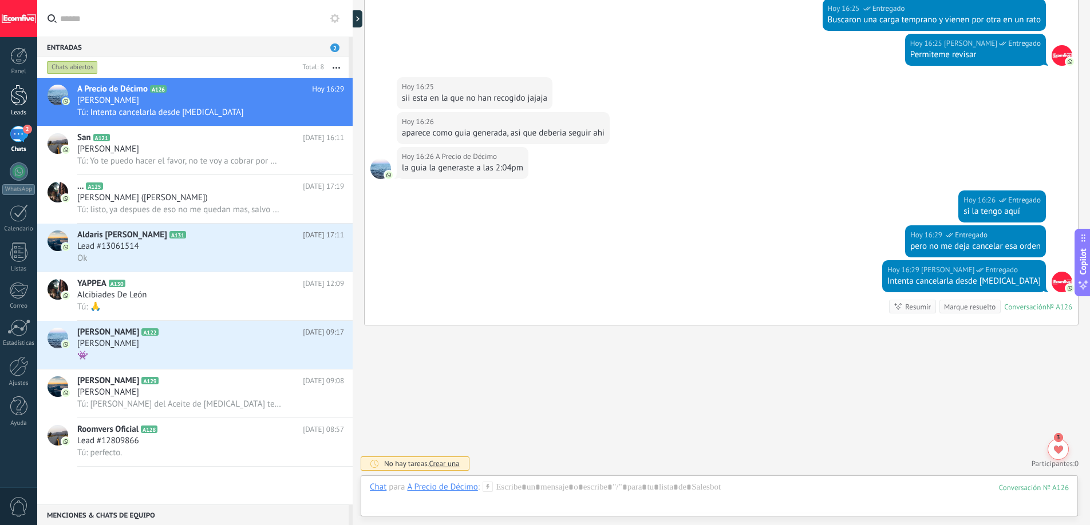
click at [17, 88] on div at bounding box center [18, 95] width 17 height 21
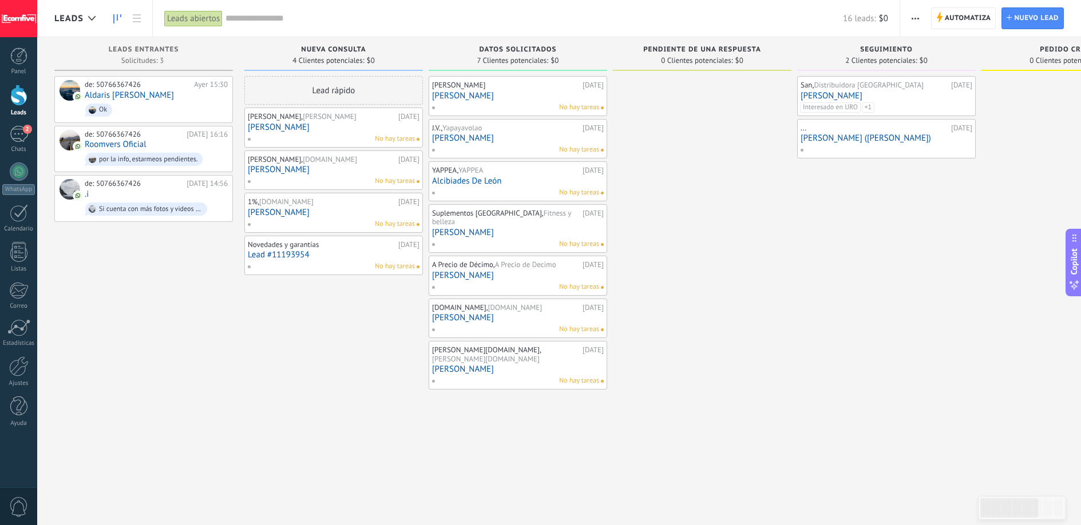
click at [532, 97] on link "[PERSON_NAME]" at bounding box center [518, 96] width 172 height 10
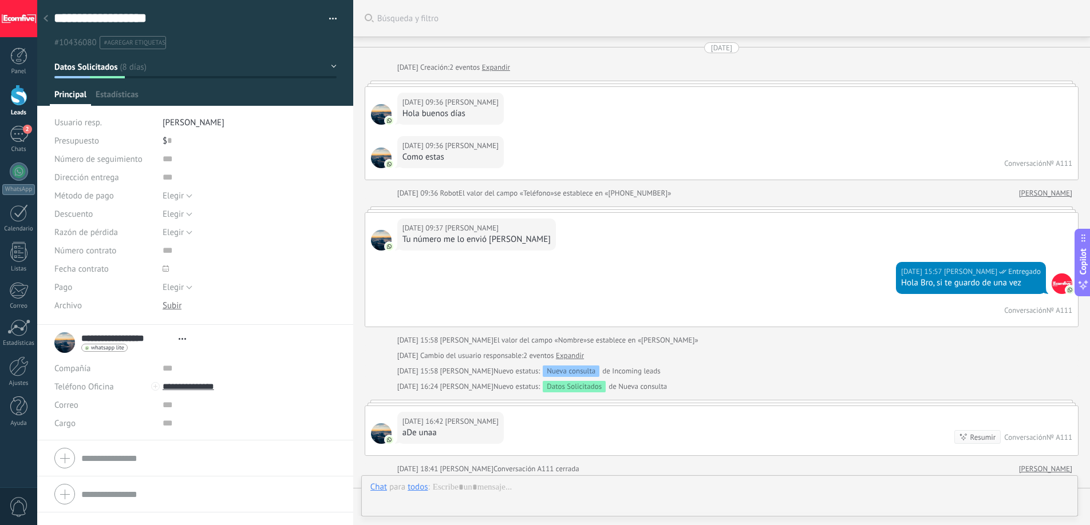
scroll to position [613, 0]
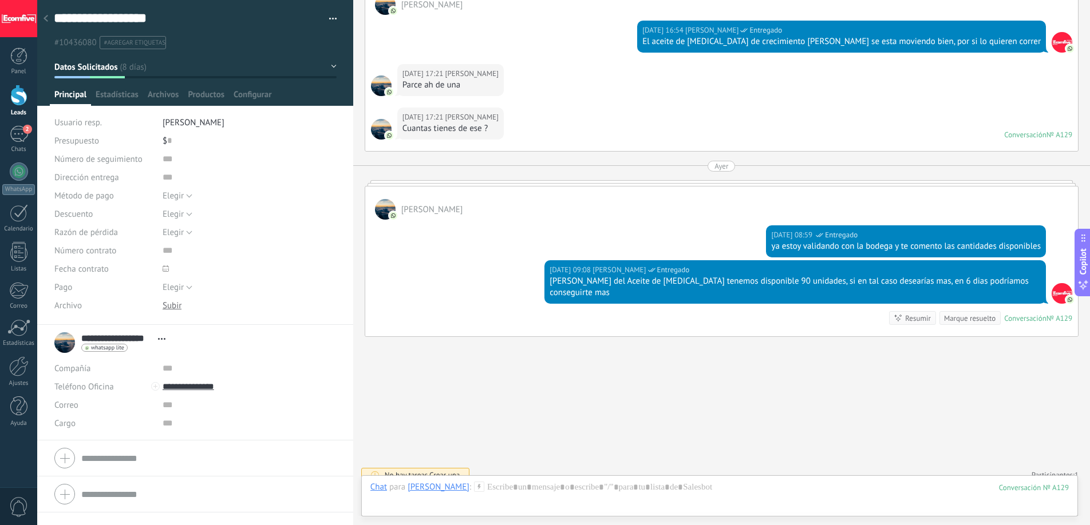
click at [49, 21] on div at bounding box center [46, 19] width 16 height 22
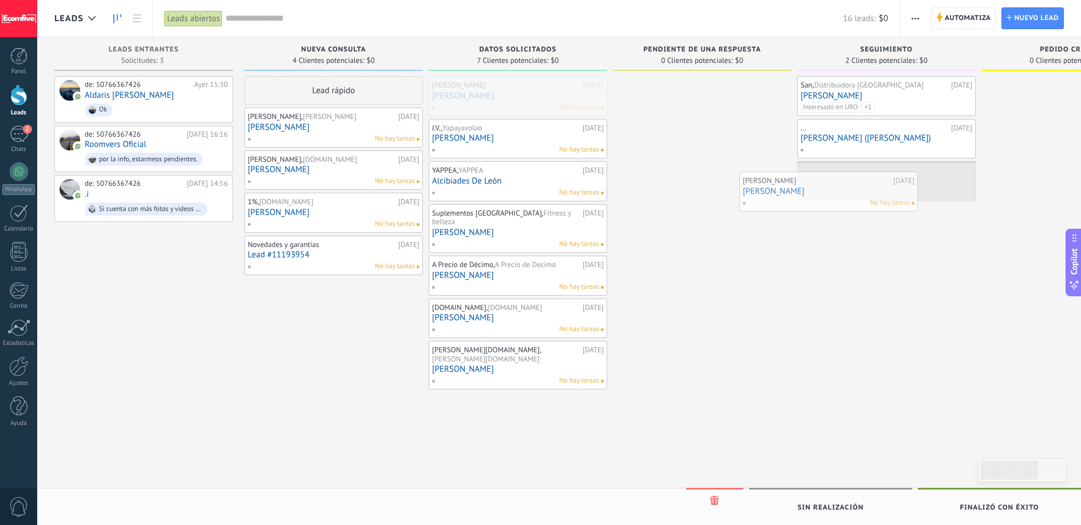
drag, startPoint x: 535, startPoint y: 101, endPoint x: 846, endPoint y: 196, distance: 325.1
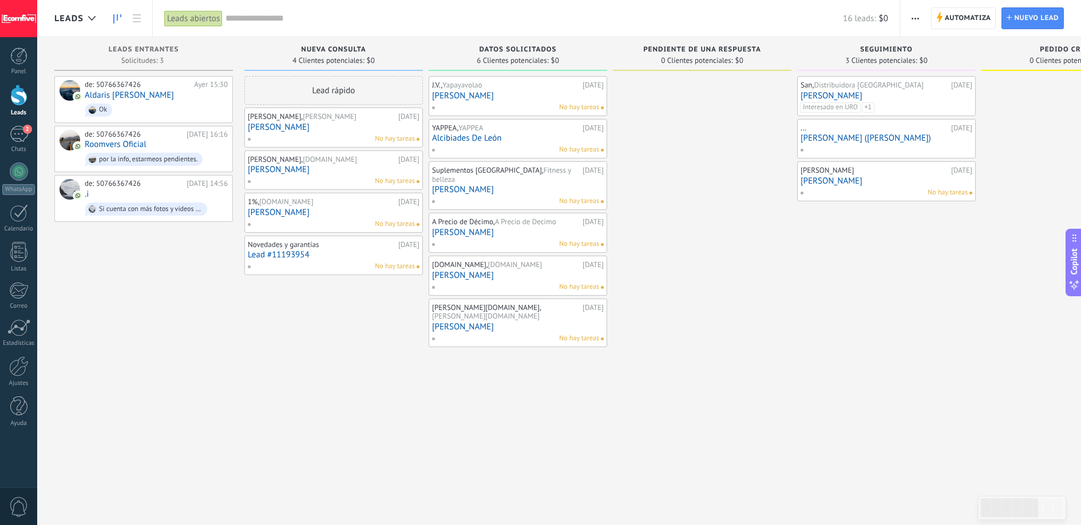
click at [944, 192] on span "No hay tareas" at bounding box center [948, 193] width 40 height 10
click at [878, 179] on link "[PERSON_NAME]" at bounding box center [887, 181] width 172 height 10
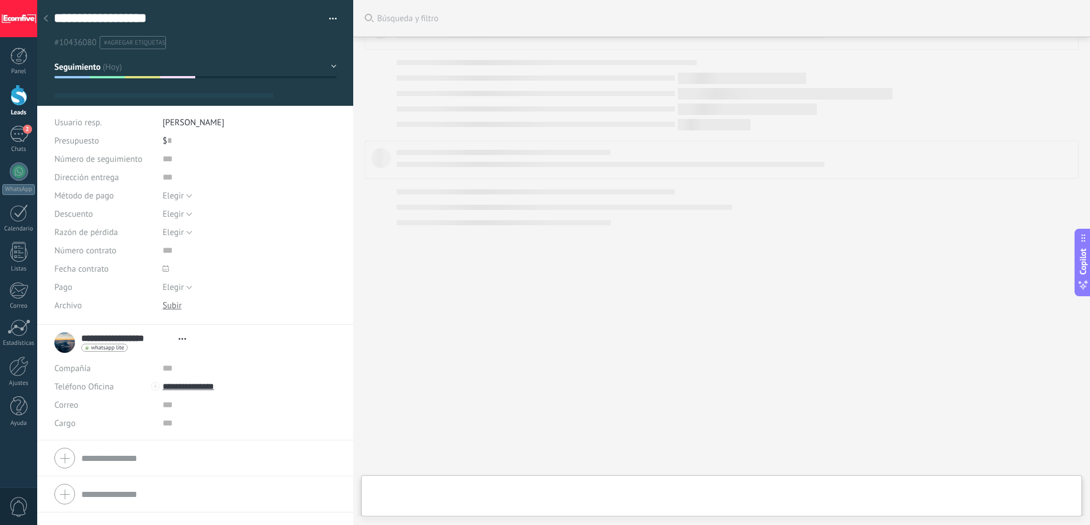
type textarea "**********"
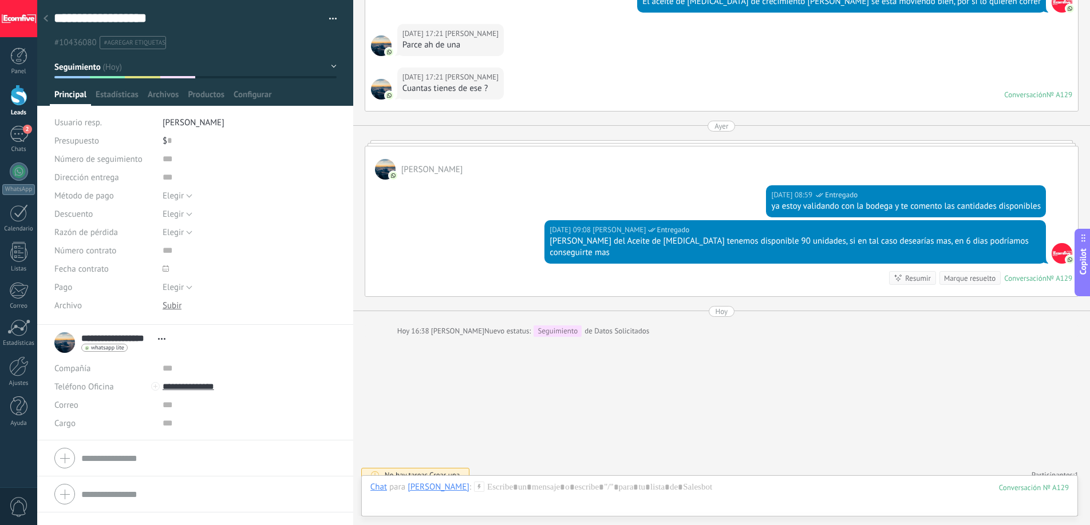
click at [452, 470] on span "Crear una" at bounding box center [444, 475] width 30 height 10
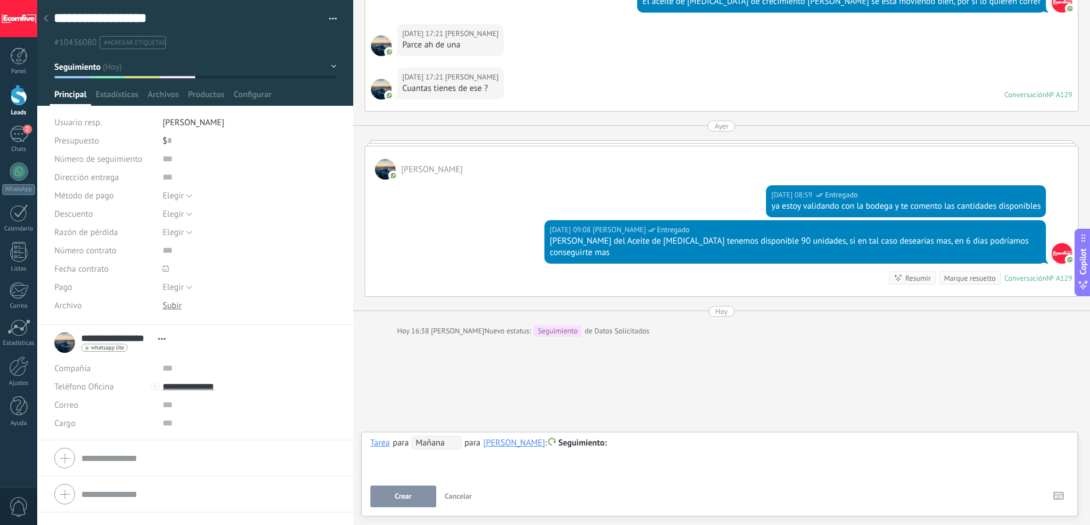
click at [440, 445] on span "Mañana" at bounding box center [436, 443] width 50 height 14
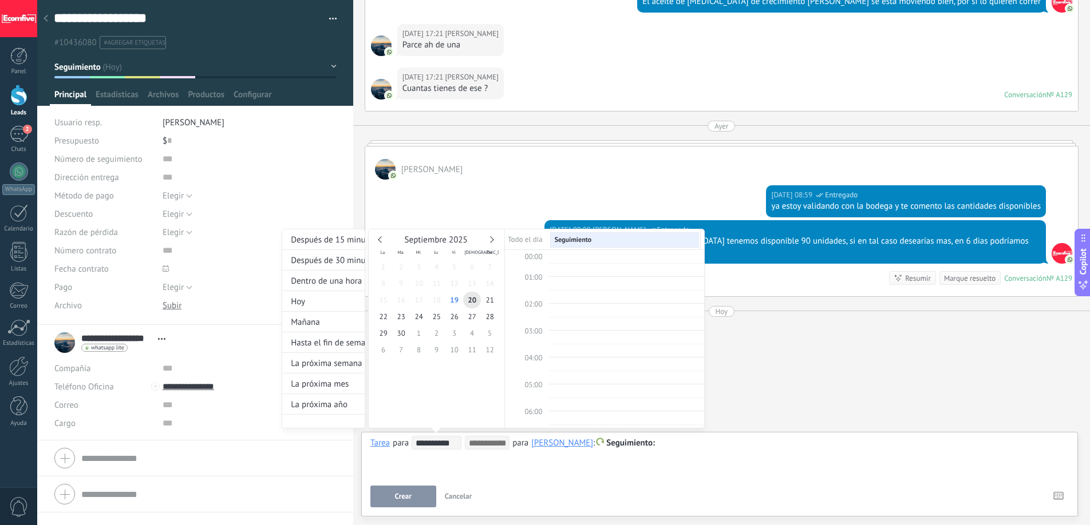
scroll to position [216, 0]
click at [438, 312] on span "25" at bounding box center [436, 316] width 18 height 17
type input "**********"
click at [421, 462] on div at bounding box center [545, 262] width 1090 height 525
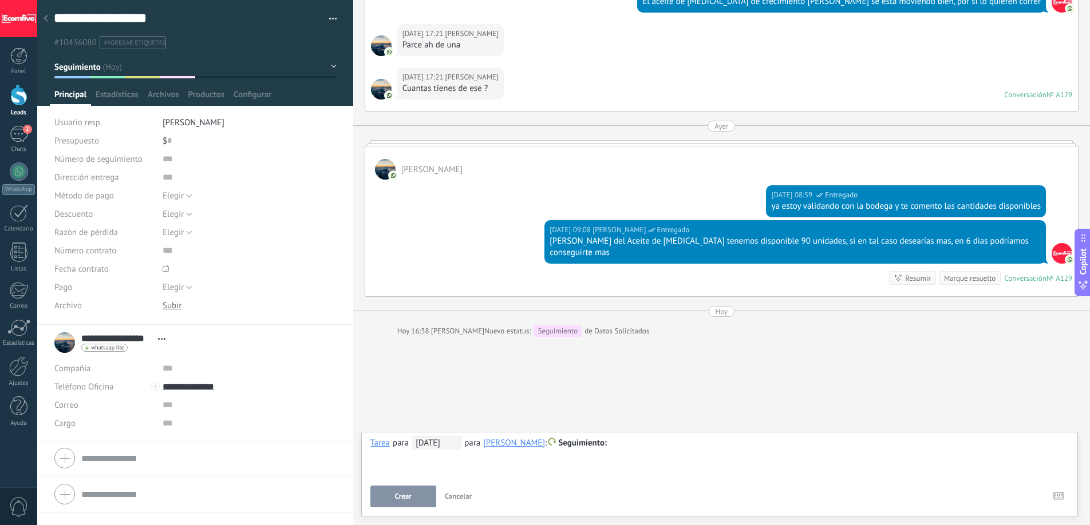
click at [415, 490] on button "Crear" at bounding box center [403, 497] width 66 height 22
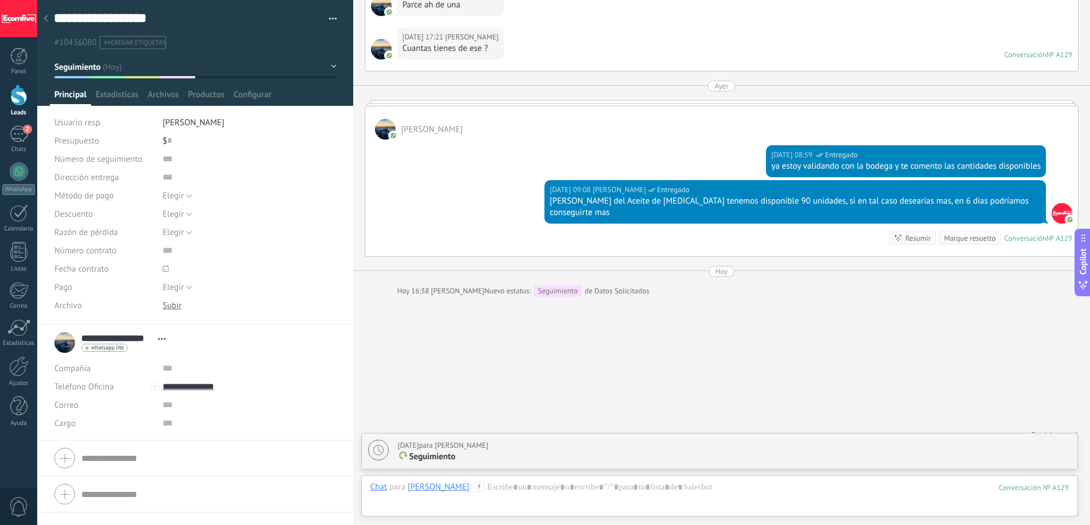
click at [10, 101] on div at bounding box center [18, 95] width 17 height 21
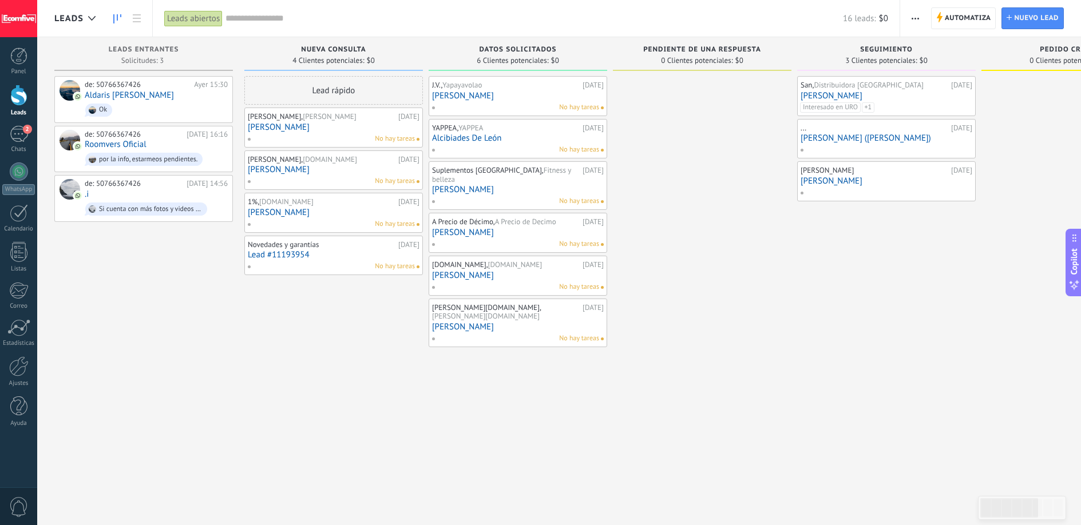
click at [872, 181] on link "[PERSON_NAME]" at bounding box center [887, 181] width 172 height 10
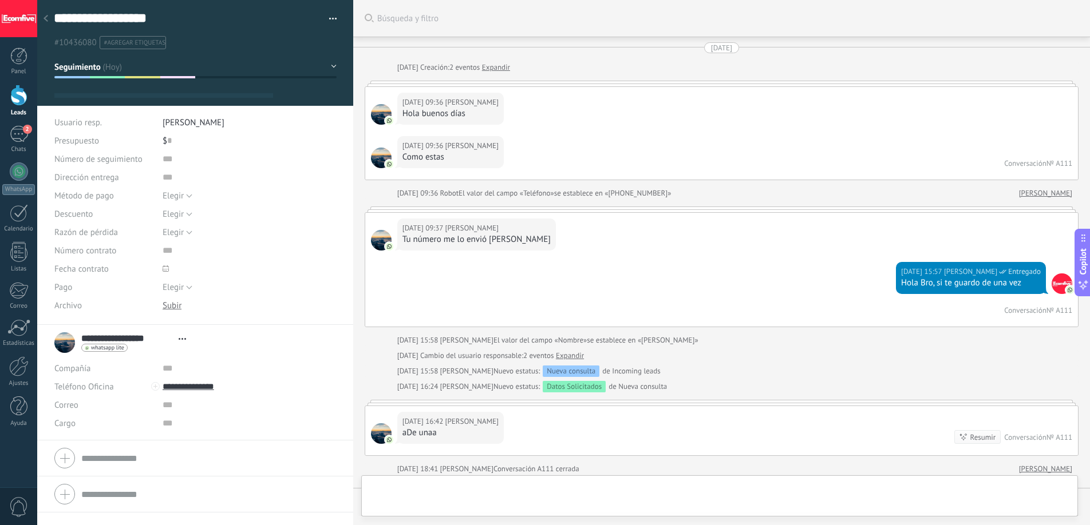
type textarea "**********"
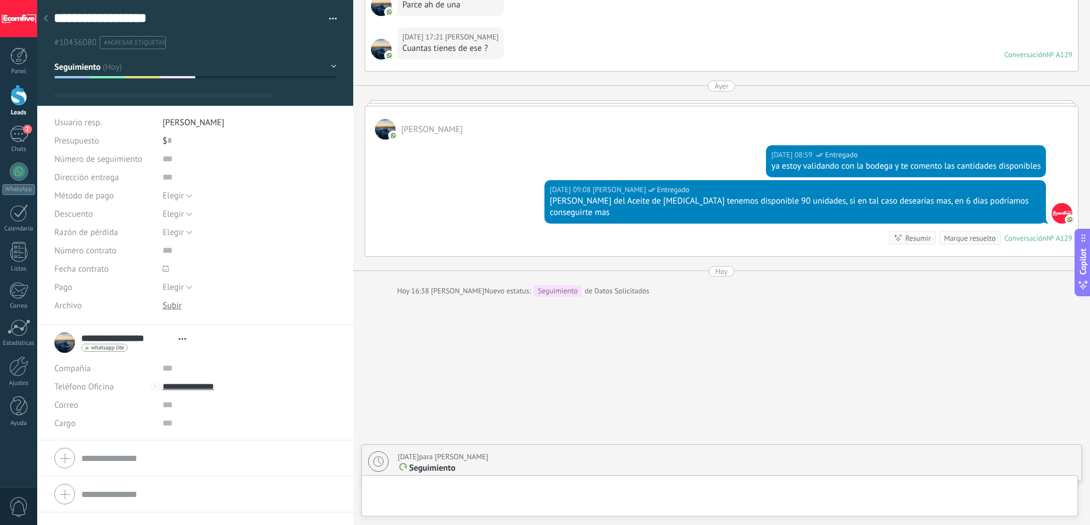
scroll to position [17, 0]
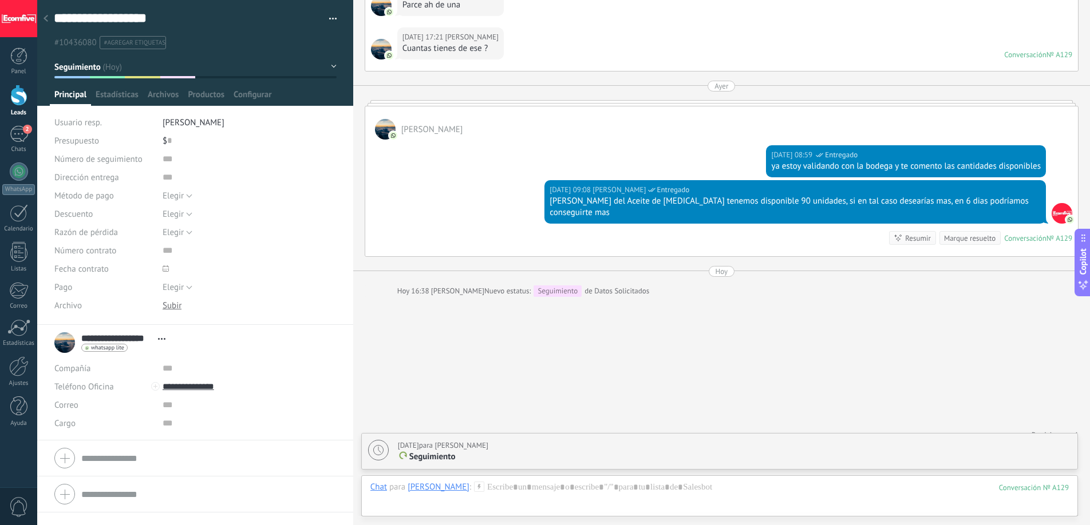
click at [156, 43] on span "#agregar etiquetas" at bounding box center [134, 43] width 61 height 8
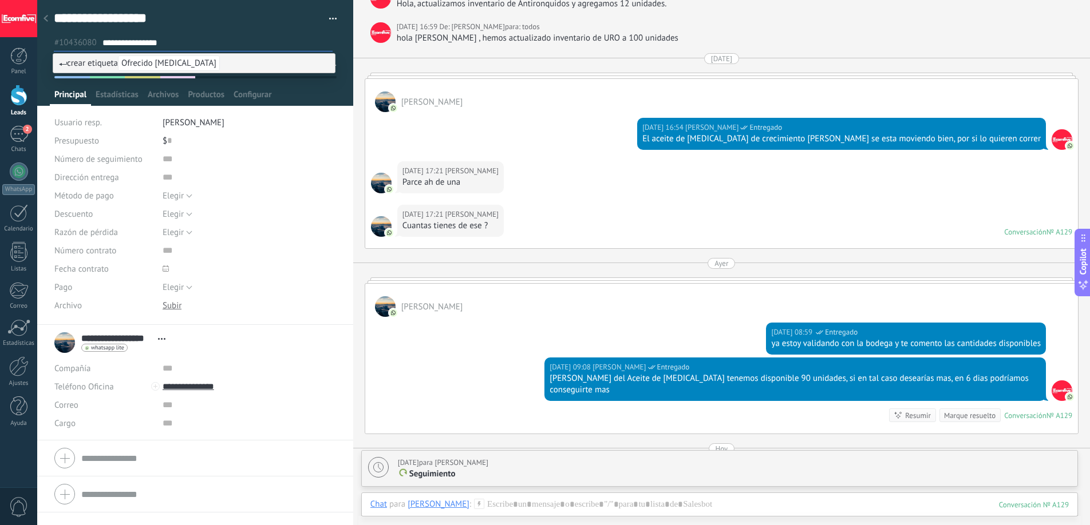
scroll to position [534, 0]
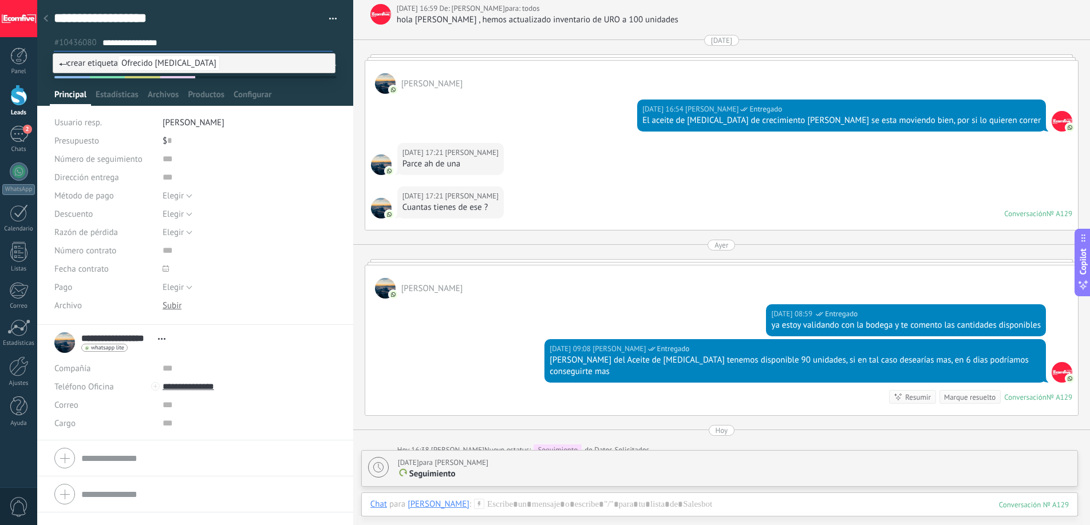
click at [137, 43] on input "**********" at bounding box center [216, 43] width 229 height 12
type input "**********"
click at [171, 61] on span "Ofrecido Aceite [MEDICAL_DATA]" at bounding box center [181, 63] width 126 height 15
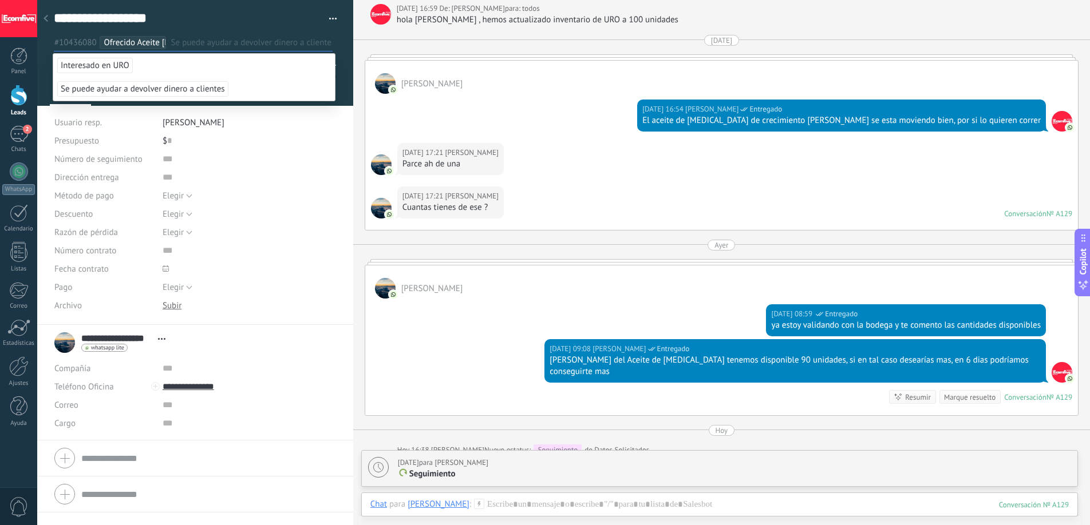
click at [534, 141] on div "17.09.2025 16:54 Deiverth Rodriguez Entregado El aceite de Biotina de crecimien…" at bounding box center [721, 118] width 712 height 49
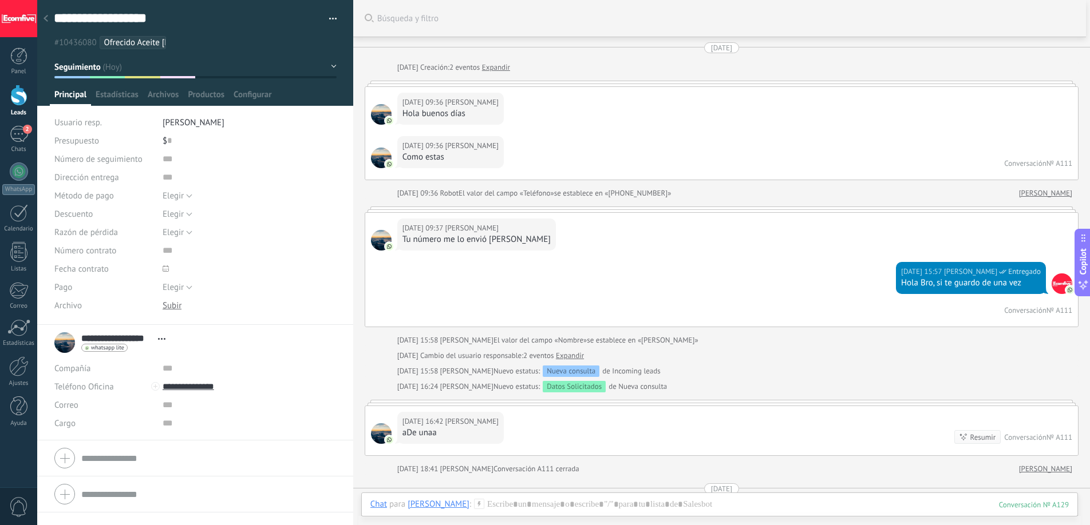
scroll to position [694, 0]
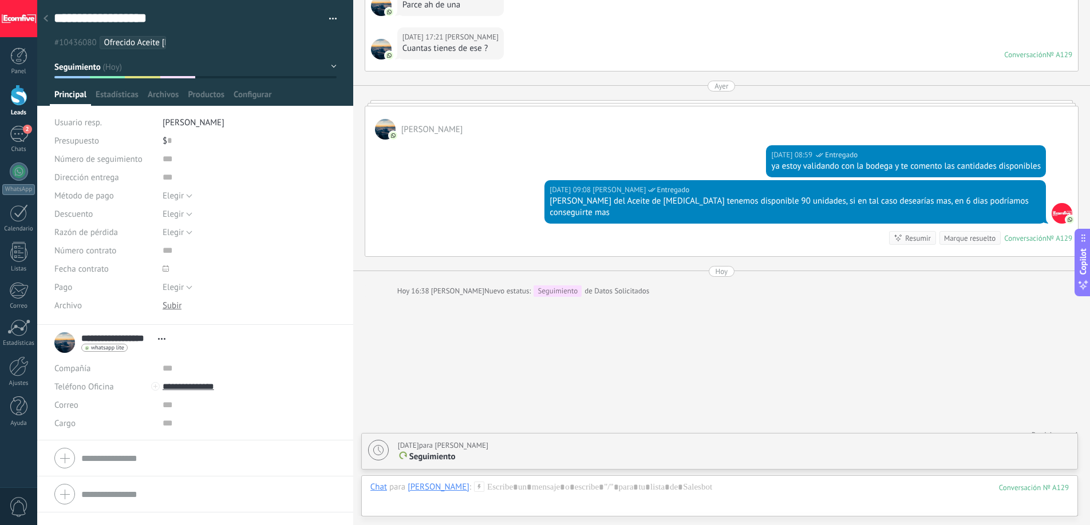
click at [48, 21] on div at bounding box center [46, 19] width 16 height 22
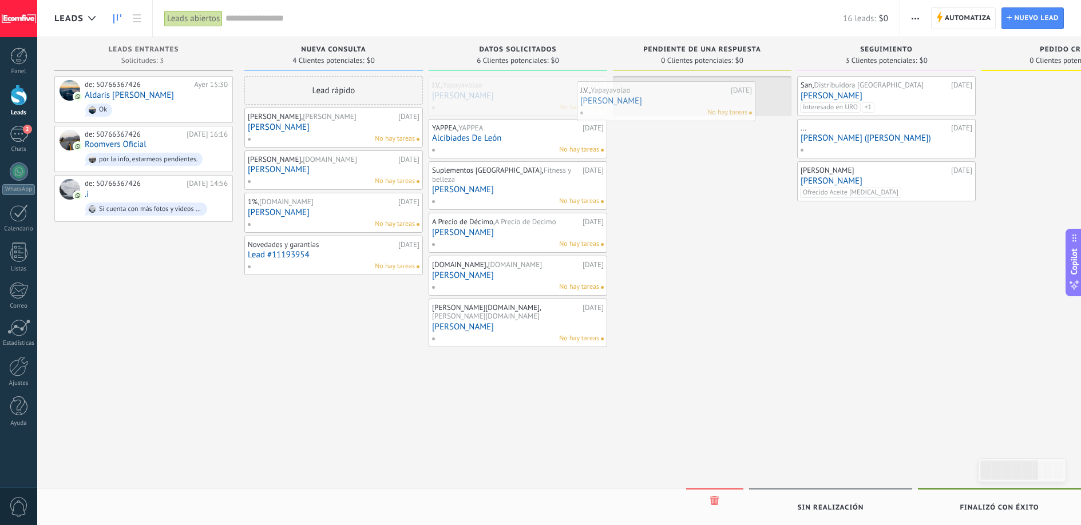
drag, startPoint x: 527, startPoint y: 97, endPoint x: 676, endPoint y: 102, distance: 148.9
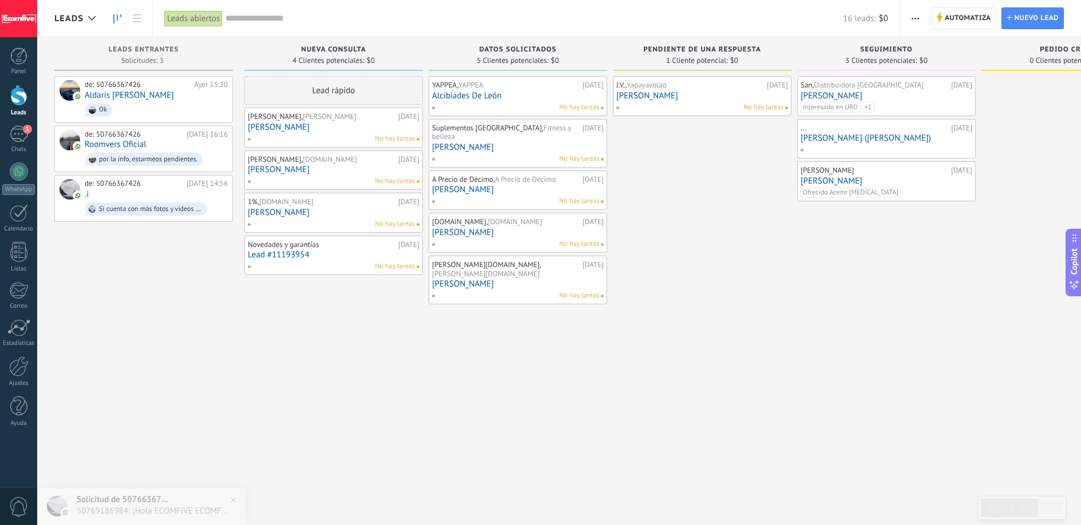
click at [695, 97] on link "[PERSON_NAME]" at bounding box center [702, 96] width 172 height 10
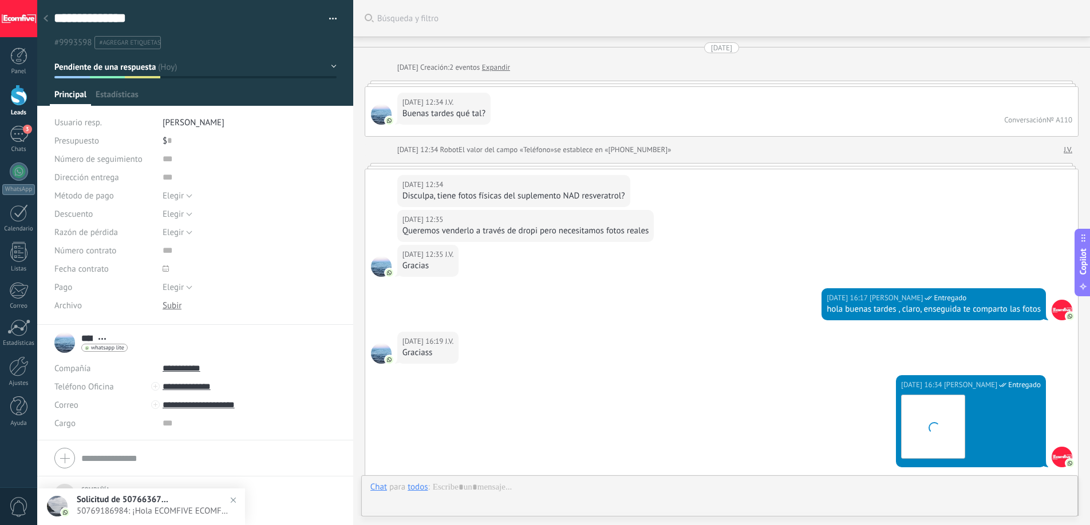
scroll to position [2437, 0]
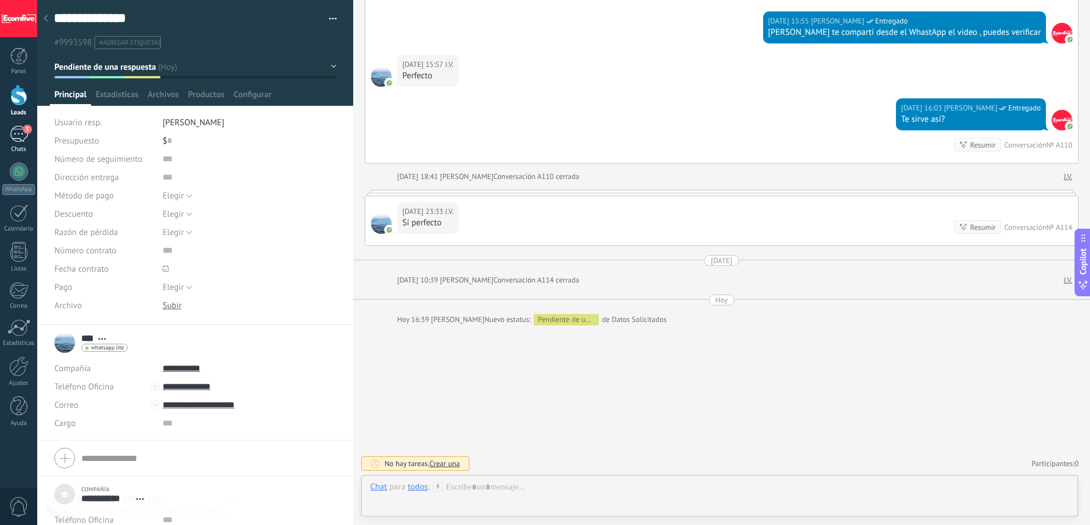
click at [22, 133] on div "3" at bounding box center [19, 134] width 18 height 17
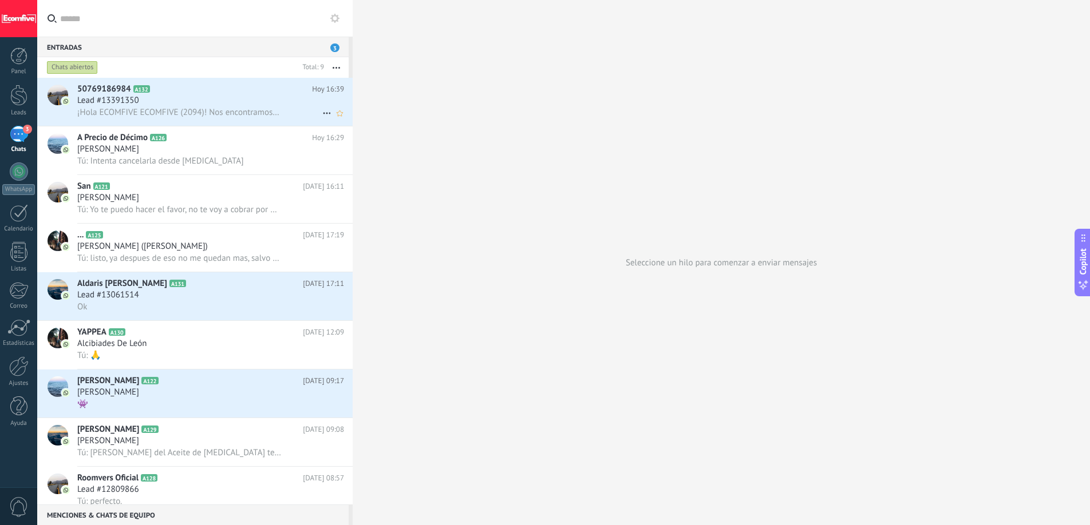
click at [204, 114] on span "¡Hola ECOMFIVE ECOMFIVE (2094)! Nos encontramos revisando tu gestión y observam…" at bounding box center [179, 112] width 204 height 11
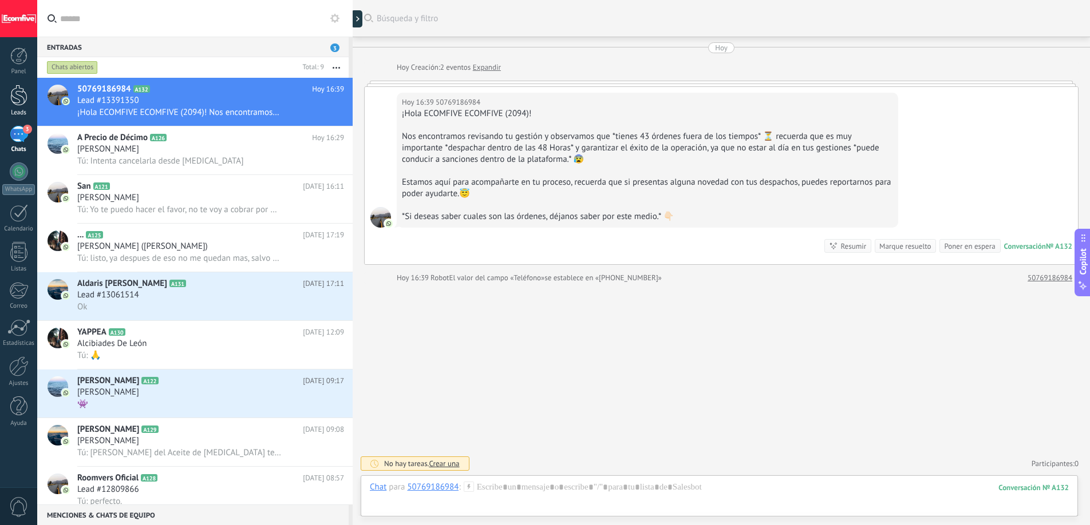
click at [15, 97] on div at bounding box center [18, 95] width 17 height 21
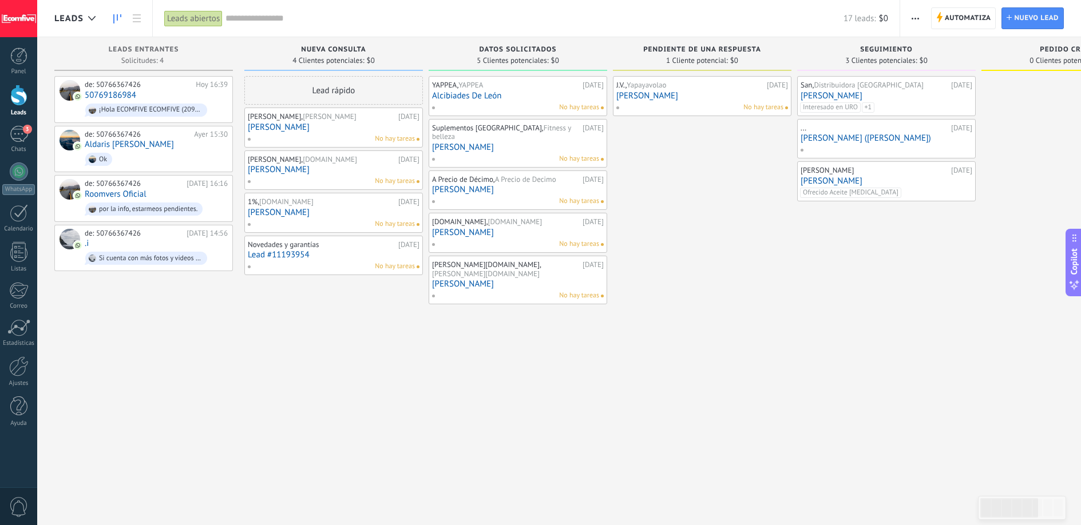
click at [683, 98] on link "[PERSON_NAME]" at bounding box center [702, 96] width 172 height 10
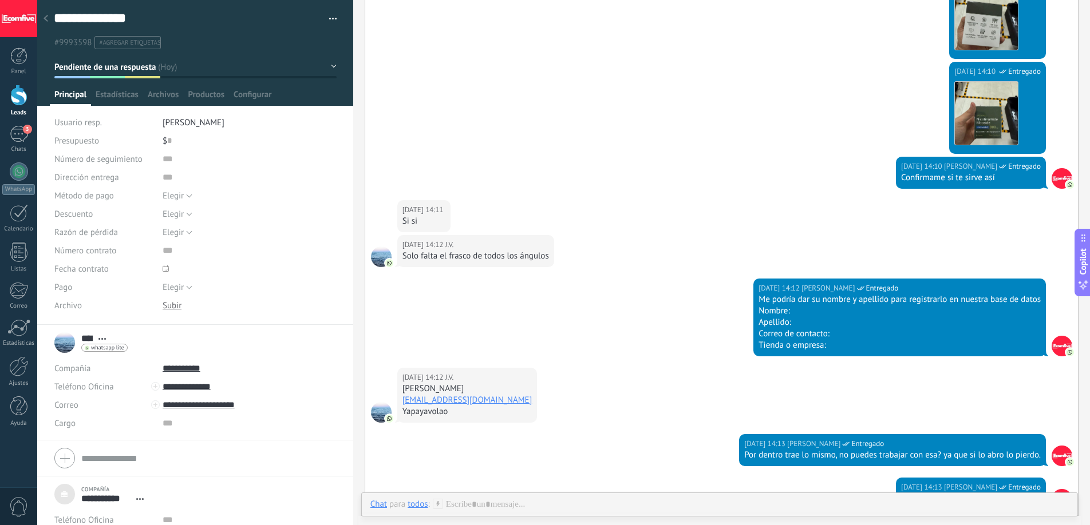
scroll to position [1428, 0]
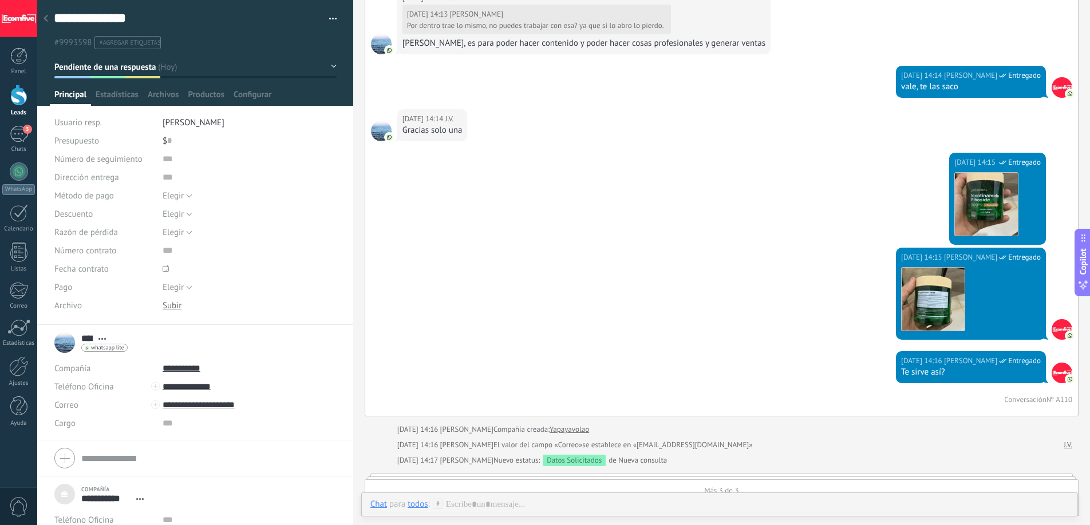
click at [41, 23] on div at bounding box center [46, 19] width 16 height 22
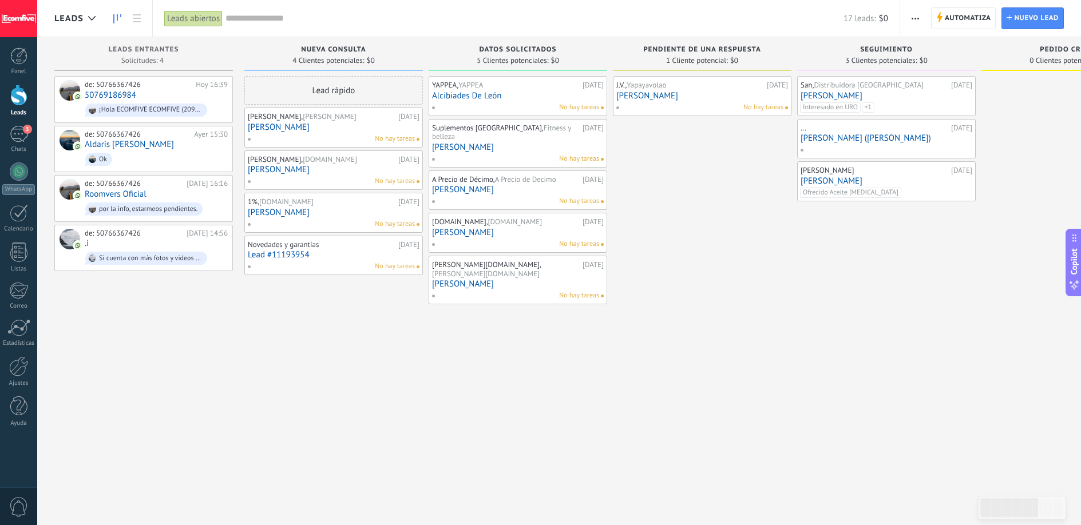
click at [876, 137] on link "[PERSON_NAME] ([PERSON_NAME])" at bounding box center [887, 138] width 172 height 10
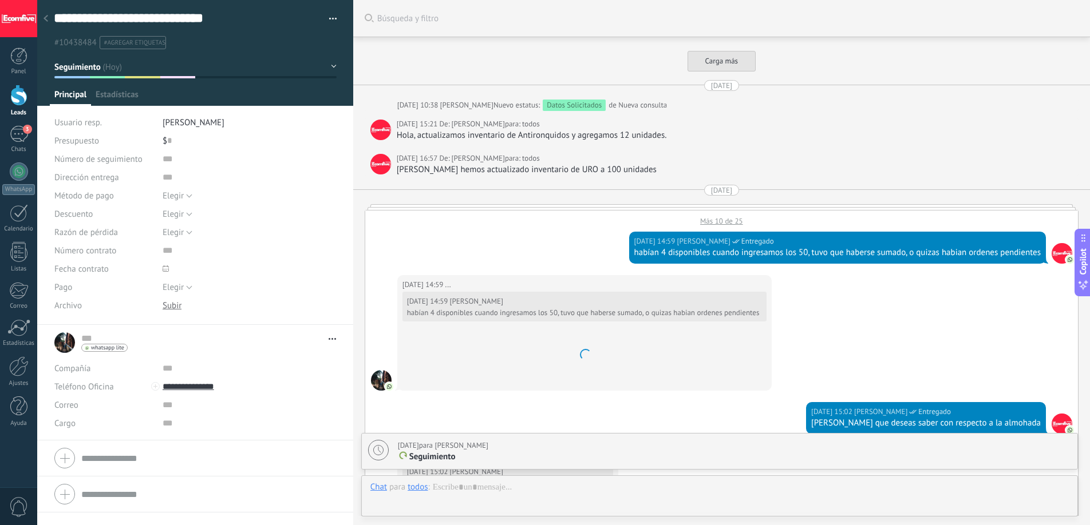
type textarea "**********"
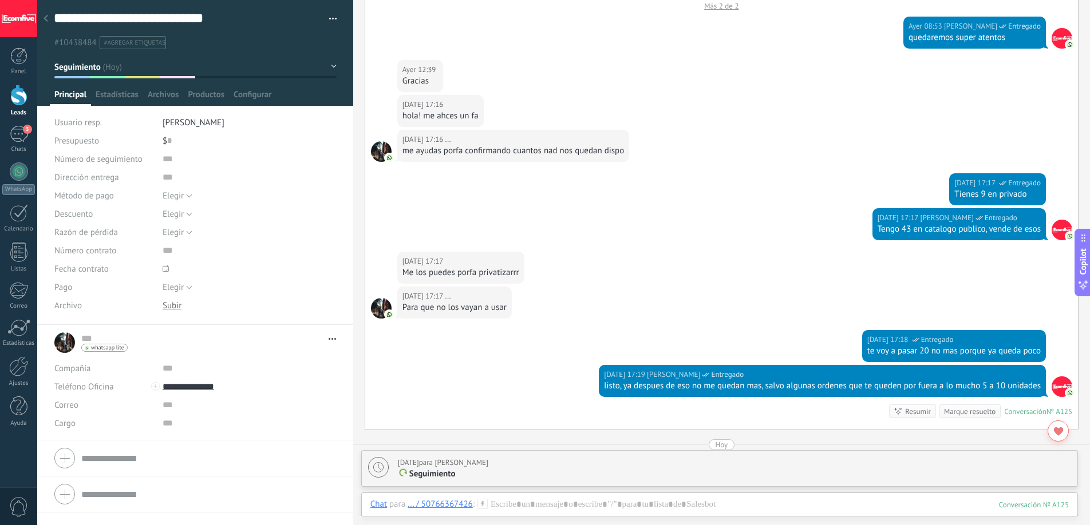
scroll to position [3049, 0]
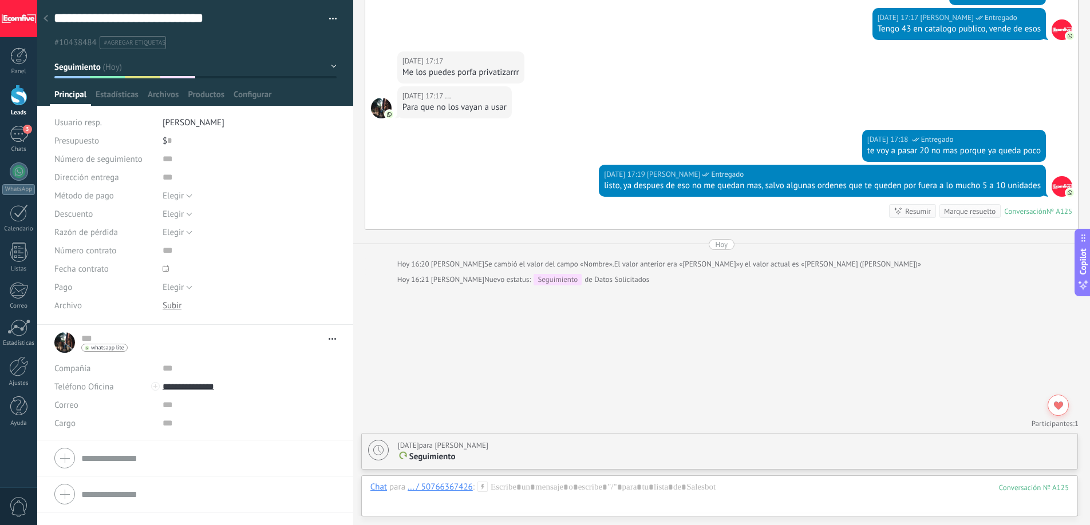
click at [145, 46] on span "#agregar etiquetas" at bounding box center [134, 43] width 61 height 8
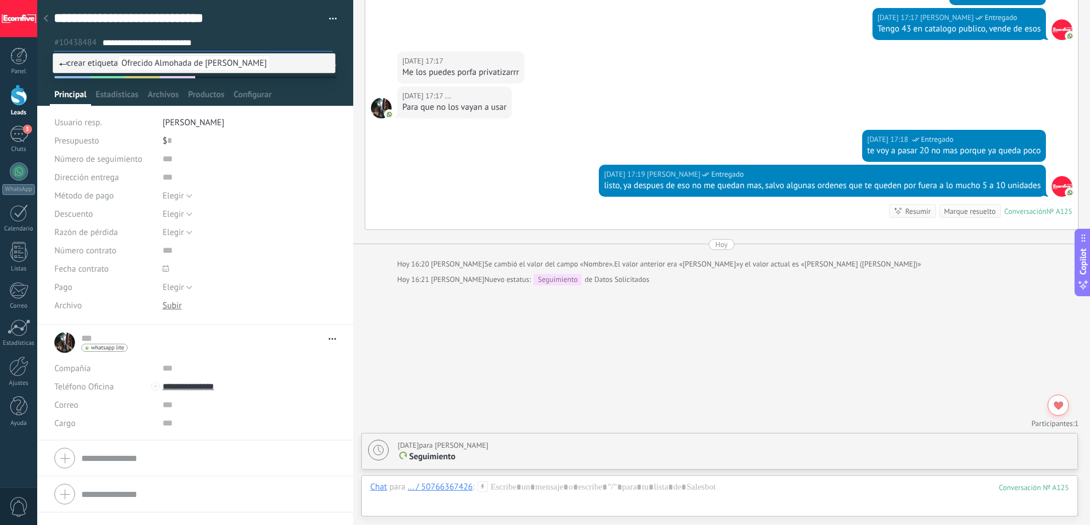
type input "**********"
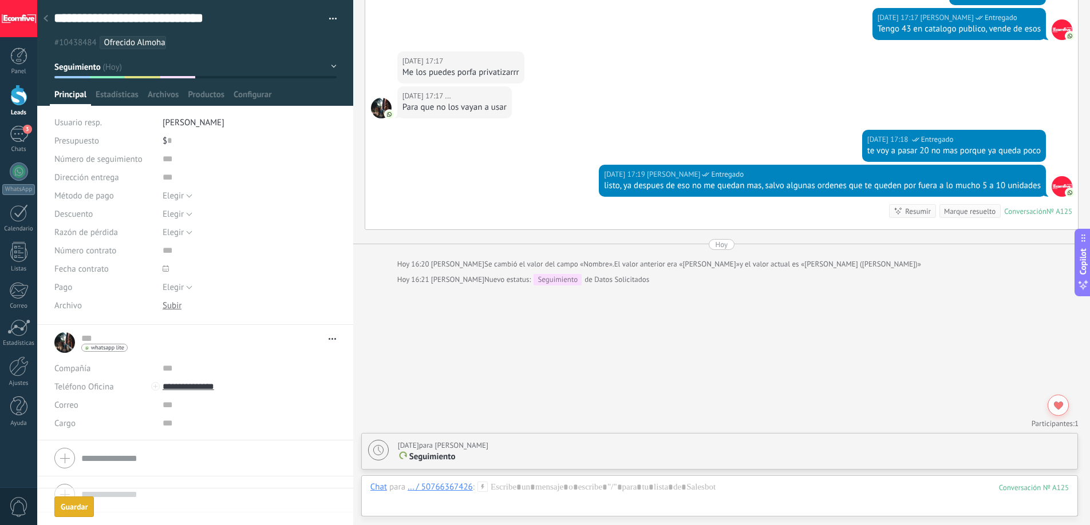
click at [13, 106] on link "Leads" at bounding box center [18, 101] width 37 height 32
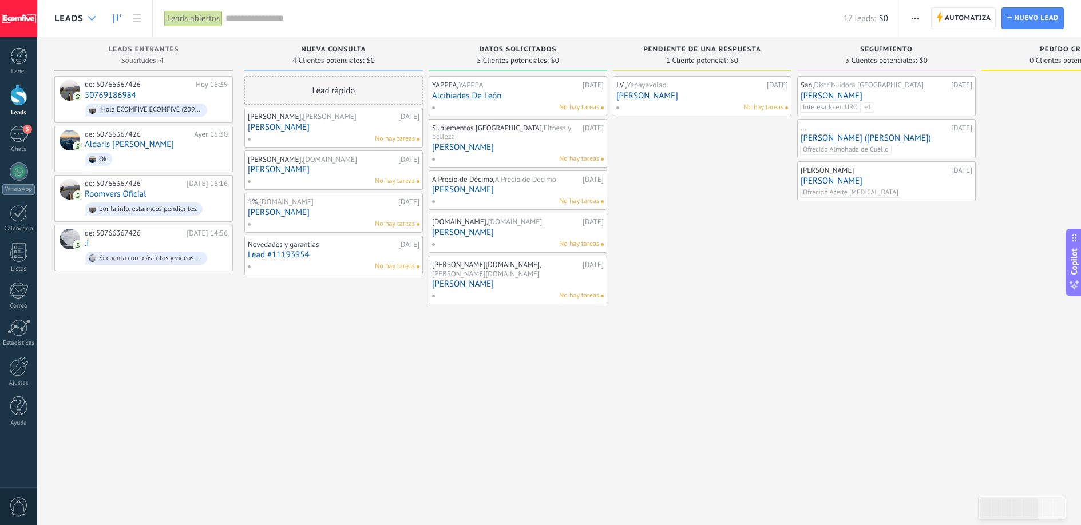
click at [85, 19] on div at bounding box center [91, 18] width 19 height 22
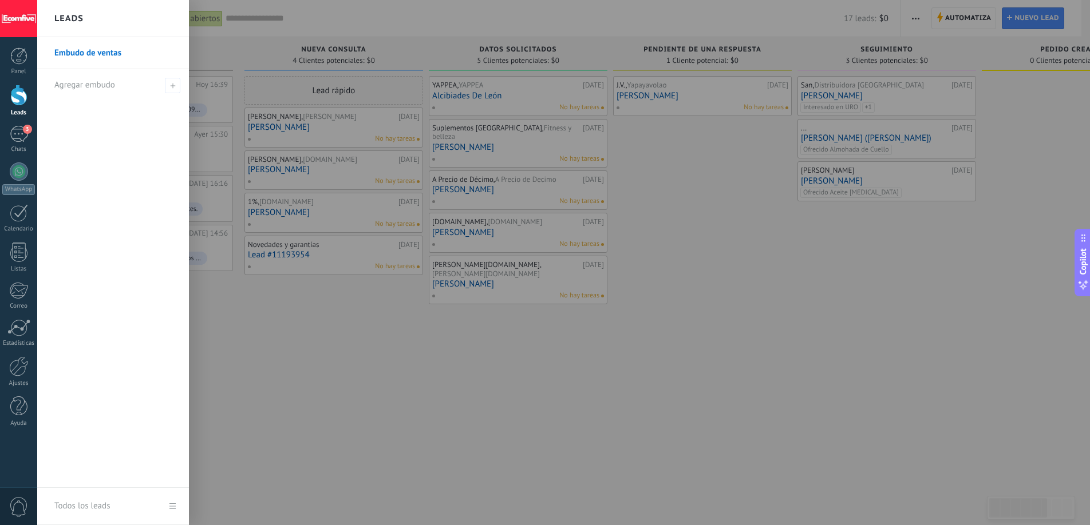
click at [387, 22] on div at bounding box center [582, 262] width 1090 height 525
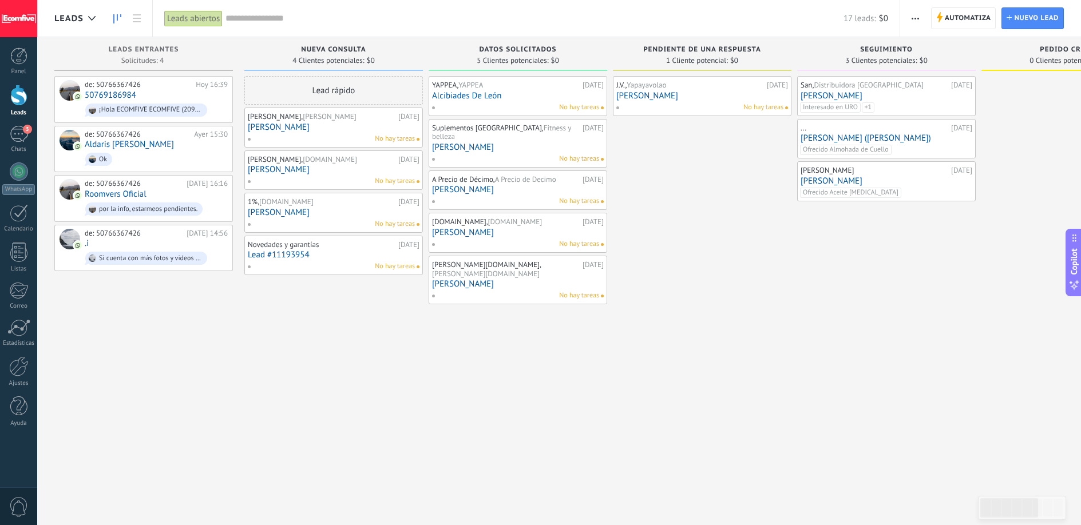
click at [215, 22] on div "Leads abiertos" at bounding box center [193, 18] width 58 height 17
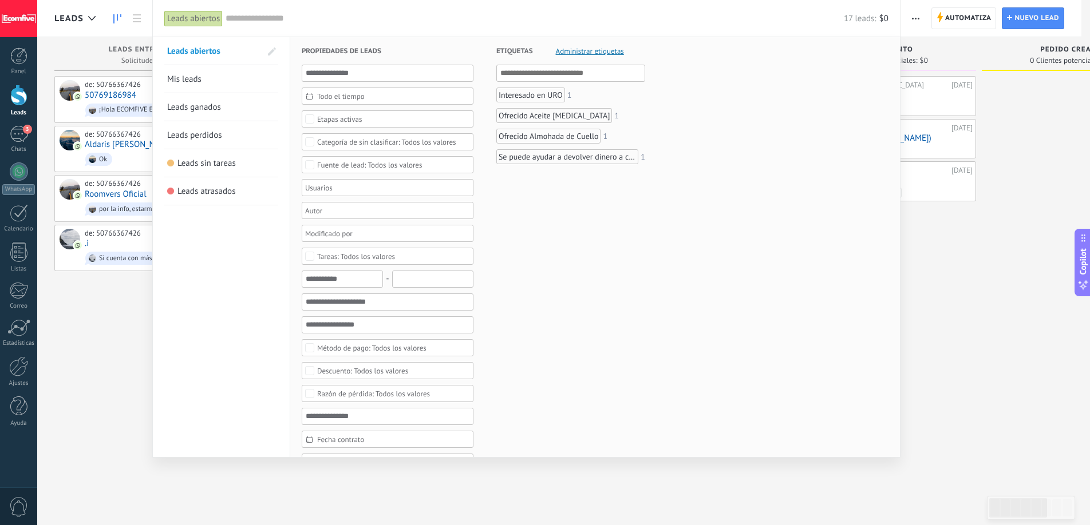
click at [410, 18] on input "text" at bounding box center [534, 19] width 618 height 12
click at [565, 480] on div at bounding box center [545, 262] width 1090 height 525
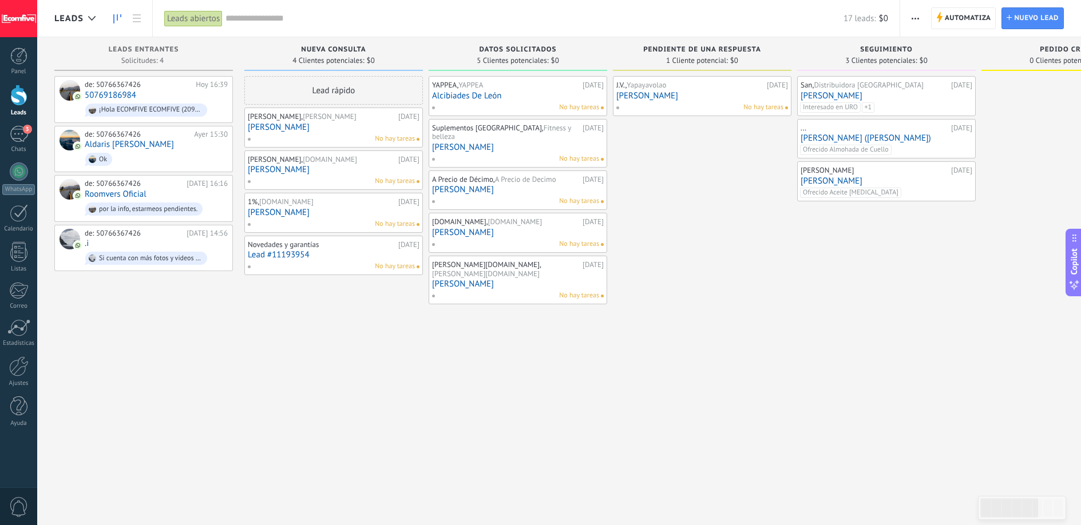
click at [694, 100] on link "[PERSON_NAME]" at bounding box center [702, 96] width 172 height 10
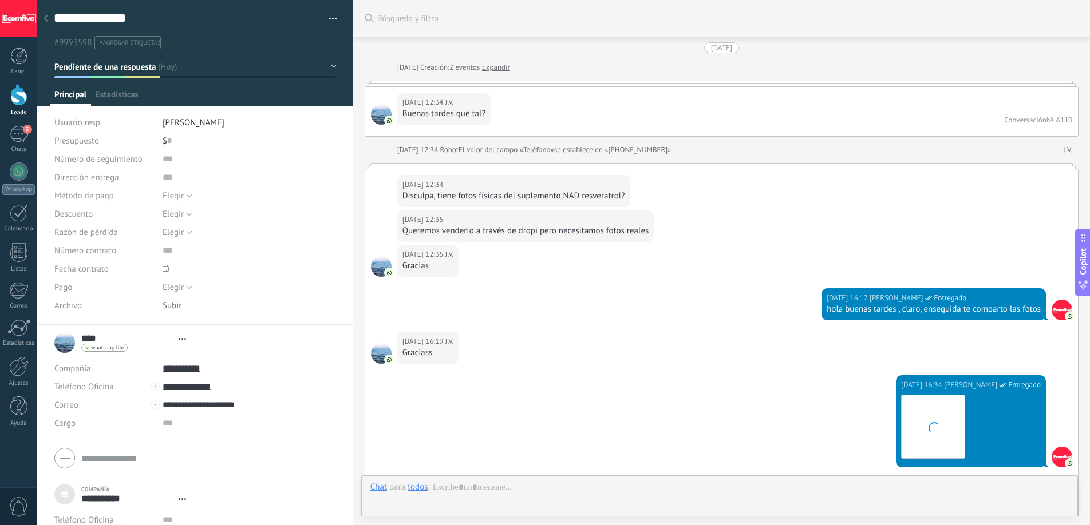
type textarea "***"
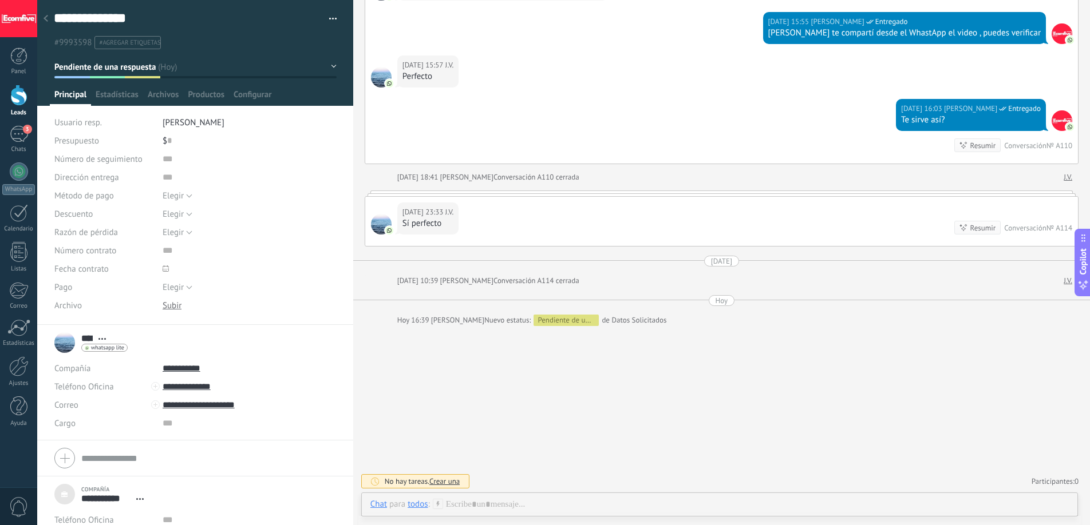
scroll to position [2437, 0]
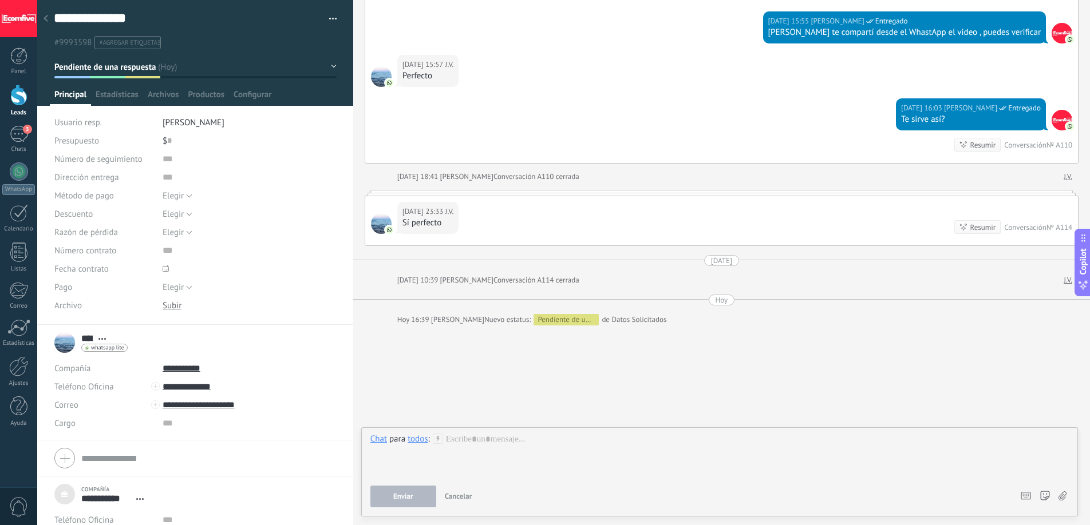
click at [508, 458] on div at bounding box center [719, 455] width 698 height 43
click at [409, 496] on span "Enviar" at bounding box center [403, 497] width 20 height 8
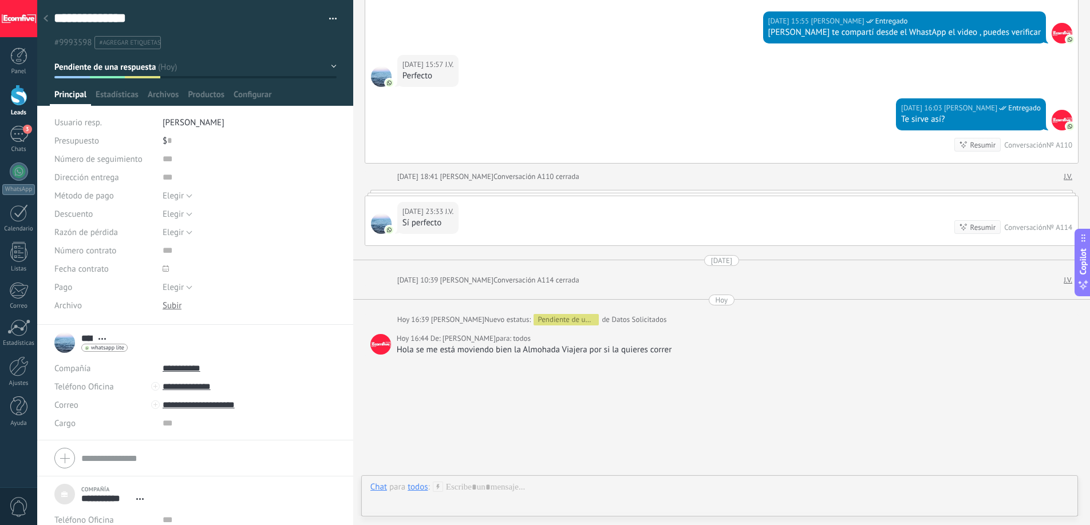
click at [655, 350] on div "Hola se me está moviendo bien la Almohada Viajera por si la quieres correr" at bounding box center [735, 349] width 676 height 11
copy div "Hola se me está moviendo bien la Almohada Viajera por si la quieres correr No h…"
click at [420, 485] on div "todos" at bounding box center [417, 487] width 20 height 10
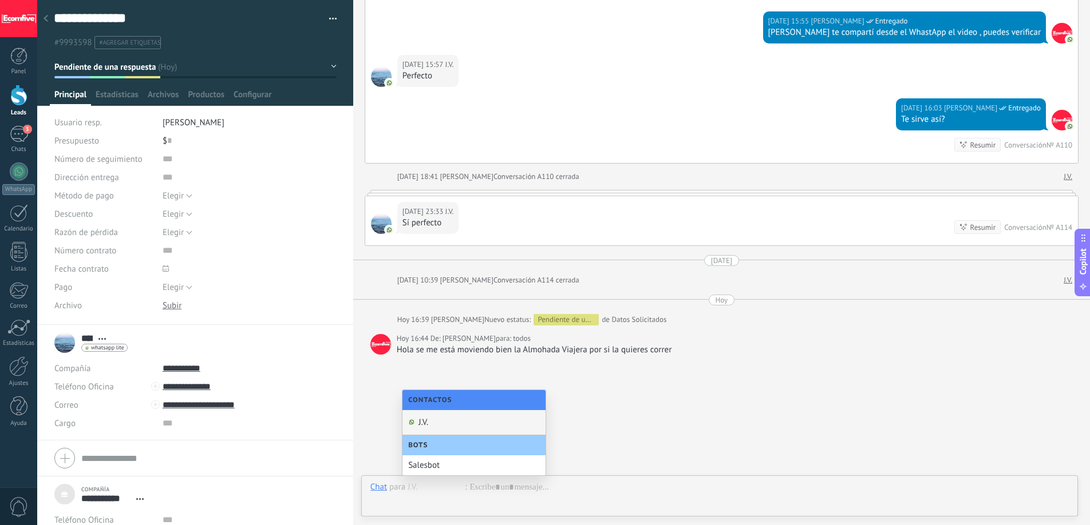
click at [439, 425] on div "J.V." at bounding box center [473, 422] width 143 height 25
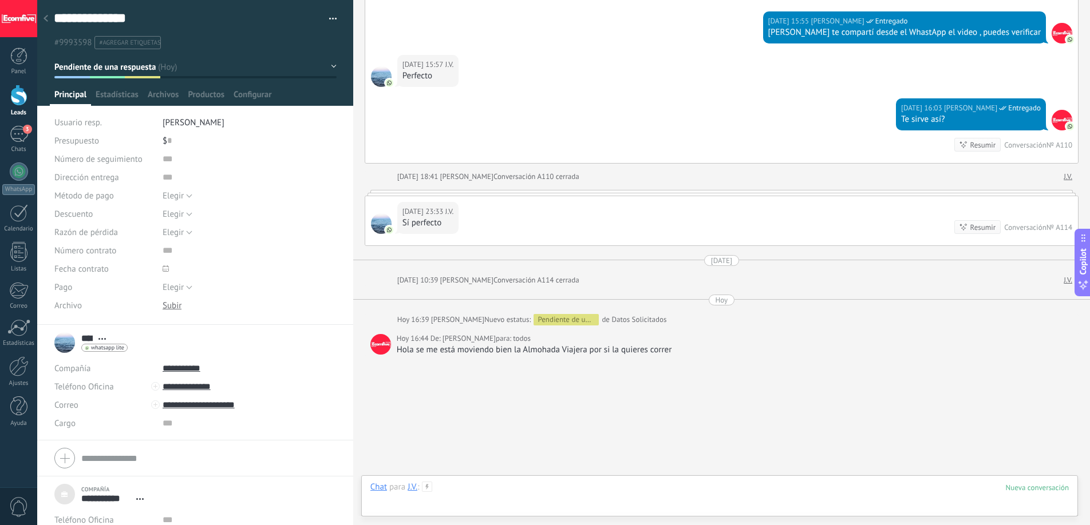
paste div
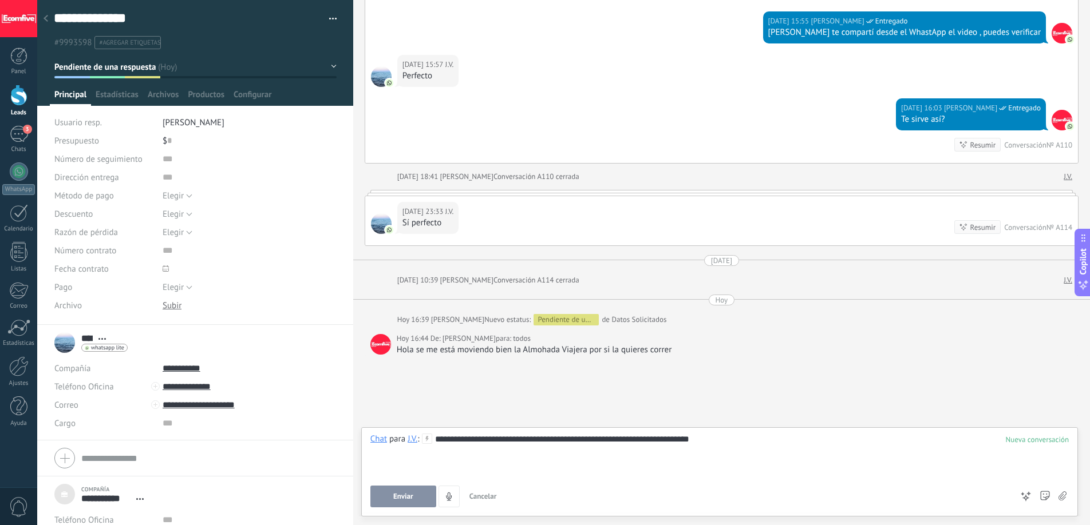
click at [415, 502] on button "Enviar" at bounding box center [403, 497] width 66 height 22
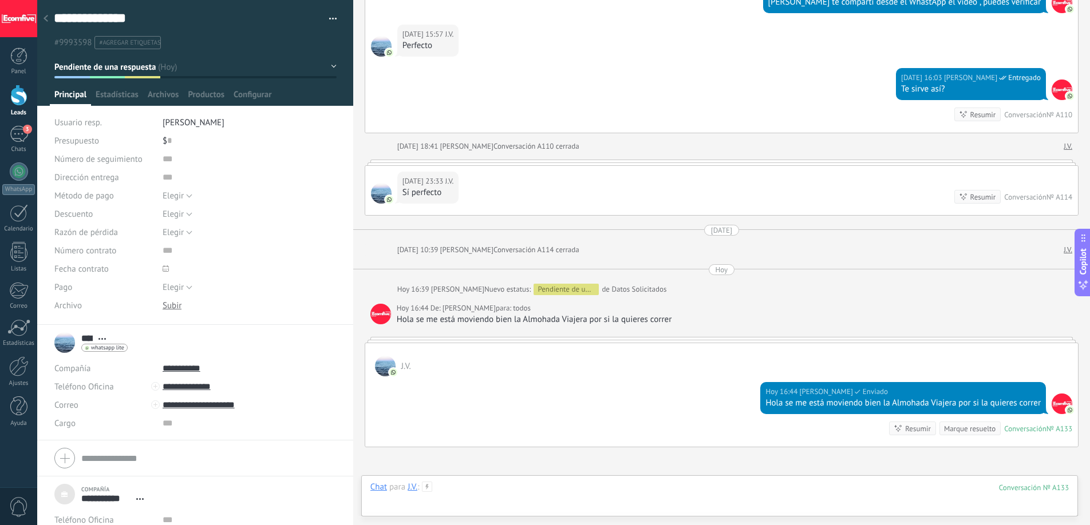
click at [507, 493] on div at bounding box center [719, 499] width 698 height 34
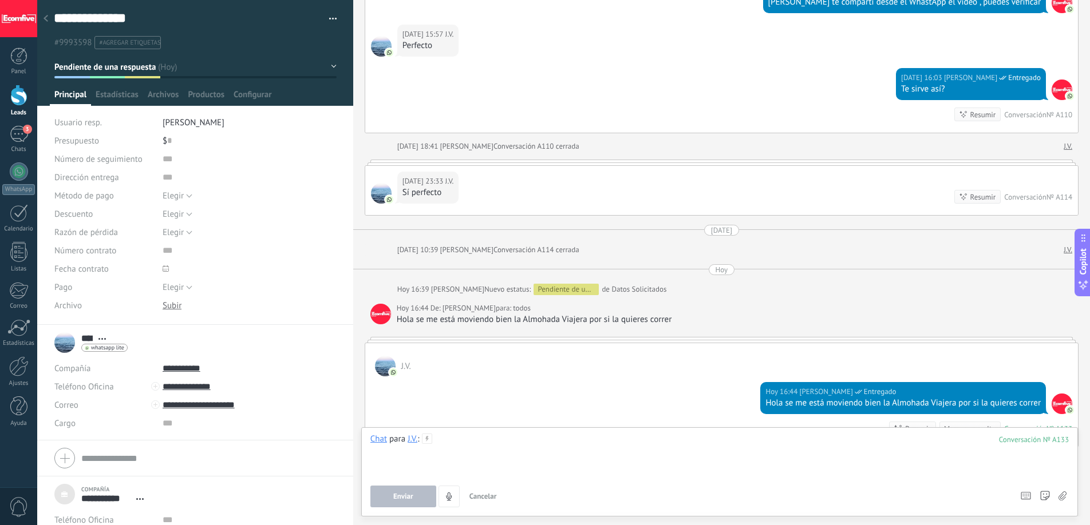
paste div
click at [632, 437] on div "**********" at bounding box center [719, 455] width 698 height 43
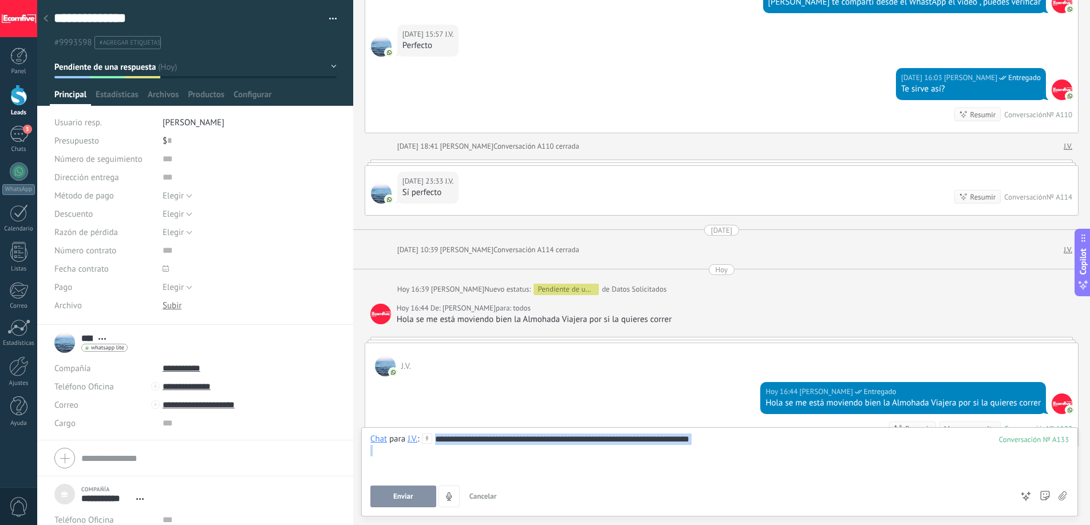
click at [632, 437] on div "**********" at bounding box center [719, 455] width 698 height 43
click at [411, 496] on span "Enviar" at bounding box center [403, 497] width 20 height 8
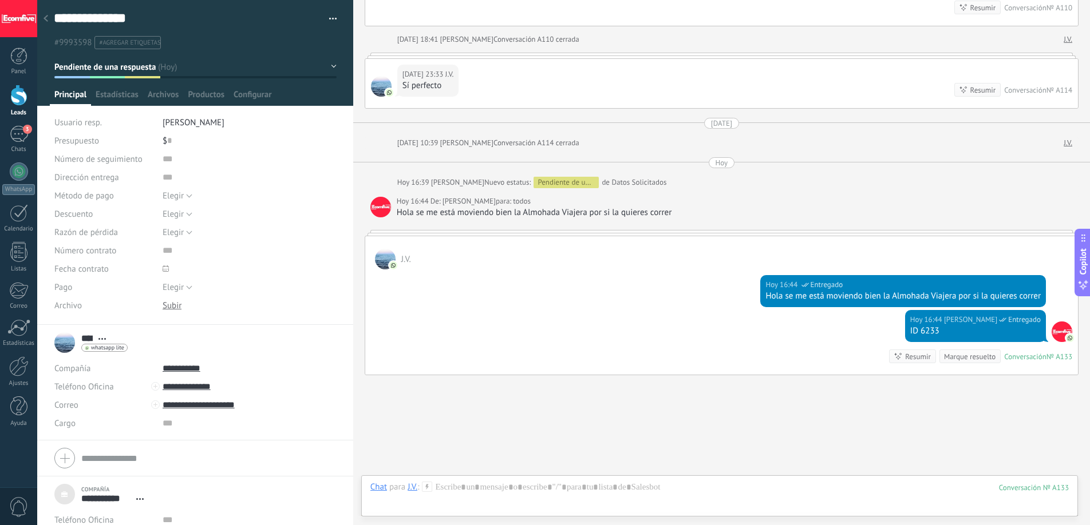
scroll to position [2624, 0]
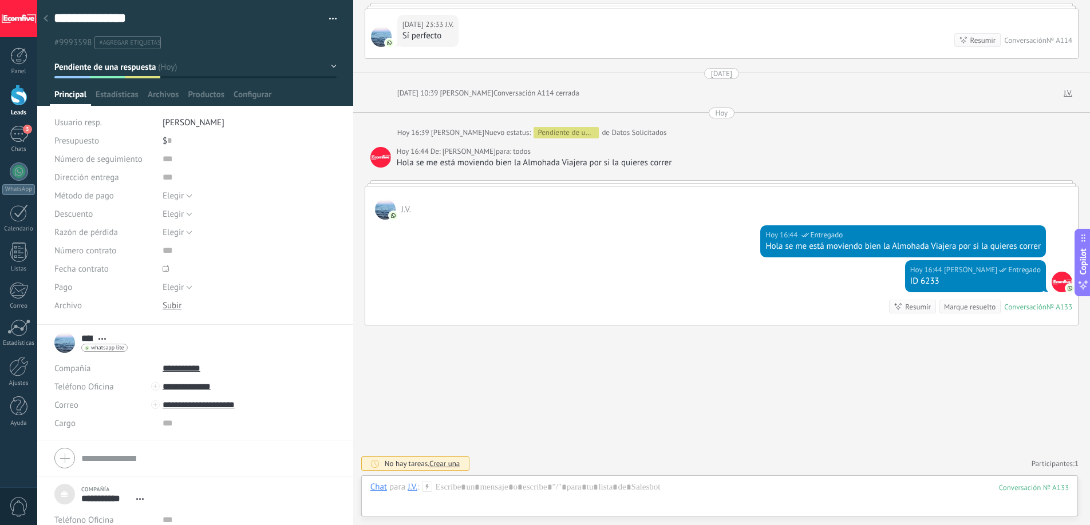
click at [35, 23] on div at bounding box center [18, 18] width 37 height 37
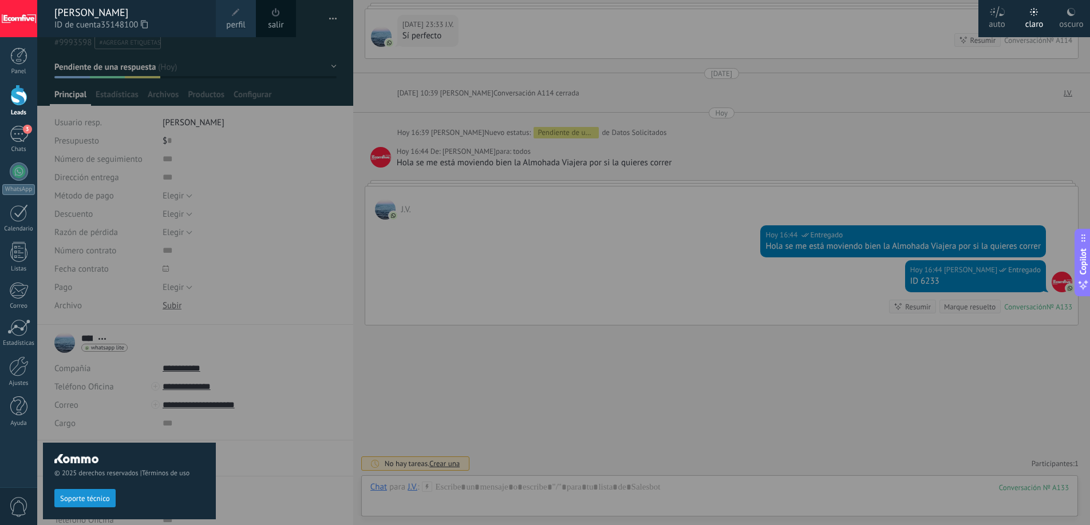
click at [516, 290] on div at bounding box center [582, 262] width 1090 height 525
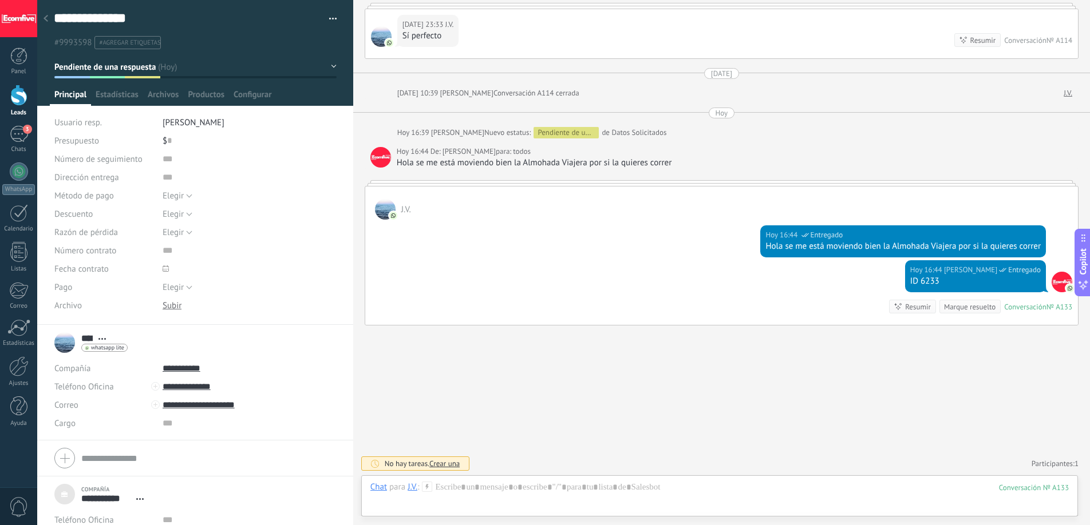
click at [149, 46] on span "#agregar etiquetas" at bounding box center [129, 43] width 61 height 8
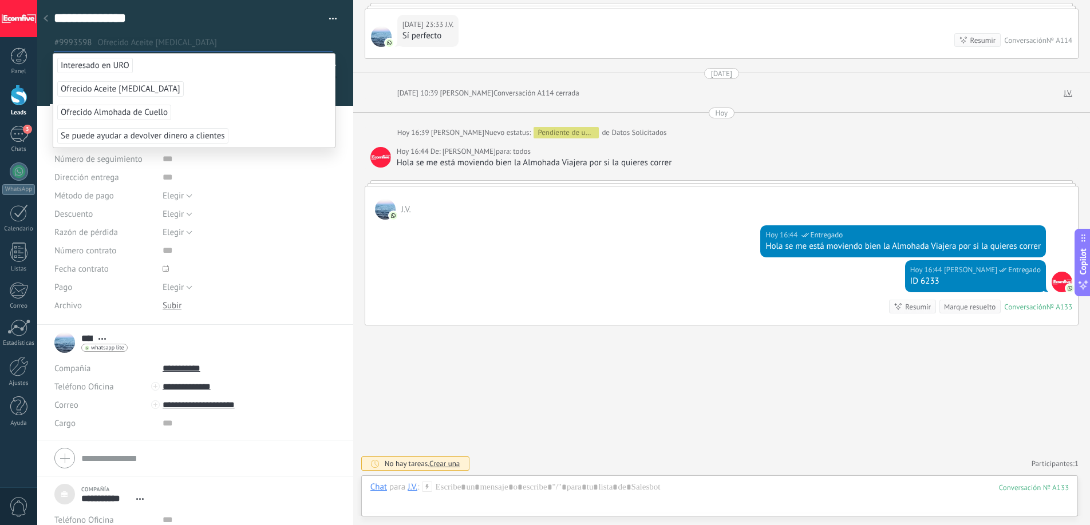
scroll to position [2, 0]
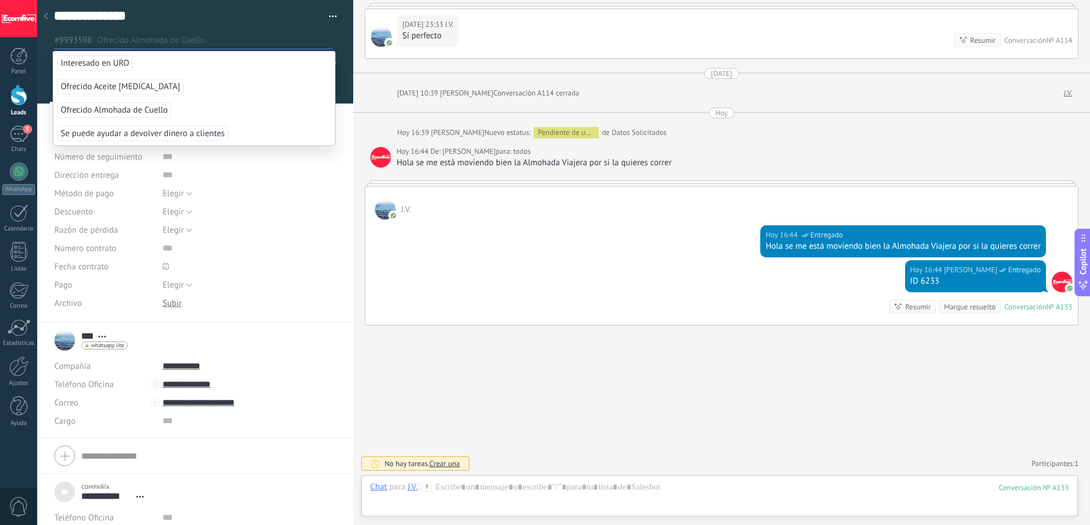
click at [150, 110] on span "Ofrecido Almohada de Cuello" at bounding box center [114, 109] width 114 height 15
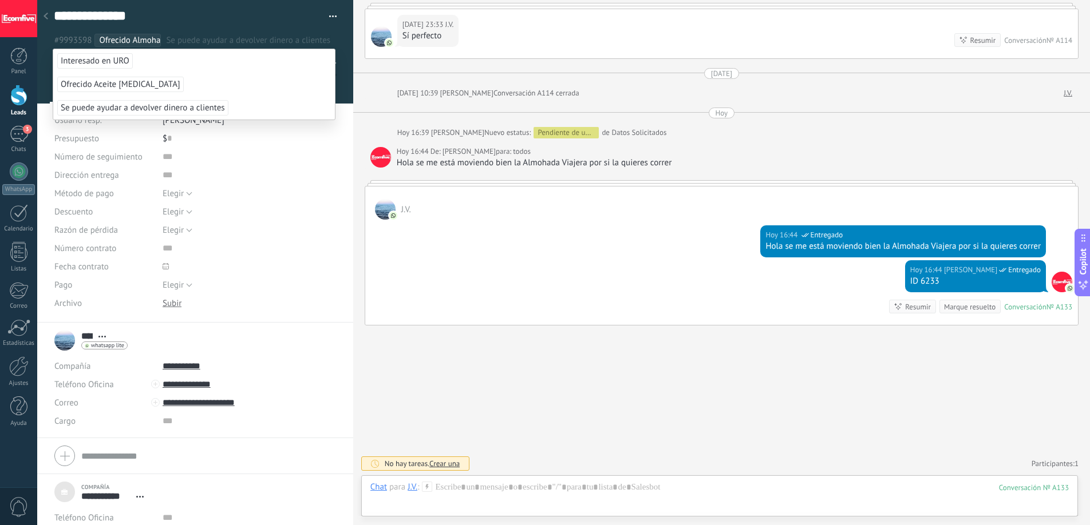
click at [521, 290] on div "[DATE] 16:44 [PERSON_NAME] Entregado ID 6233 Conversación № A133 Conversación №…" at bounding box center [721, 292] width 712 height 65
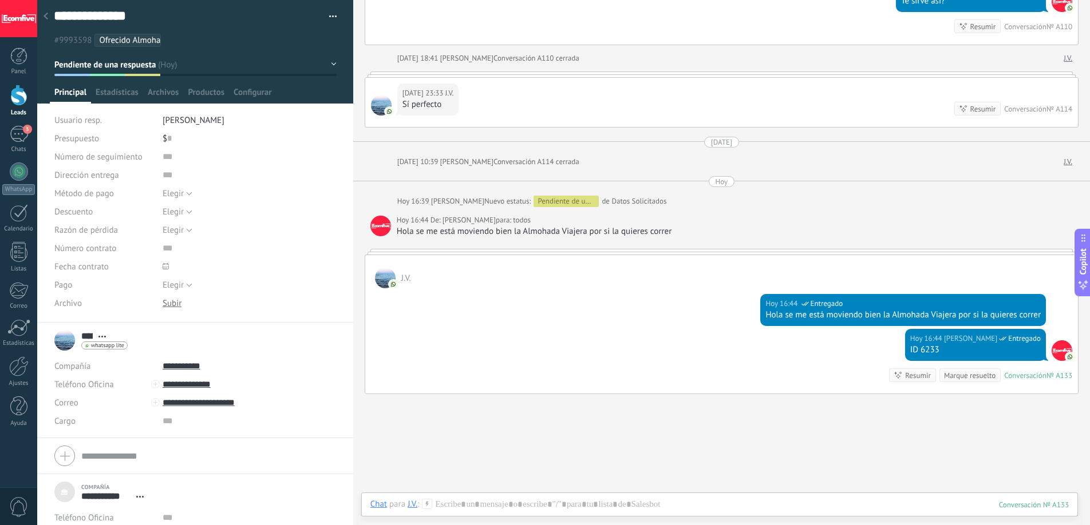
scroll to position [2624, 0]
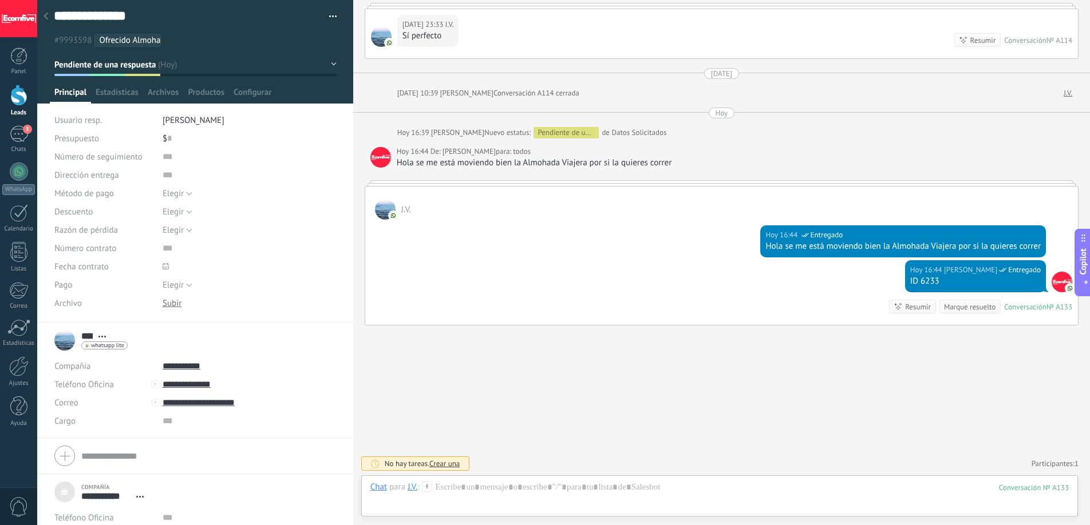
click at [196, 39] on ul "#9993598 Ofrecido Almohada de Cuello" at bounding box center [193, 40] width 281 height 15
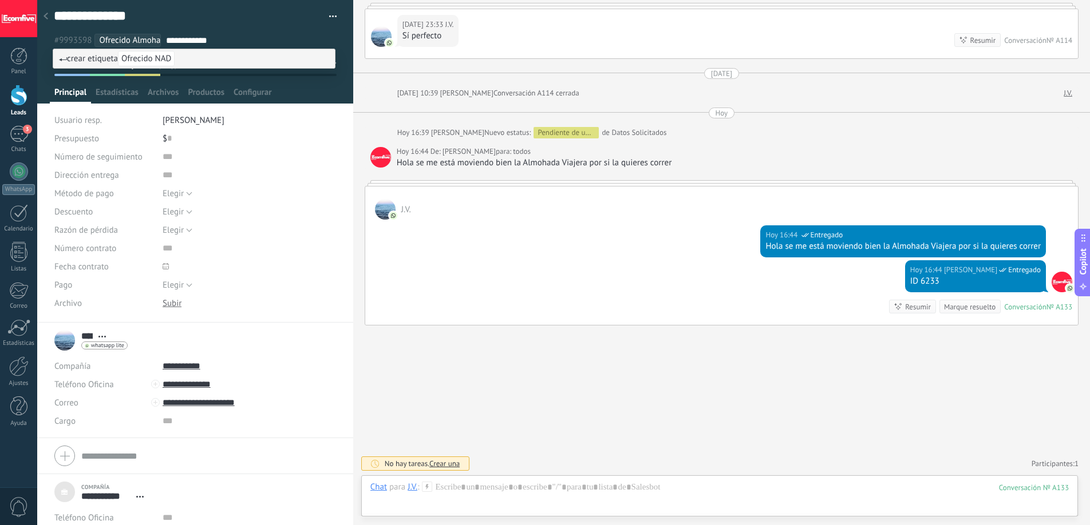
type input "**********"
click at [171, 56] on span "Ofrecido NAD" at bounding box center [146, 58] width 57 height 15
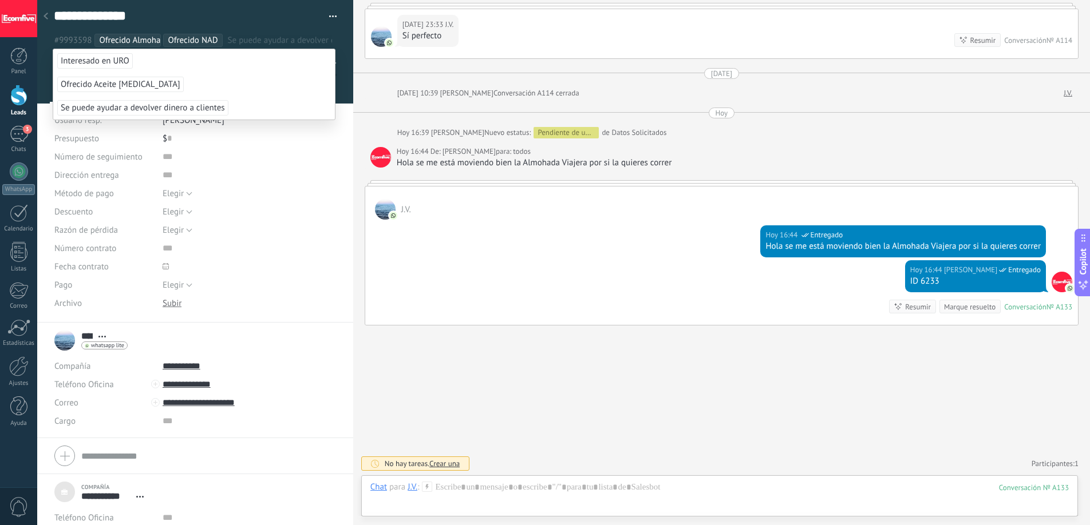
click at [520, 290] on div "[DATE] 16:44 [PERSON_NAME] Entregado ID 6233 Conversación № A133 Conversación №…" at bounding box center [721, 292] width 712 height 65
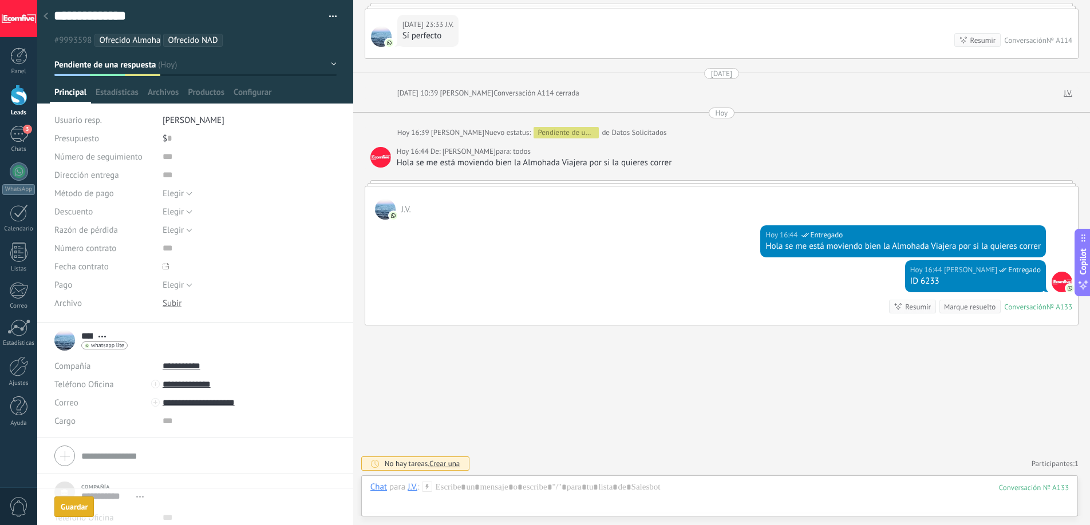
click at [15, 108] on link "Leads" at bounding box center [18, 101] width 37 height 32
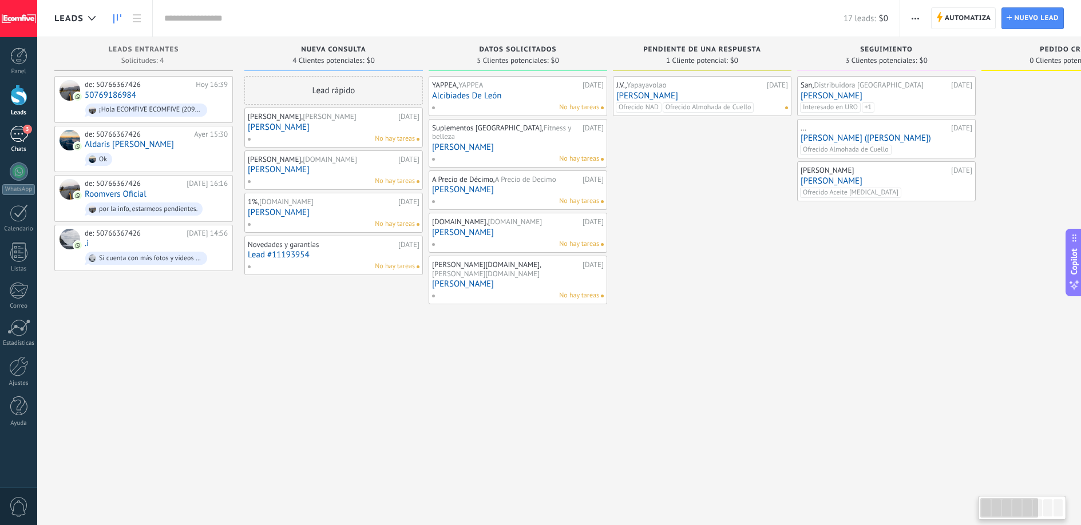
click at [30, 136] on link "3 Chats" at bounding box center [18, 139] width 37 height 27
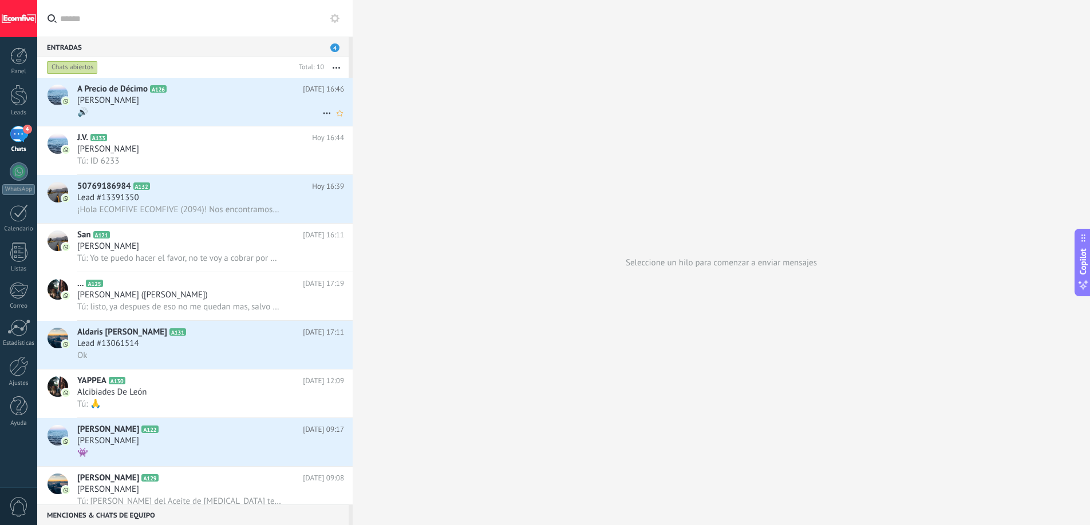
click at [138, 112] on div "🔊" at bounding box center [210, 112] width 267 height 12
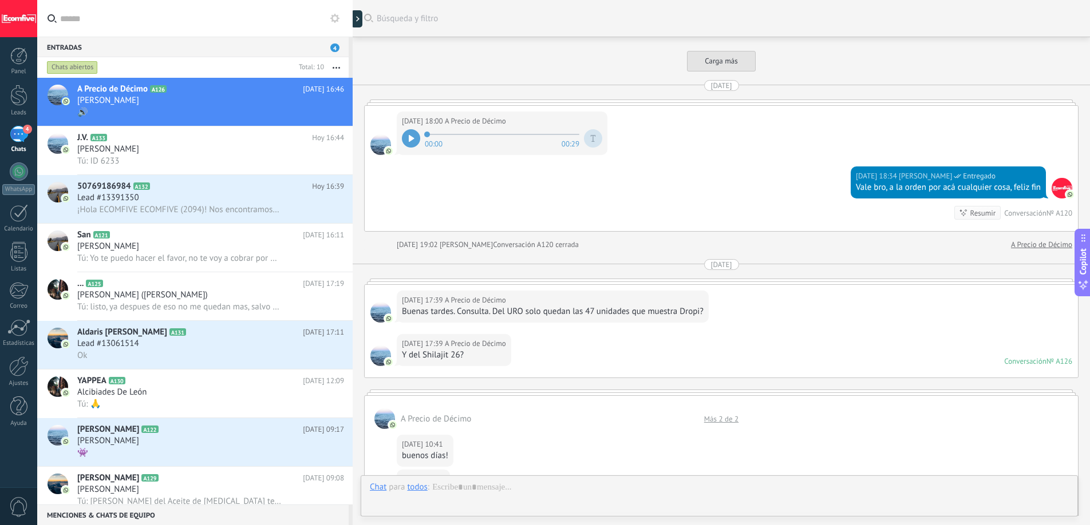
scroll to position [1519, 0]
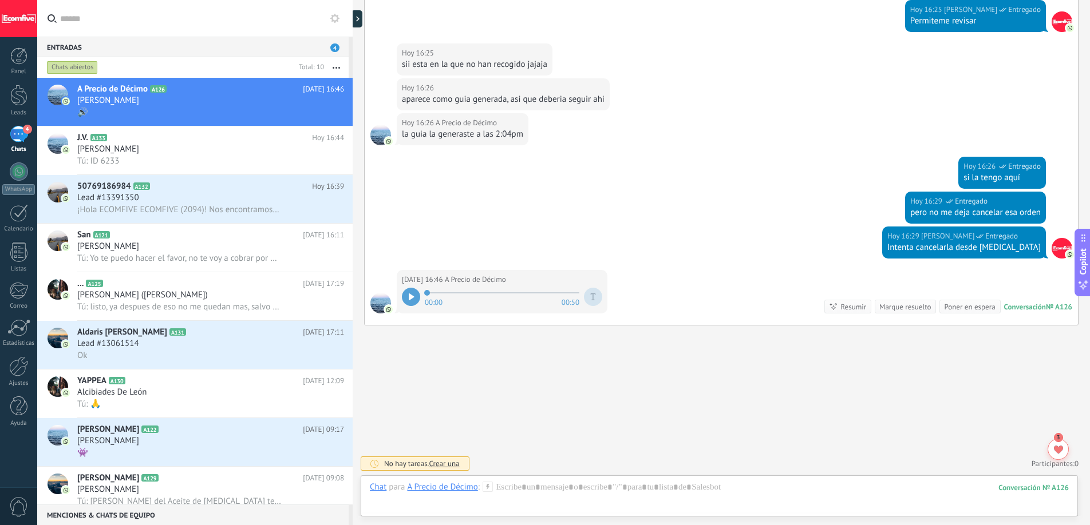
click at [406, 299] on div at bounding box center [411, 297] width 18 height 18
click at [528, 481] on div "Chat Correo Nota Tarea Chat para A Precio de Décimo : 126 Enviar Cancelar Rastr…" at bounding box center [719, 496] width 717 height 41
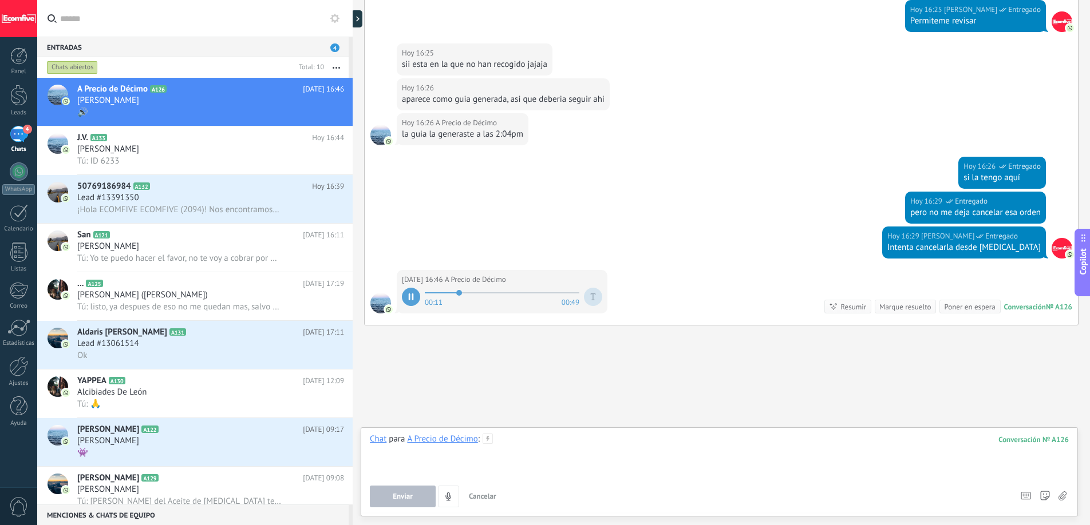
click at [534, 440] on div at bounding box center [719, 455] width 699 height 43
click at [394, 494] on span "Enviar" at bounding box center [403, 497] width 20 height 8
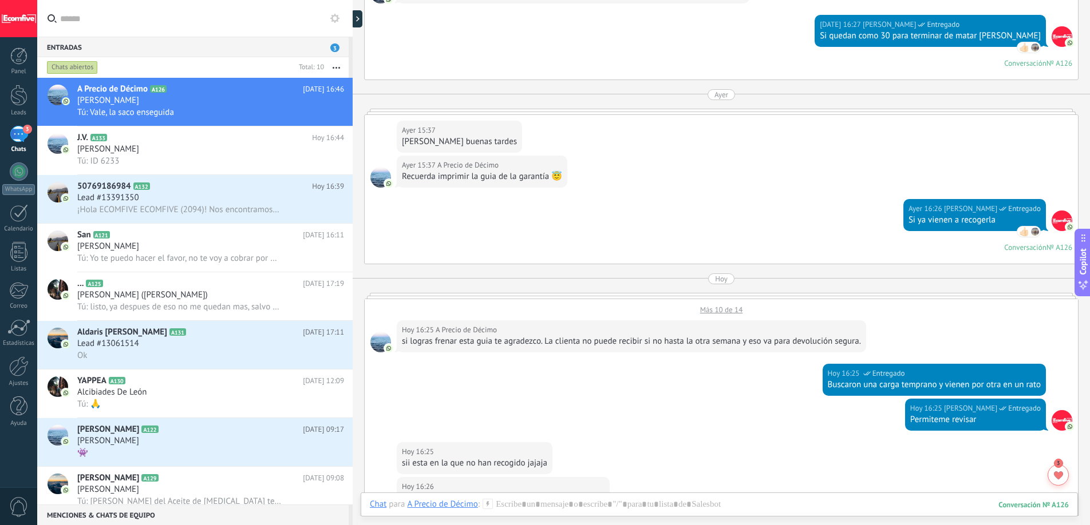
scroll to position [5439, 0]
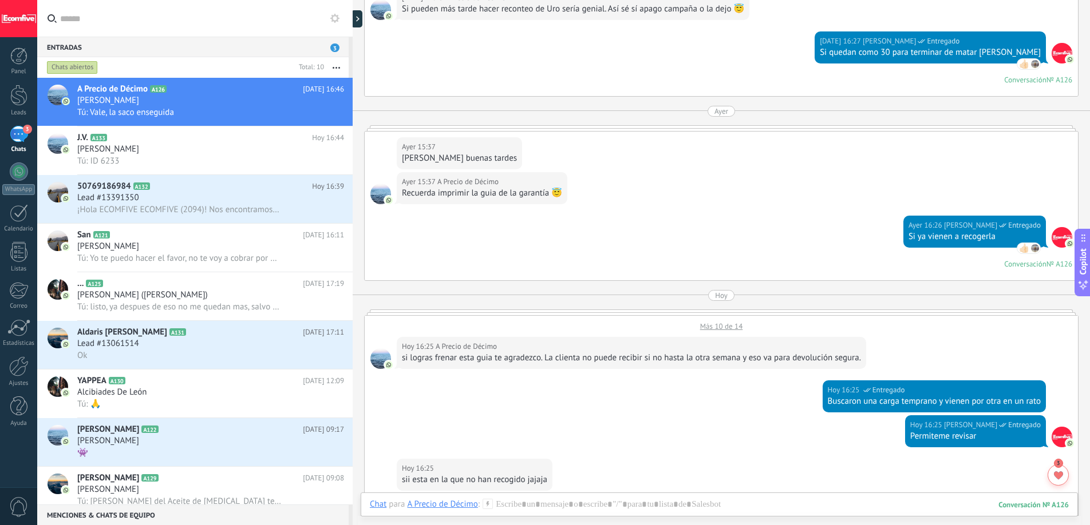
click at [714, 331] on div "Más 10 de 14" at bounding box center [721, 323] width 713 height 15
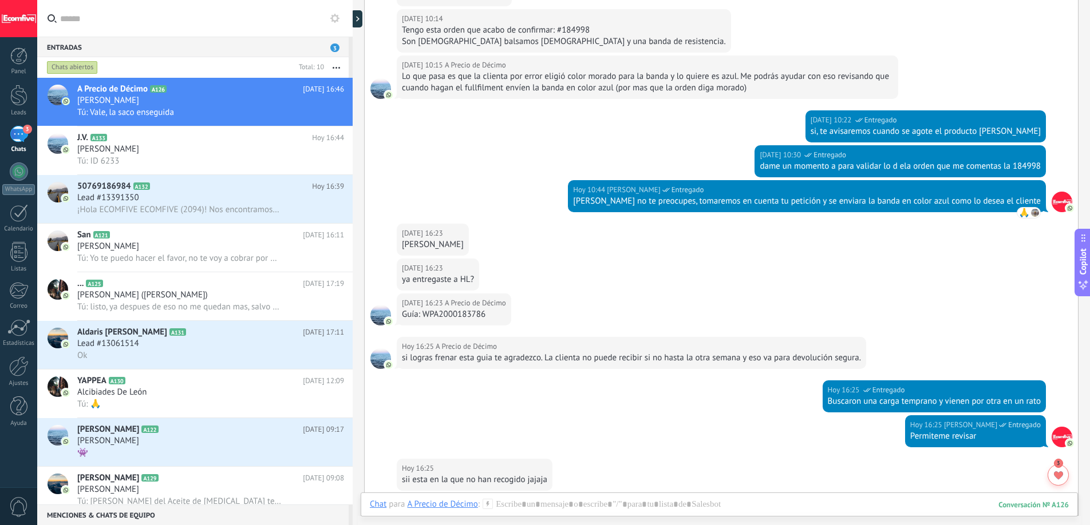
click at [469, 320] on div "Guía: WPA2000183786" at bounding box center [454, 314] width 104 height 11
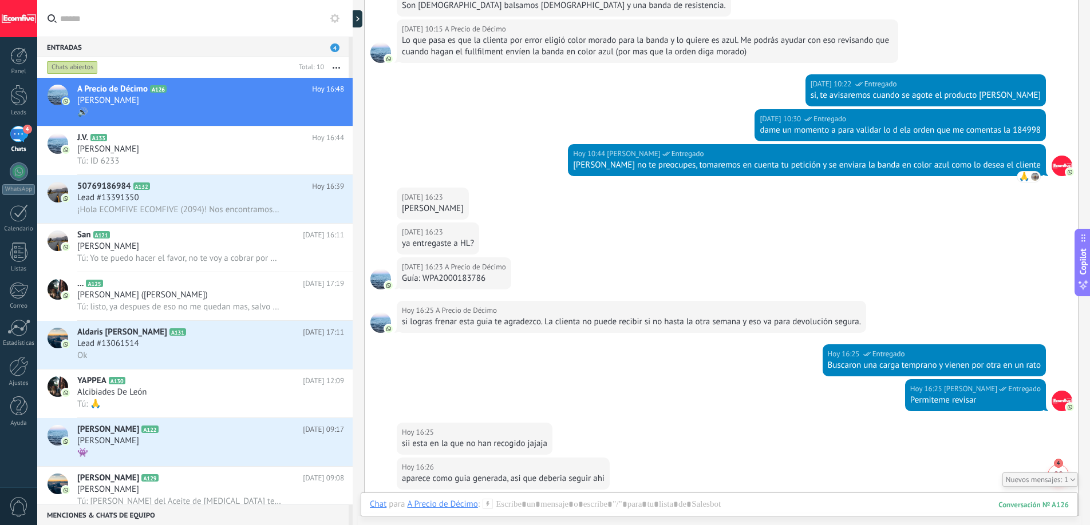
click at [497, 135] on div "[DATE] 10:30 [PERSON_NAME] Entregado dame un momento a para validar lo d ela or…" at bounding box center [721, 126] width 713 height 35
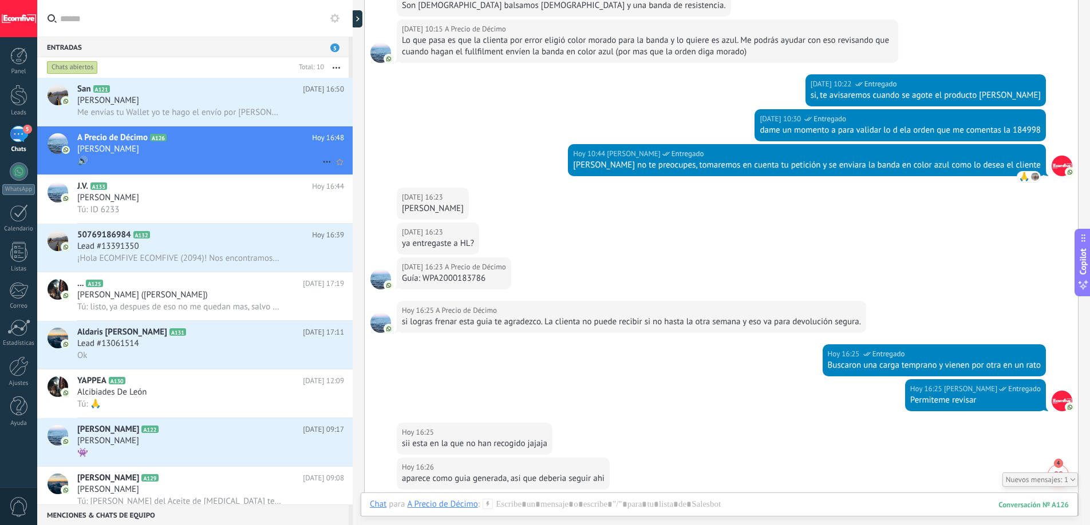
click at [192, 155] on div "🔊" at bounding box center [210, 161] width 267 height 12
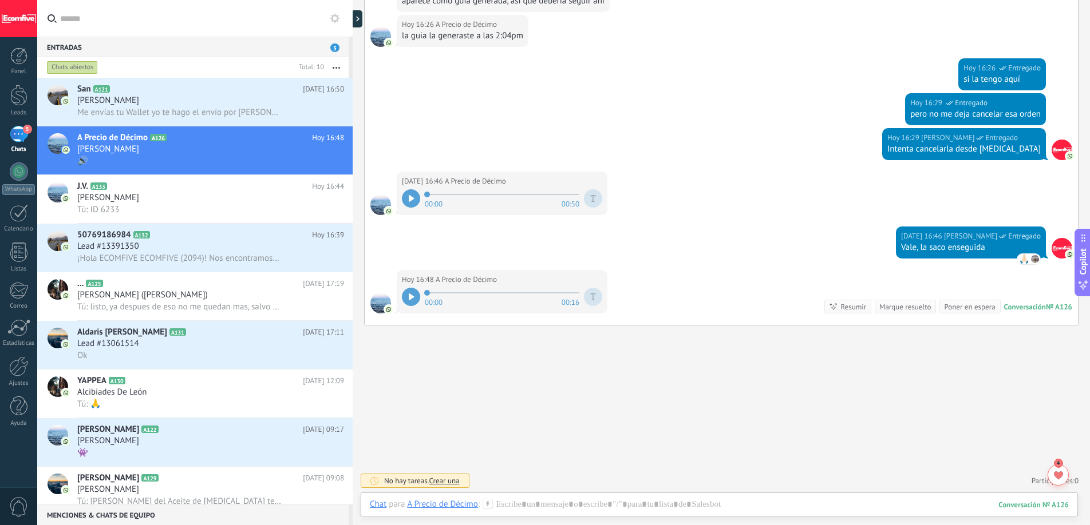
scroll to position [1197, 0]
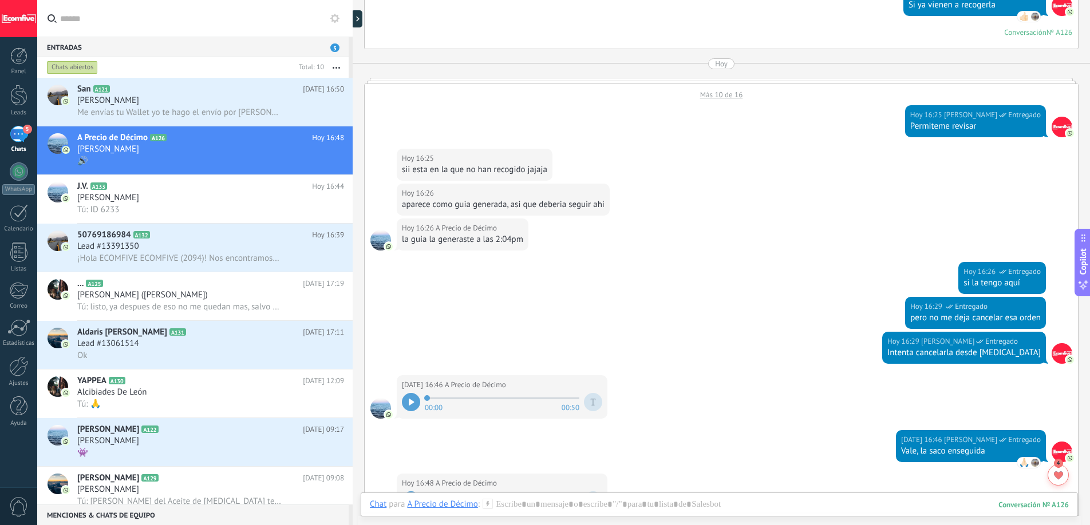
click at [719, 96] on div "Más 10 de 16" at bounding box center [721, 91] width 713 height 15
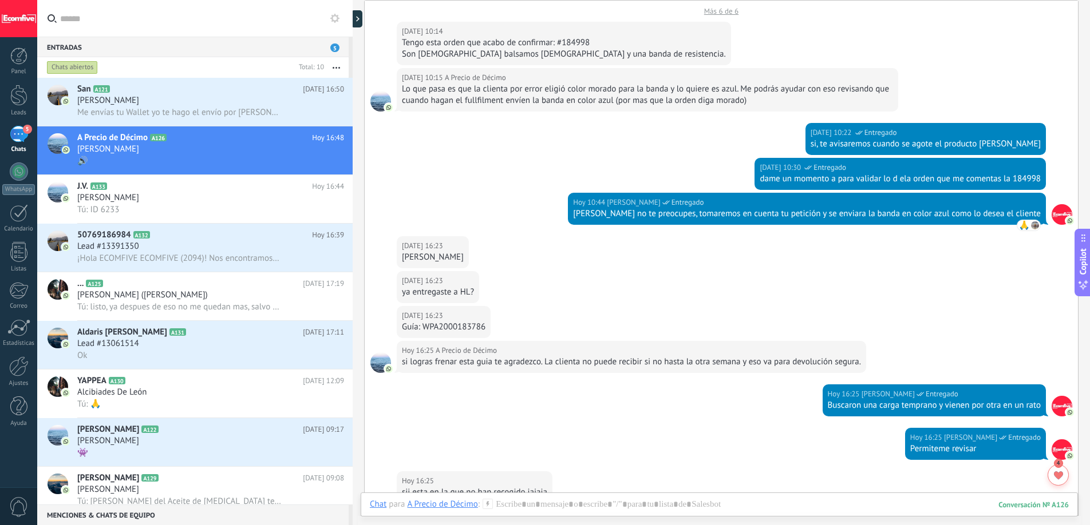
scroll to position [1248, 0]
